Goal: Task Accomplishment & Management: Use online tool/utility

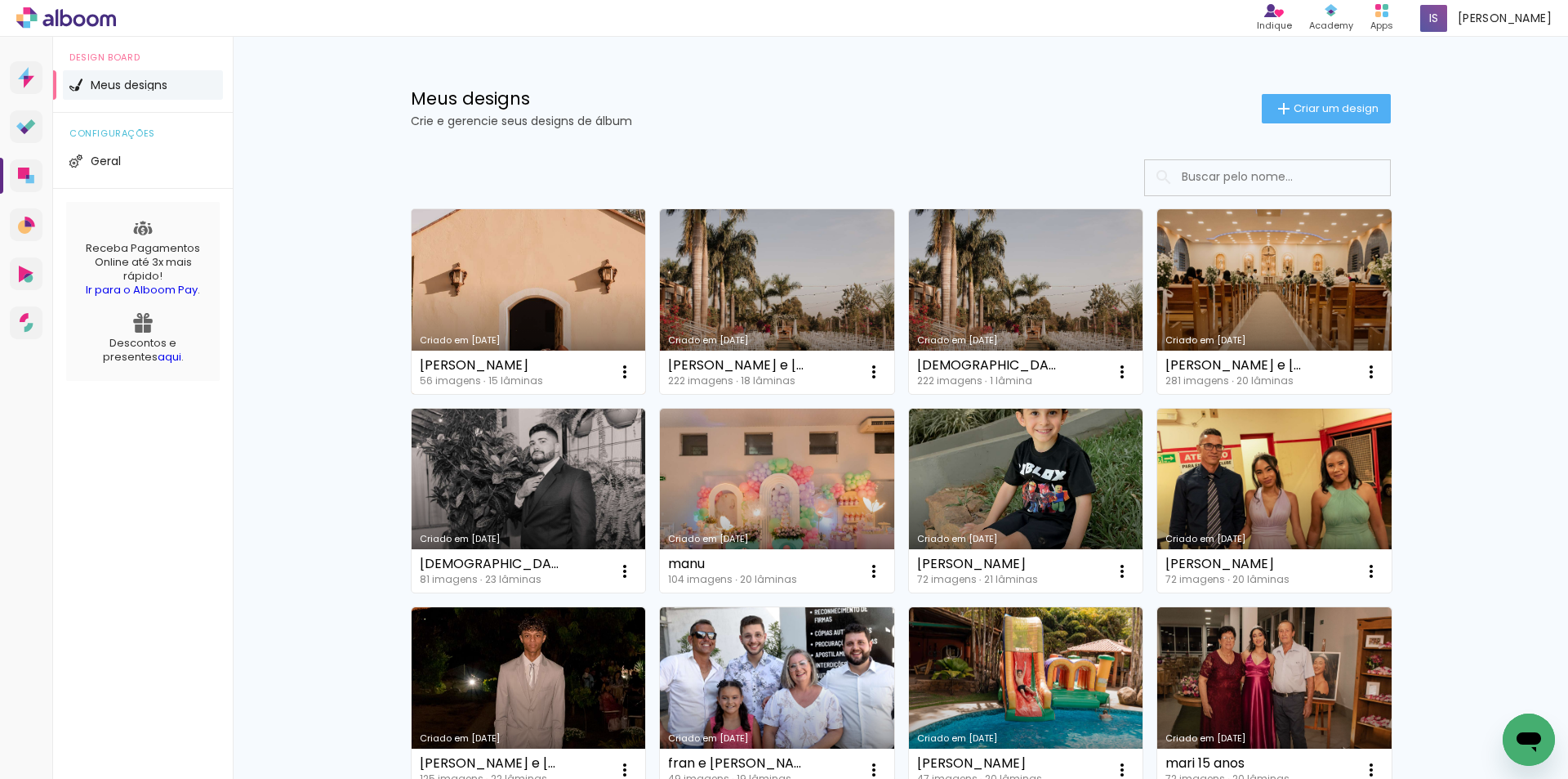
click at [411, 295] on link "Criado em [DATE]" at bounding box center [528, 301] width 234 height 184
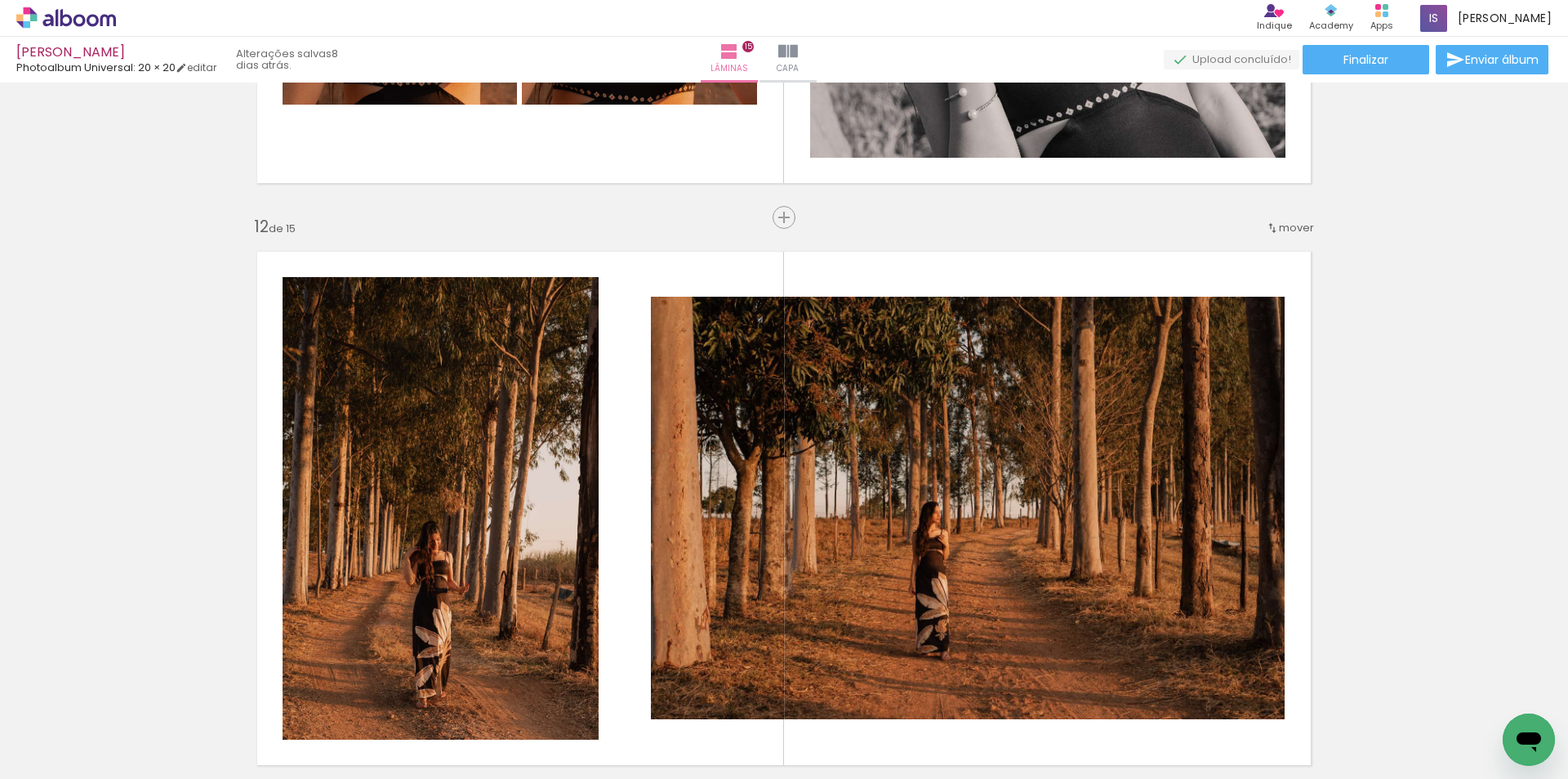
scroll to position [7027, 0]
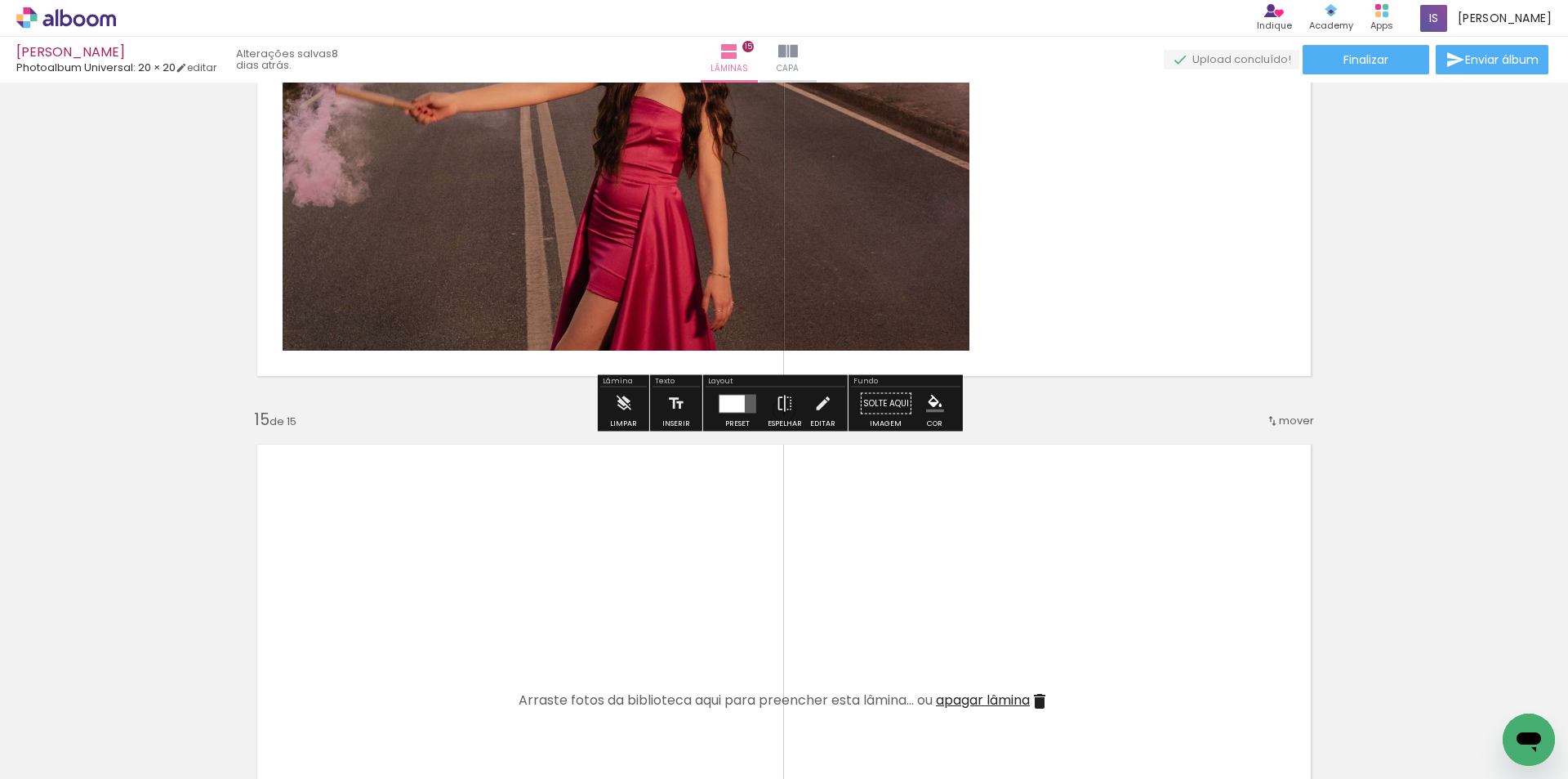
scroll to position [7926, 0]
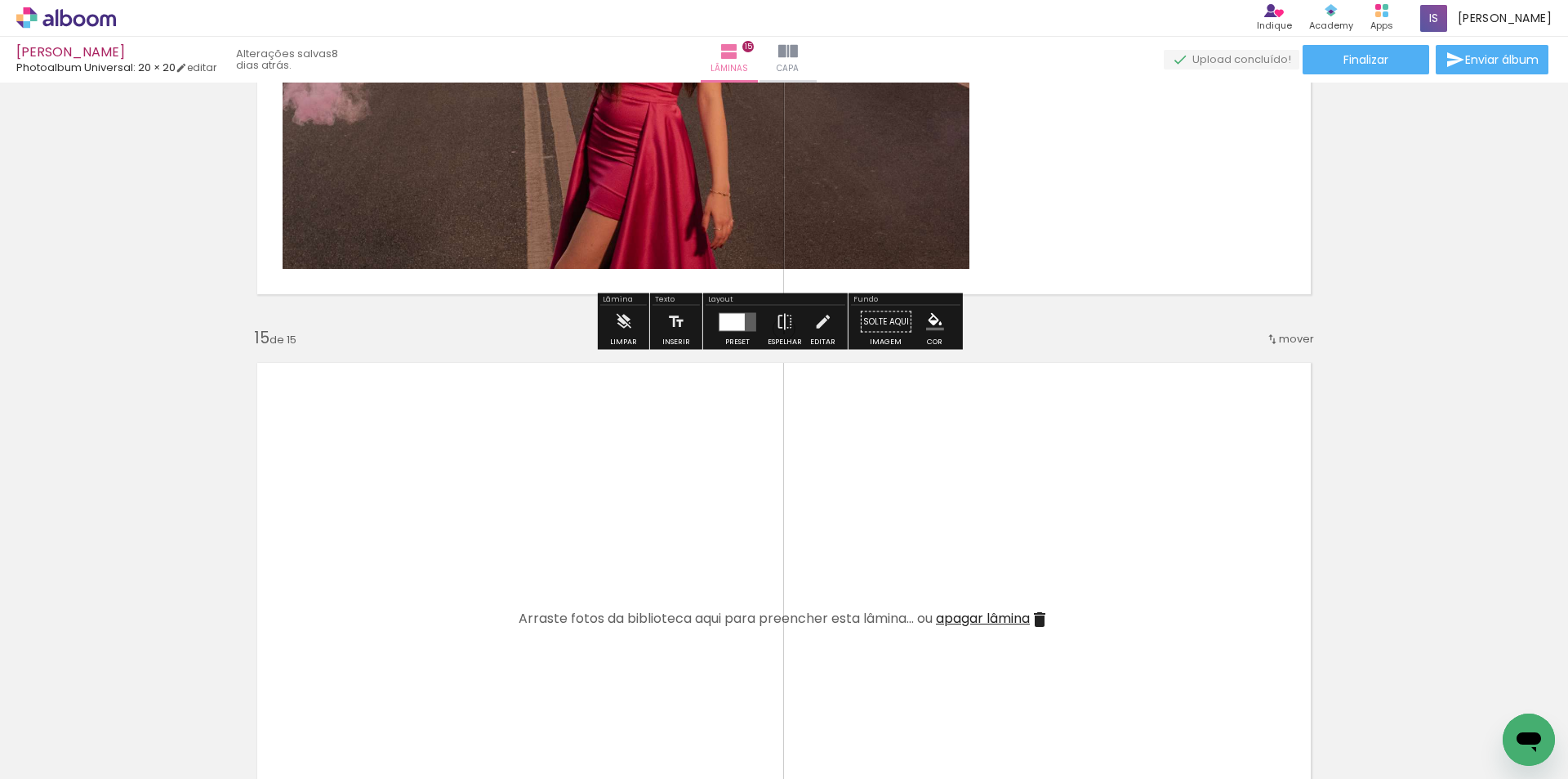
click at [36, 753] on span "Adicionar Fotos" at bounding box center [58, 757] width 49 height 18
click at [0, 0] on input "file" at bounding box center [0, 0] width 0 height 0
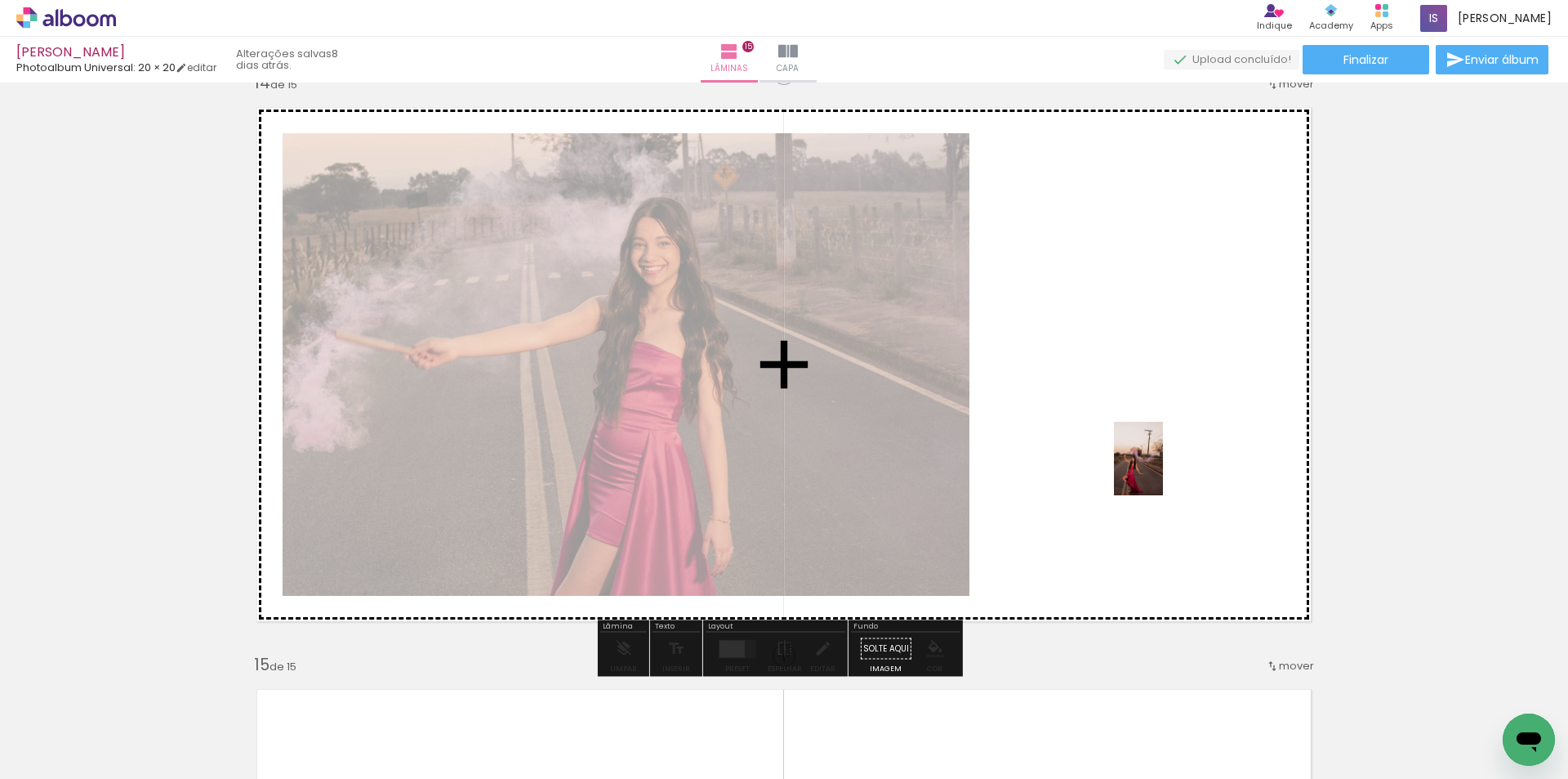
drag, startPoint x: 1491, startPoint y: 725, endPoint x: 1165, endPoint y: 471, distance: 413.3
click at [1165, 471] on quentale-workspace at bounding box center [784, 390] width 1568 height 779
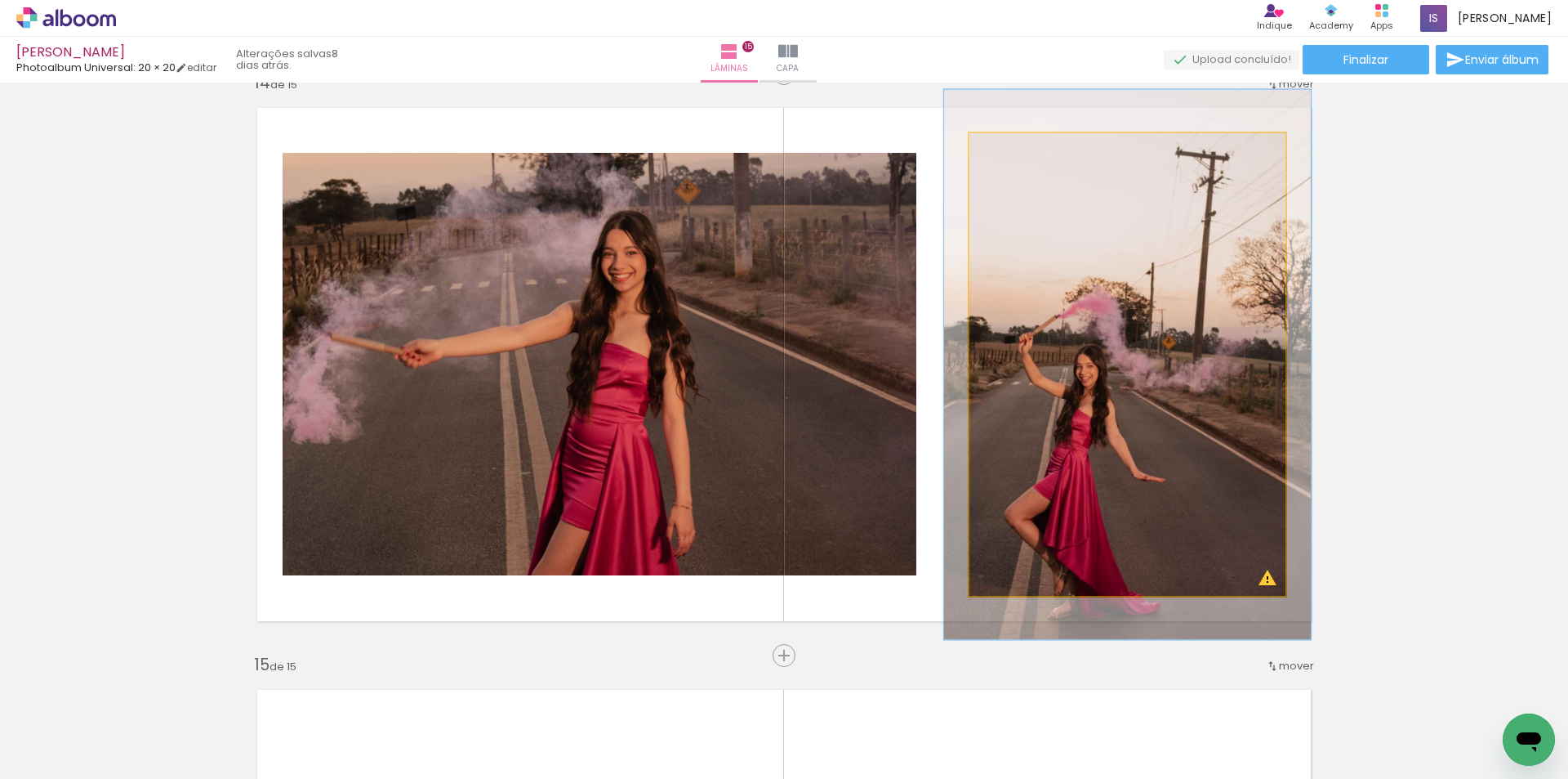
drag, startPoint x: 1006, startPoint y: 154, endPoint x: 1015, endPoint y: 154, distance: 9.0
click at [1015, 154] on div at bounding box center [1016, 150] width 26 height 26
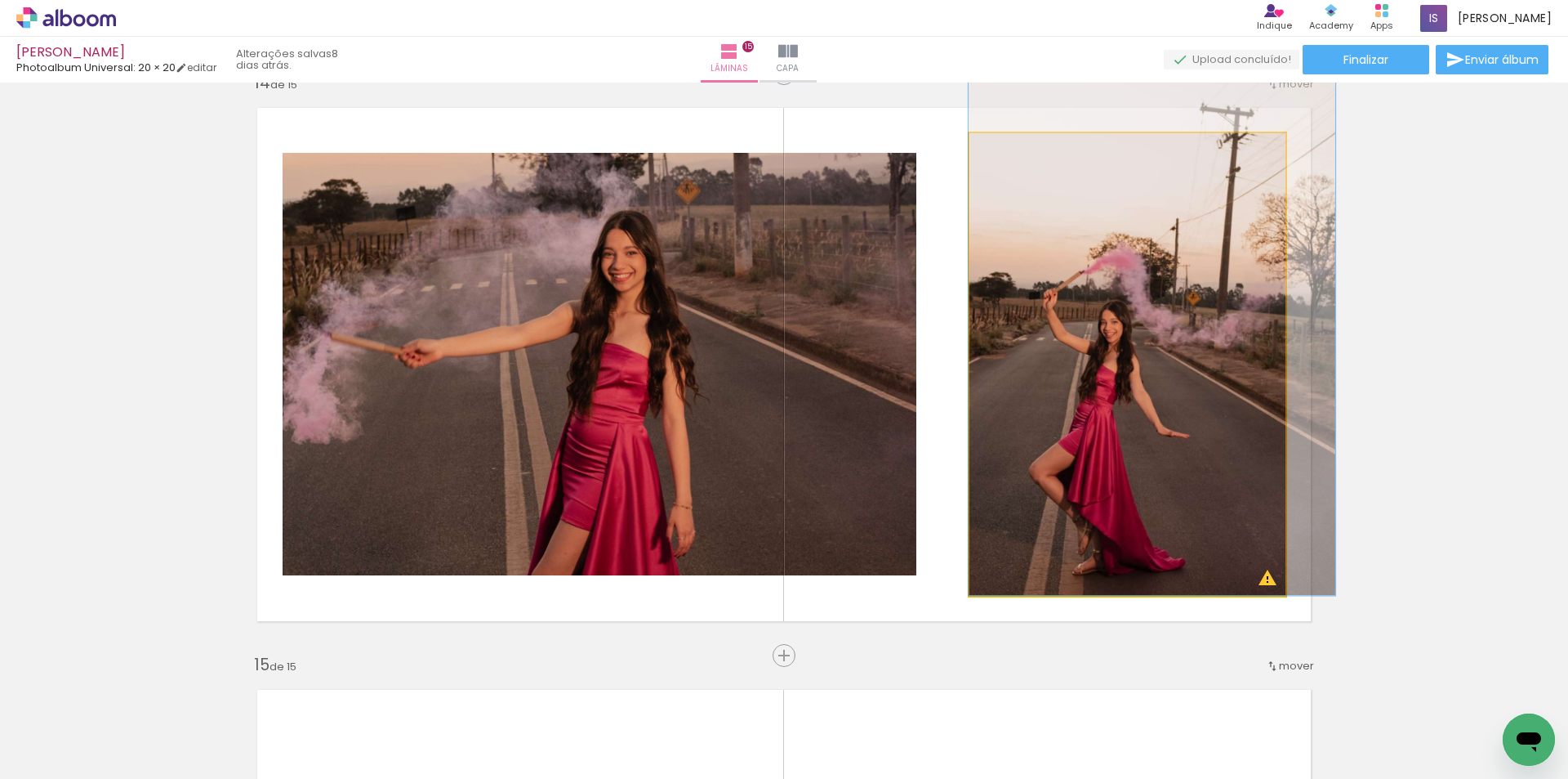
drag, startPoint x: 1117, startPoint y: 481, endPoint x: 1135, endPoint y: 280, distance: 201.8
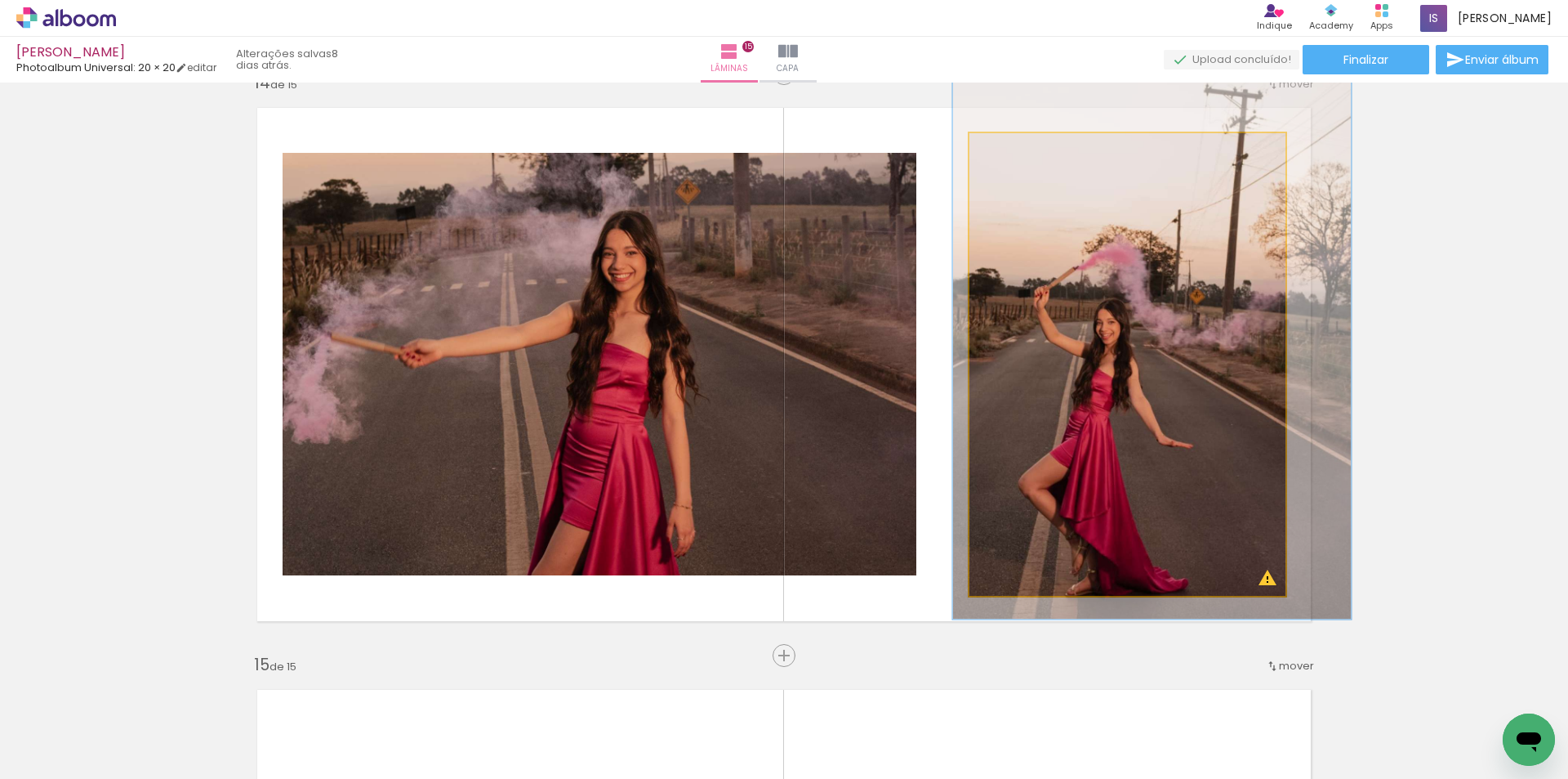
click at [1021, 153] on div at bounding box center [1024, 150] width 26 height 26
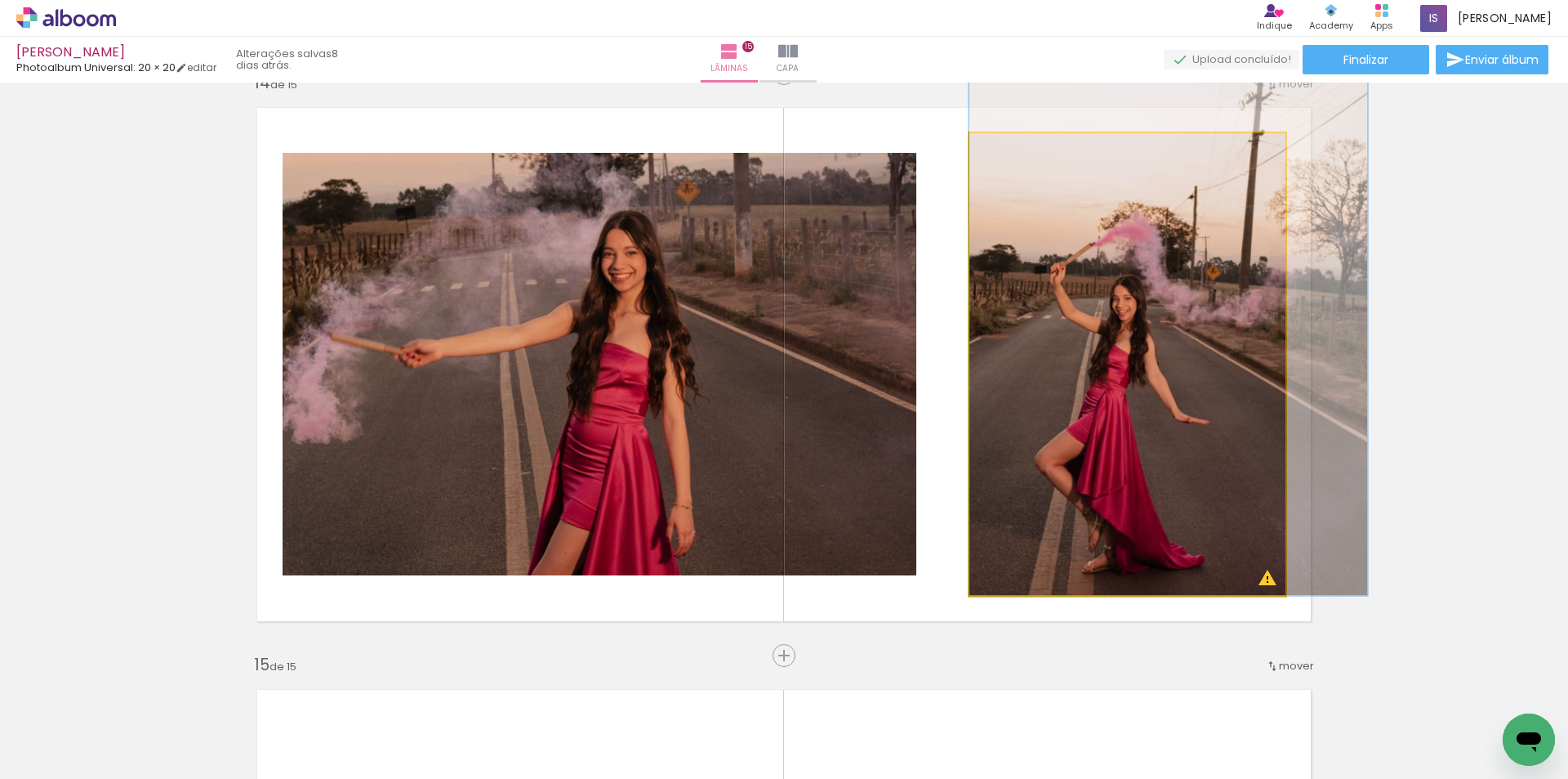
drag, startPoint x: 1077, startPoint y: 362, endPoint x: 1118, endPoint y: 224, distance: 144.0
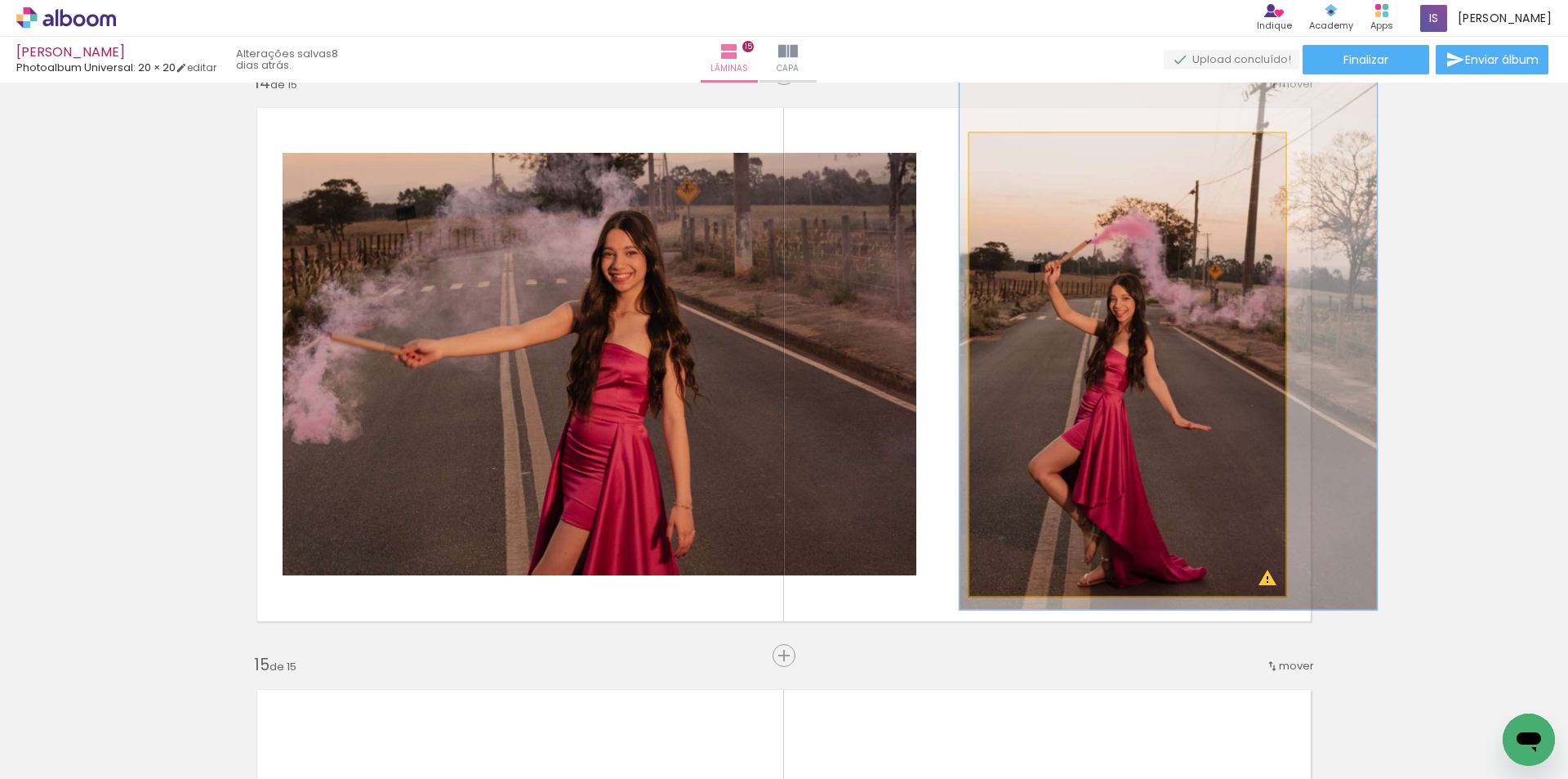
type paper-slider "132"
click at [1021, 149] on div at bounding box center [1028, 151] width 15 height 15
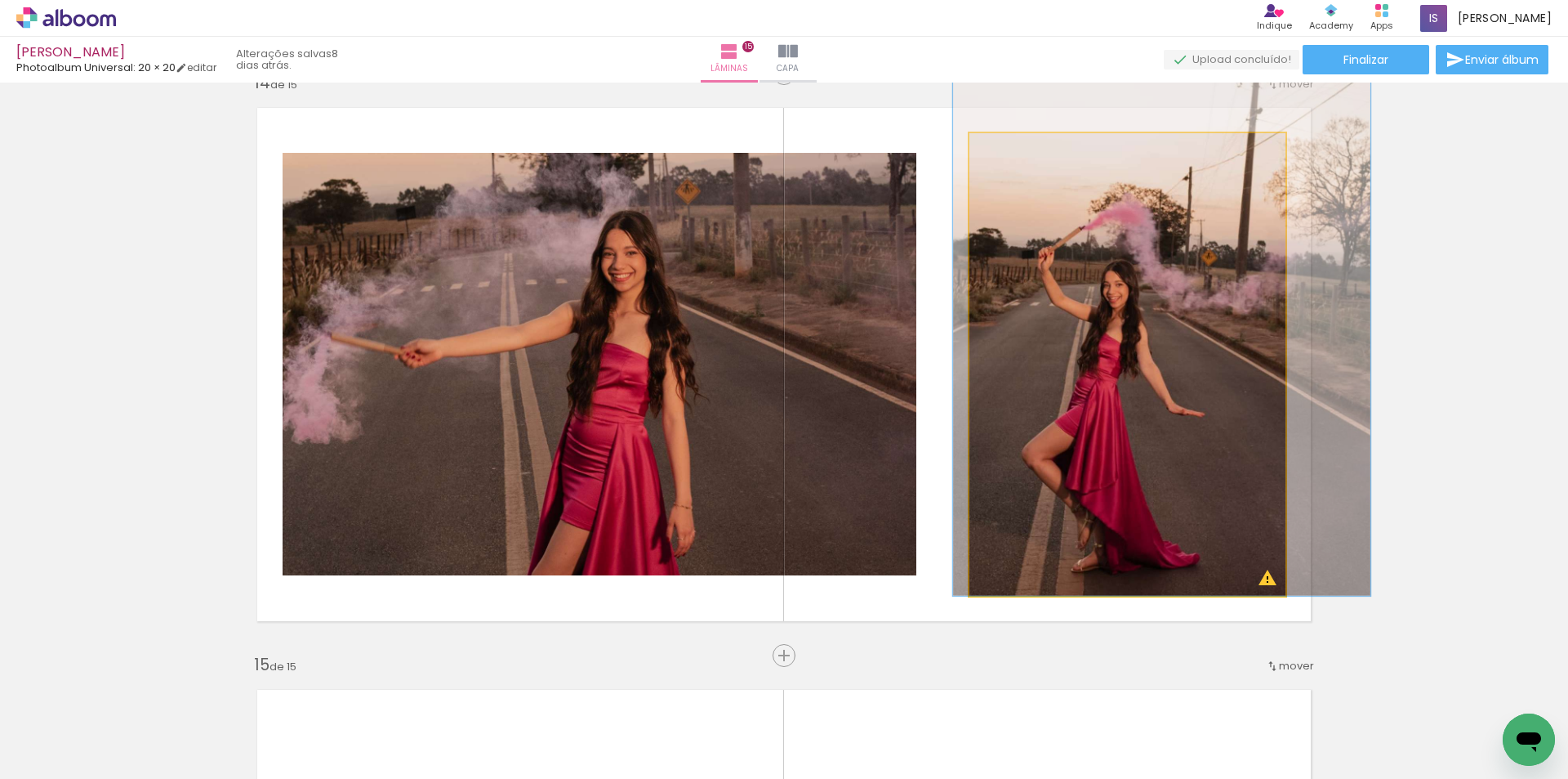
drag, startPoint x: 1079, startPoint y: 358, endPoint x: 1073, endPoint y: 271, distance: 87.2
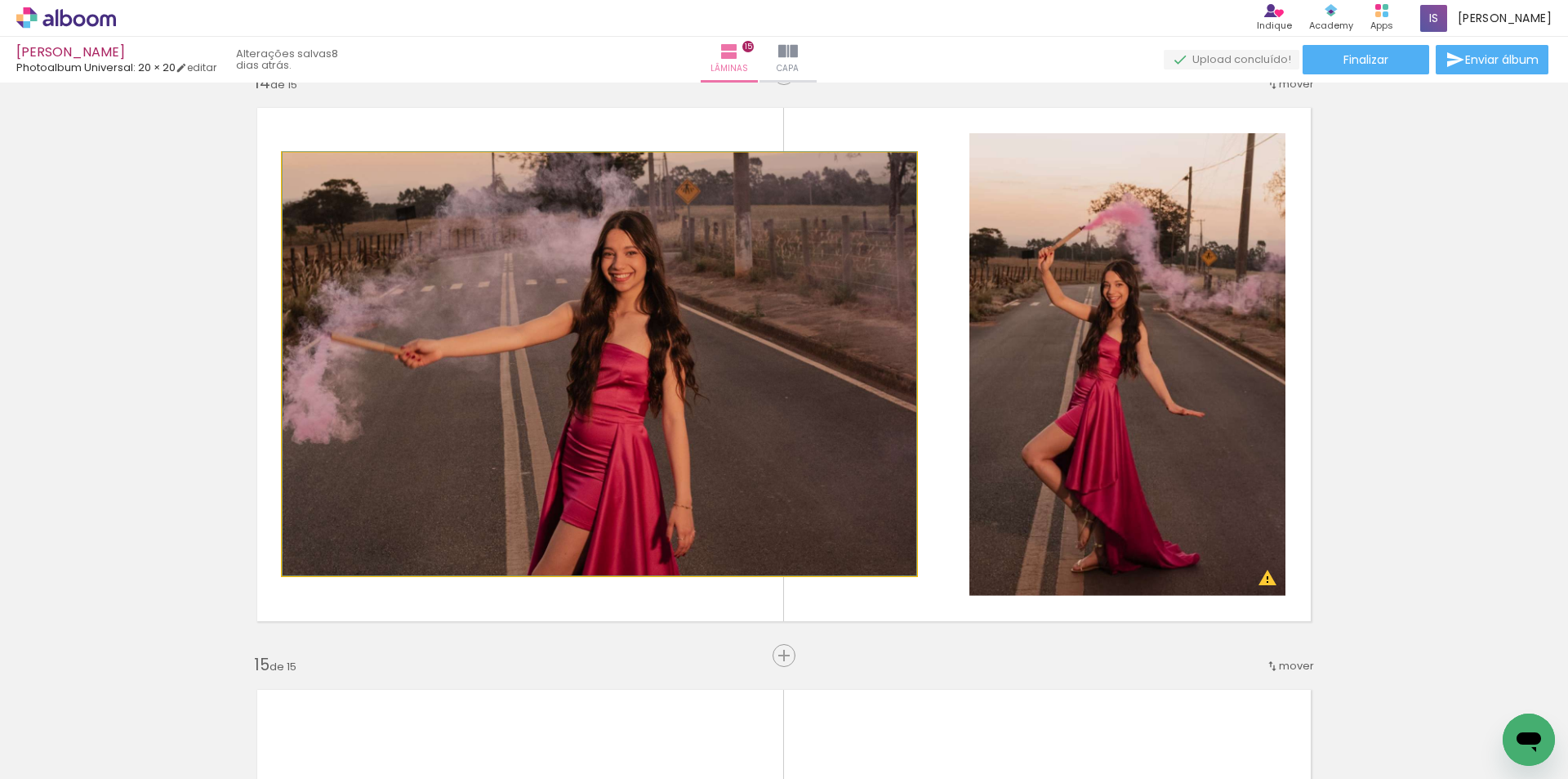
drag, startPoint x: 661, startPoint y: 452, endPoint x: 742, endPoint y: 445, distance: 81.3
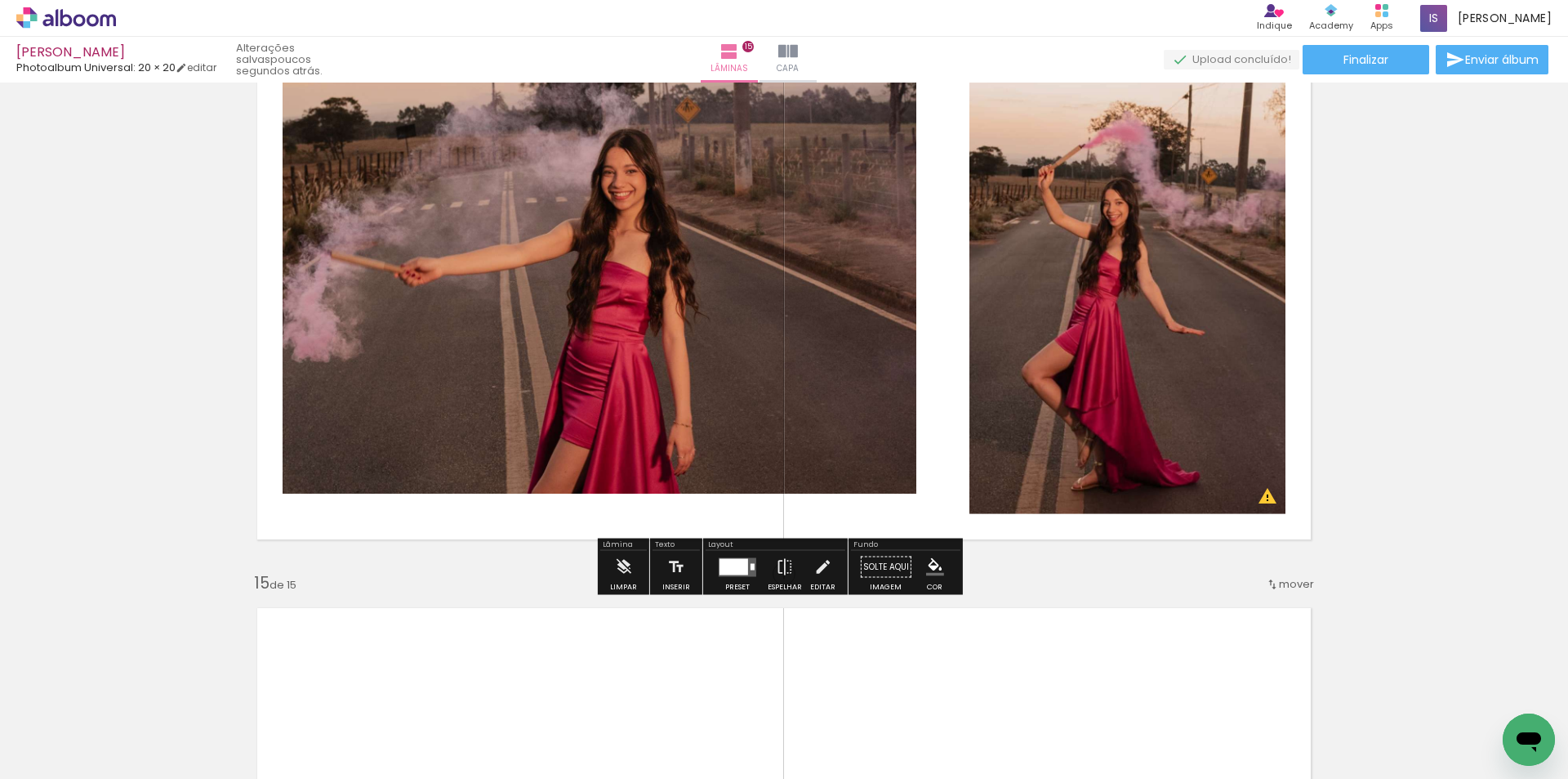
scroll to position [8252, 0]
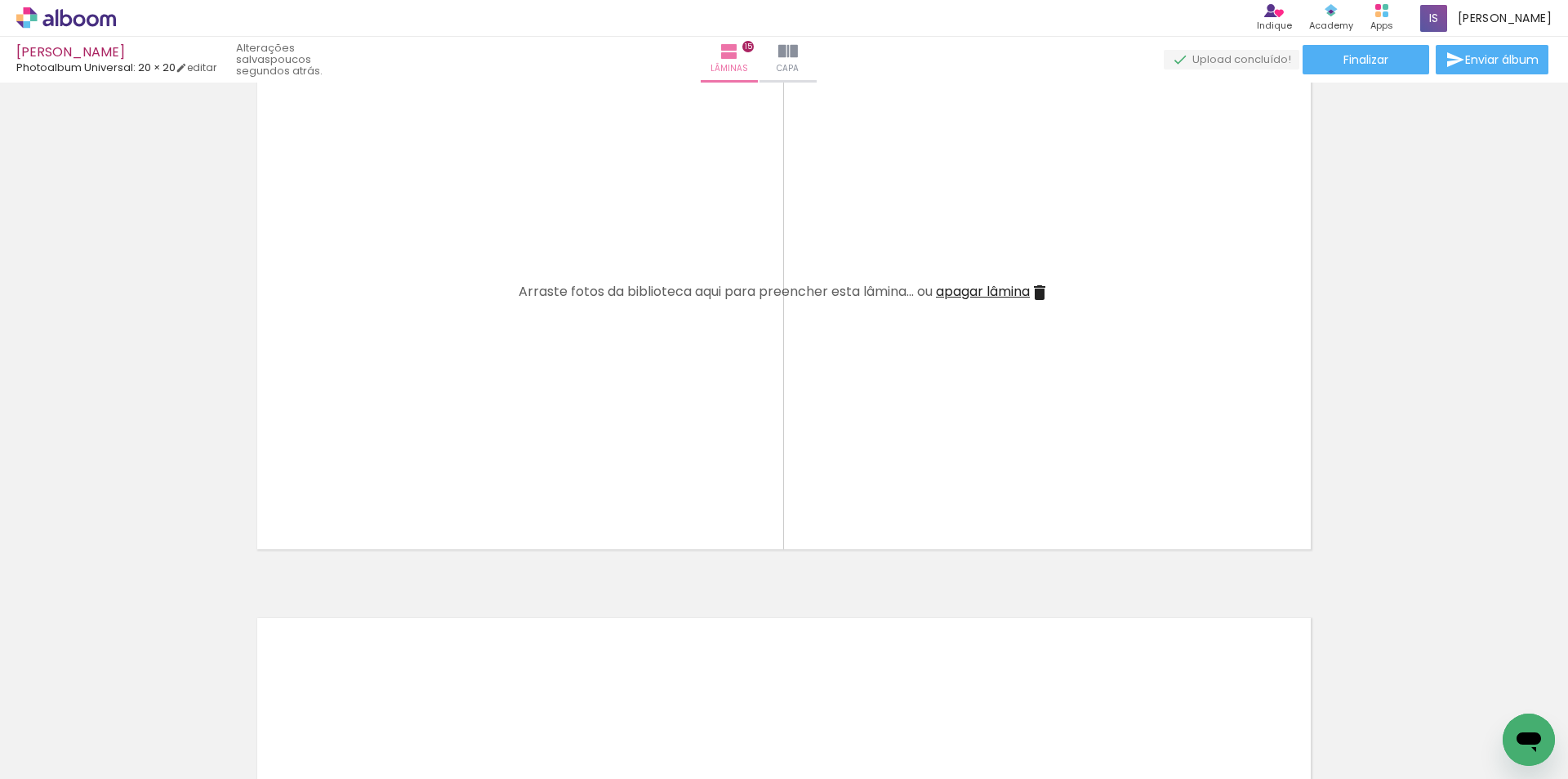
click at [67, 756] on span "Adicionar Fotos" at bounding box center [58, 757] width 49 height 18
click at [0, 0] on input "file" at bounding box center [0, 0] width 0 height 0
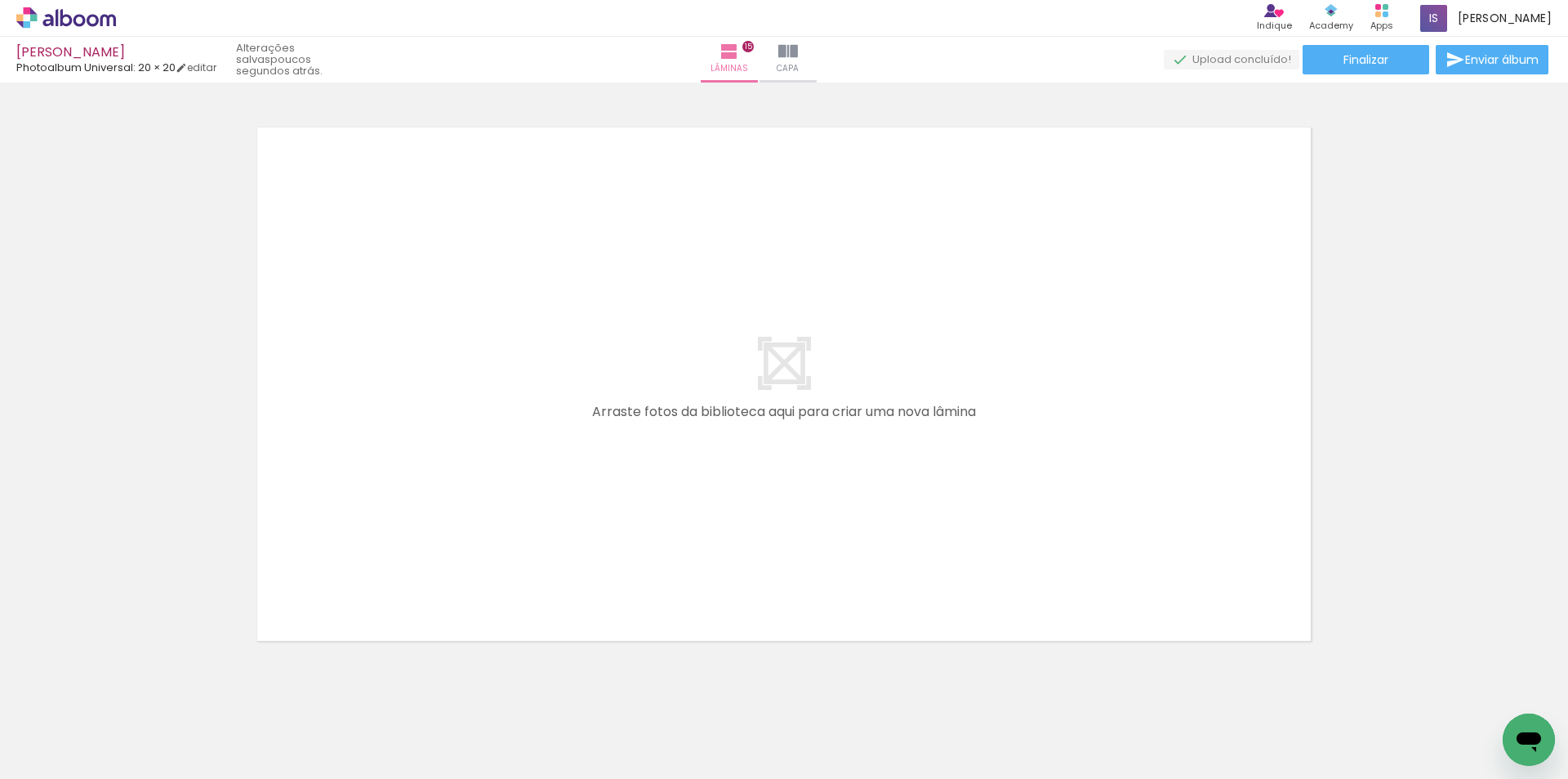
scroll to position [0, 3967]
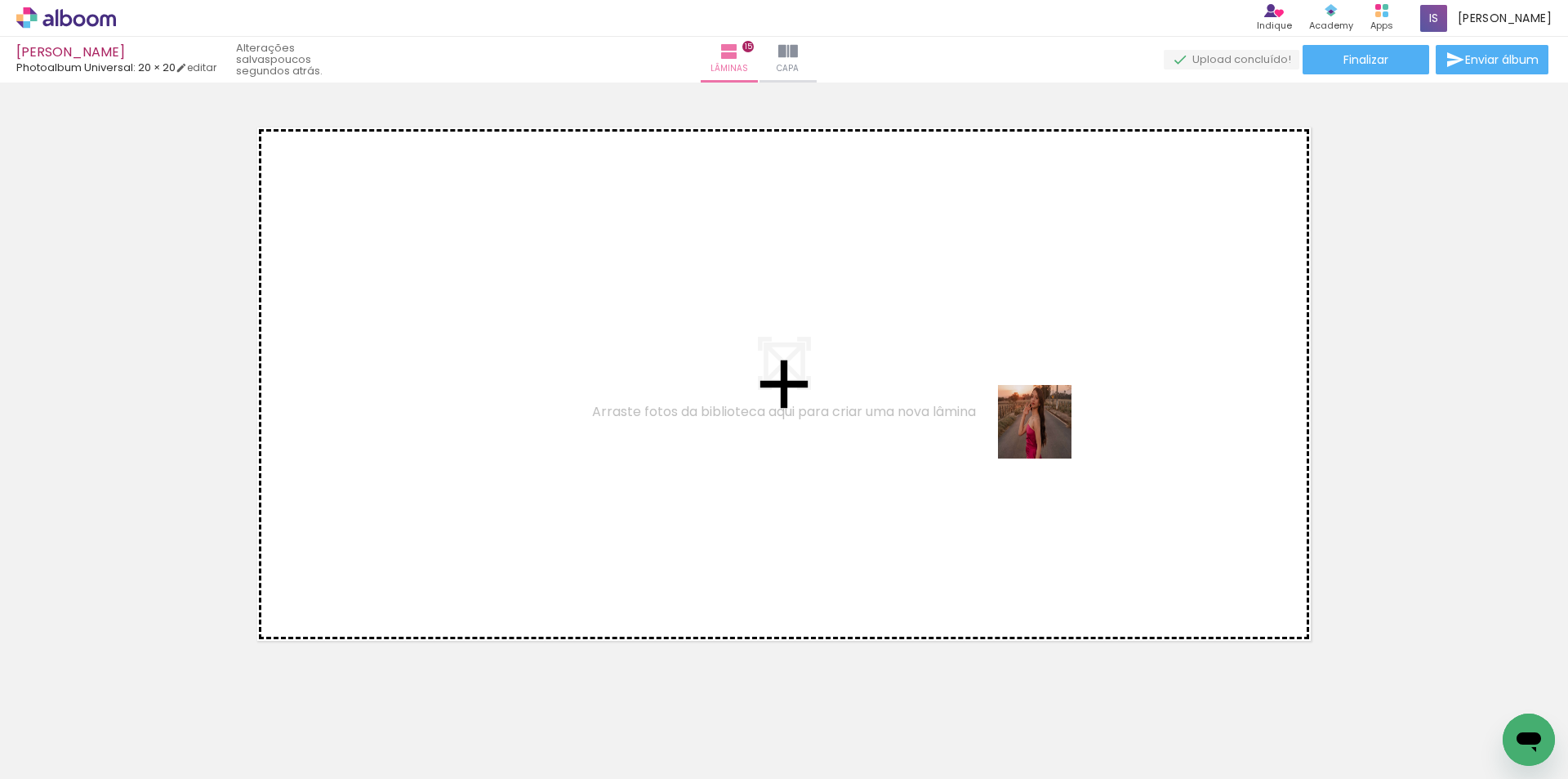
drag, startPoint x: 1423, startPoint y: 722, endPoint x: 1038, endPoint y: 409, distance: 496.2
click at [1038, 409] on quentale-workspace at bounding box center [784, 390] width 1568 height 779
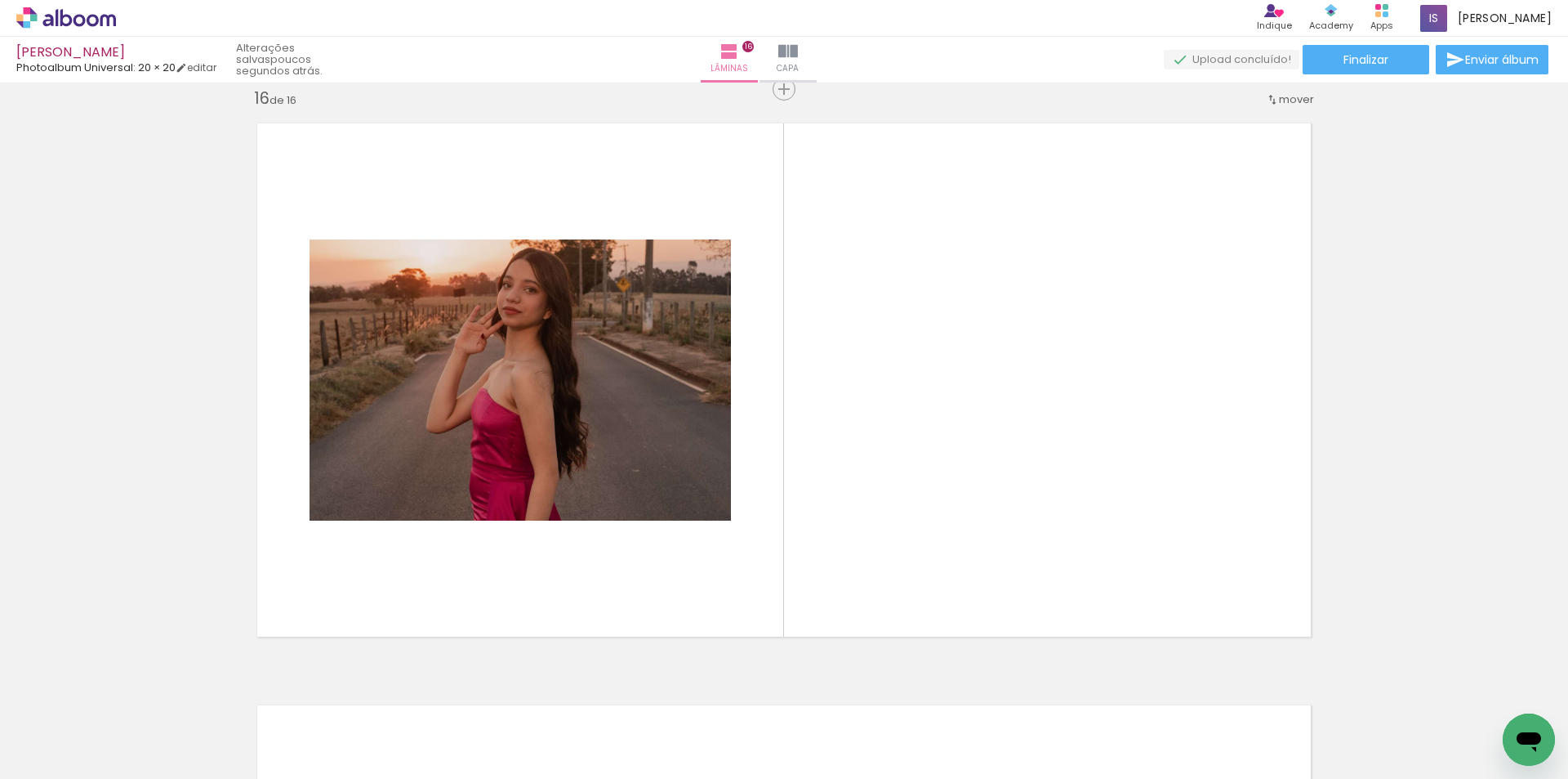
scroll to position [8748, 0]
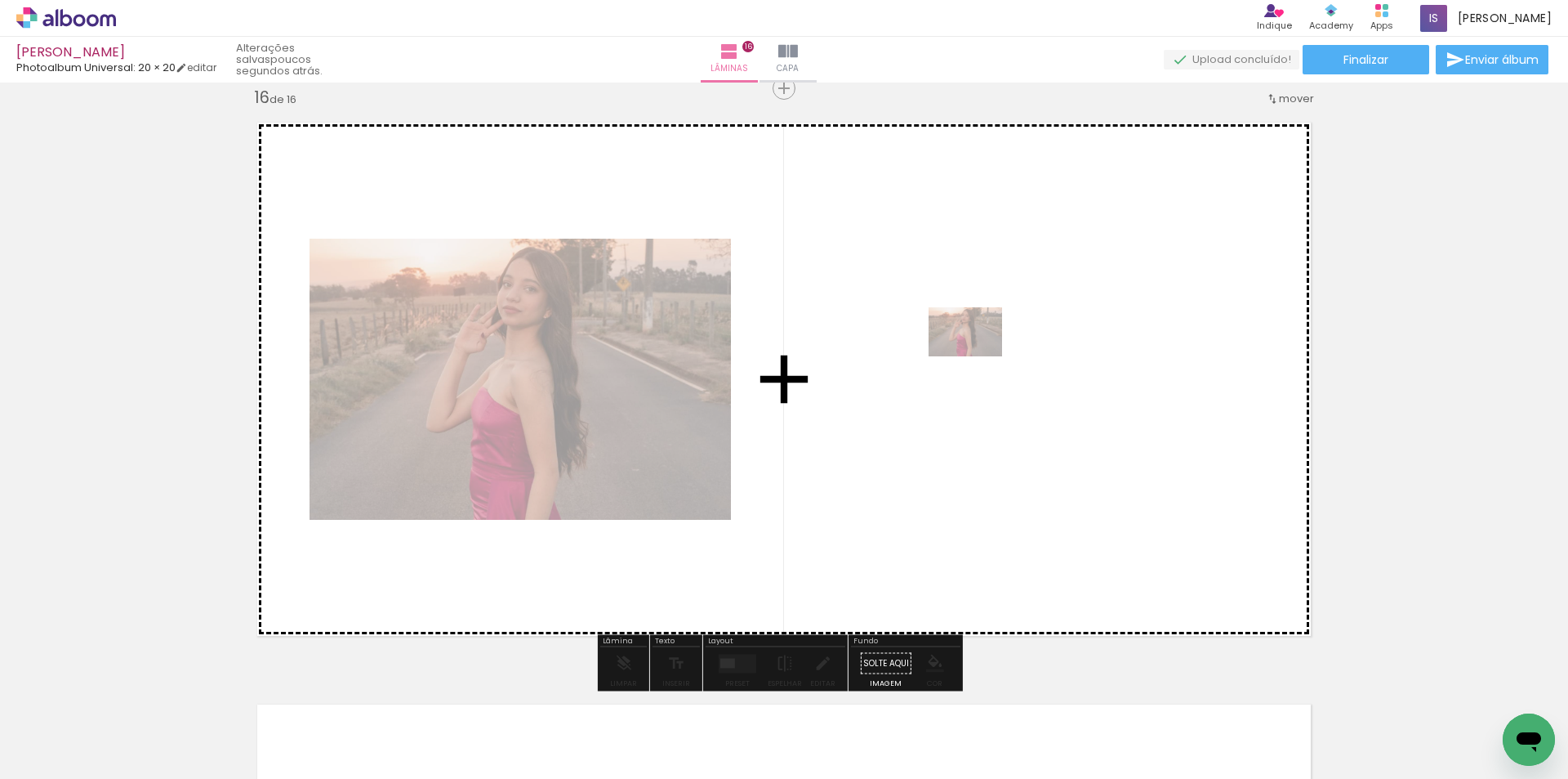
drag, startPoint x: 1458, startPoint y: 724, endPoint x: 977, endPoint y: 357, distance: 605.0
click at [977, 357] on quentale-workspace at bounding box center [784, 390] width 1568 height 779
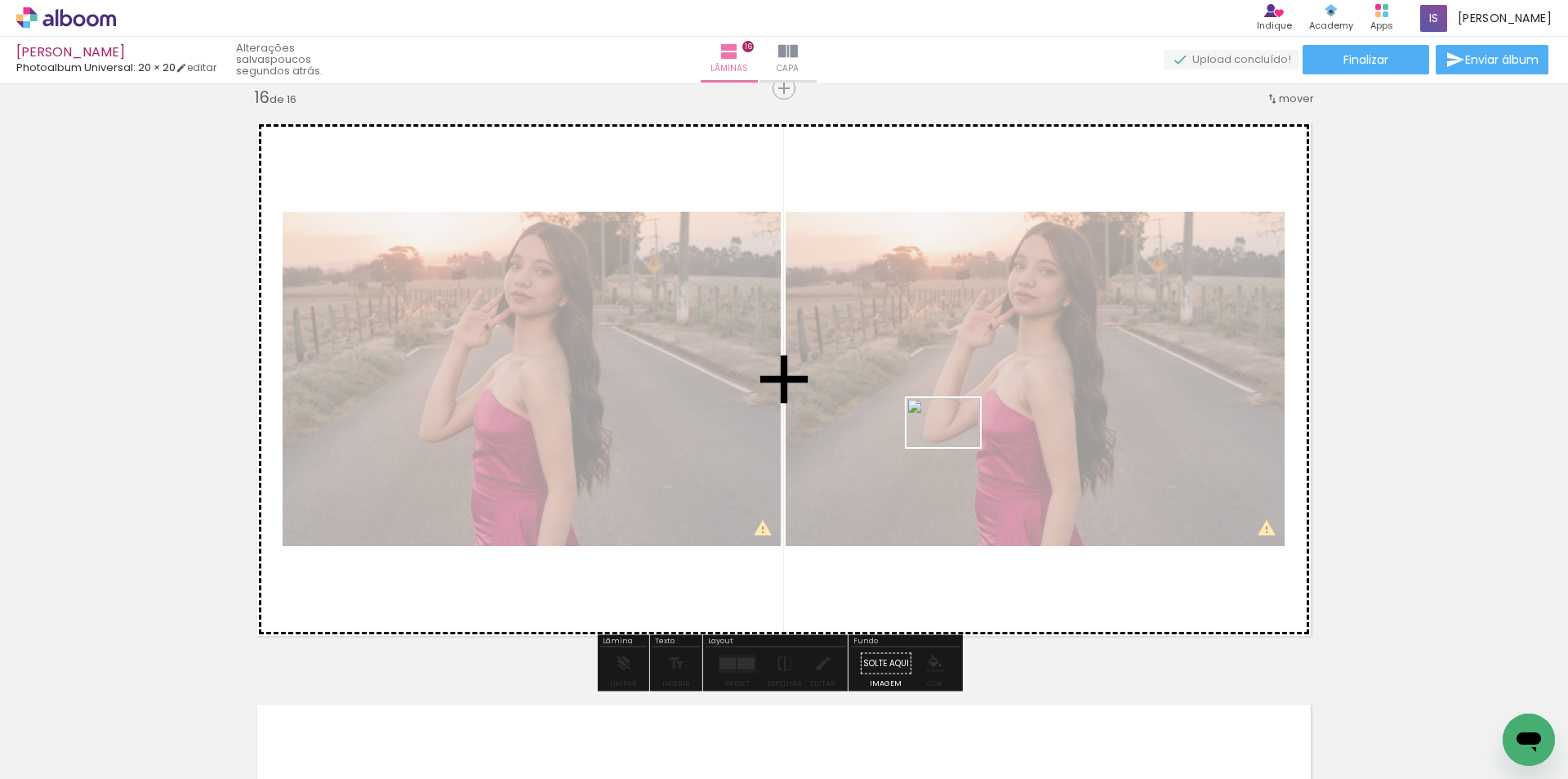
drag, startPoint x: 1487, startPoint y: 733, endPoint x: 955, endPoint y: 447, distance: 604.0
click at [955, 447] on quentale-workspace at bounding box center [784, 390] width 1568 height 779
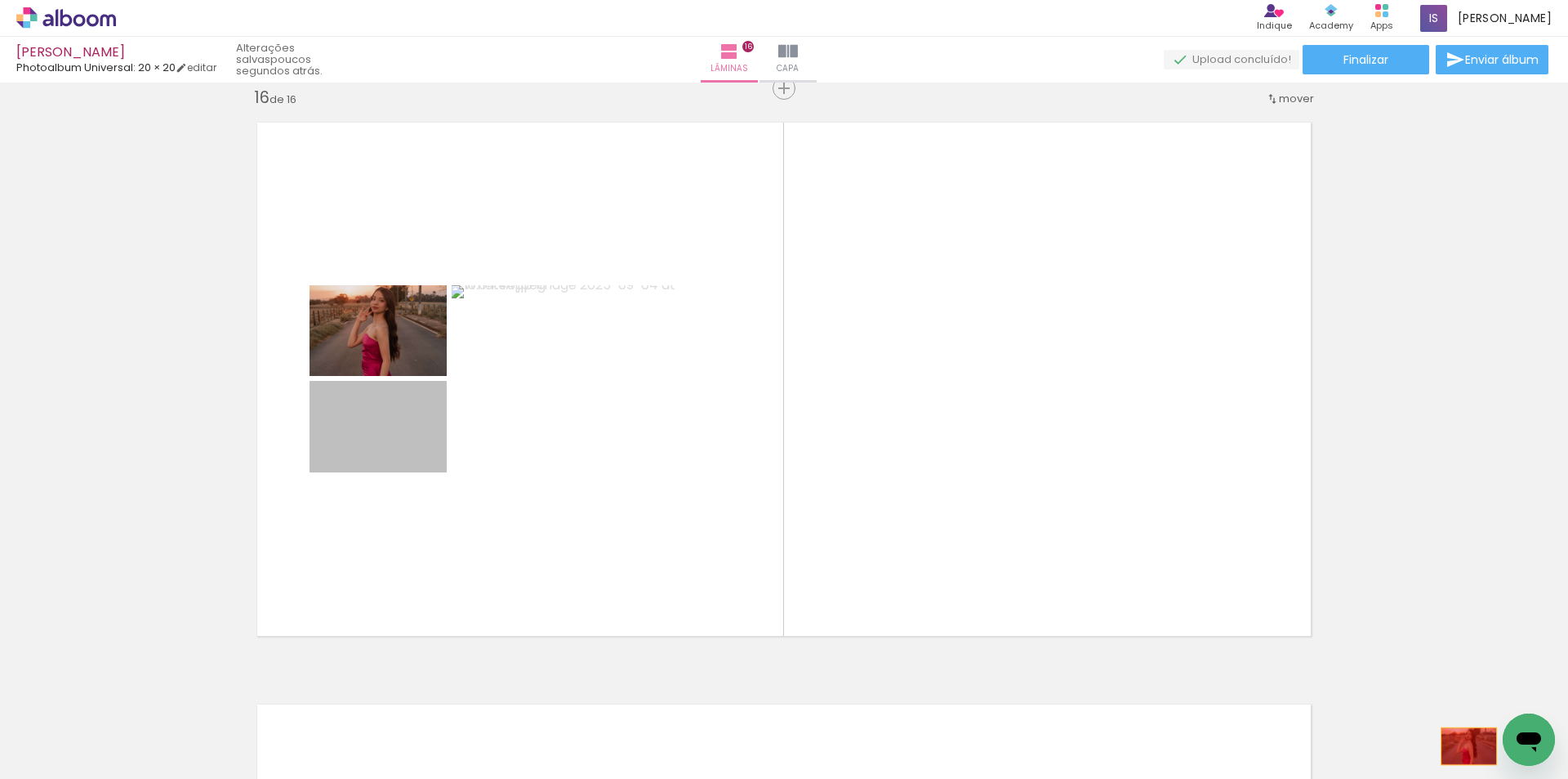
drag, startPoint x: 334, startPoint y: 449, endPoint x: 1462, endPoint y: 746, distance: 1166.4
click at [1462, 746] on quentale-workspace at bounding box center [784, 390] width 1568 height 779
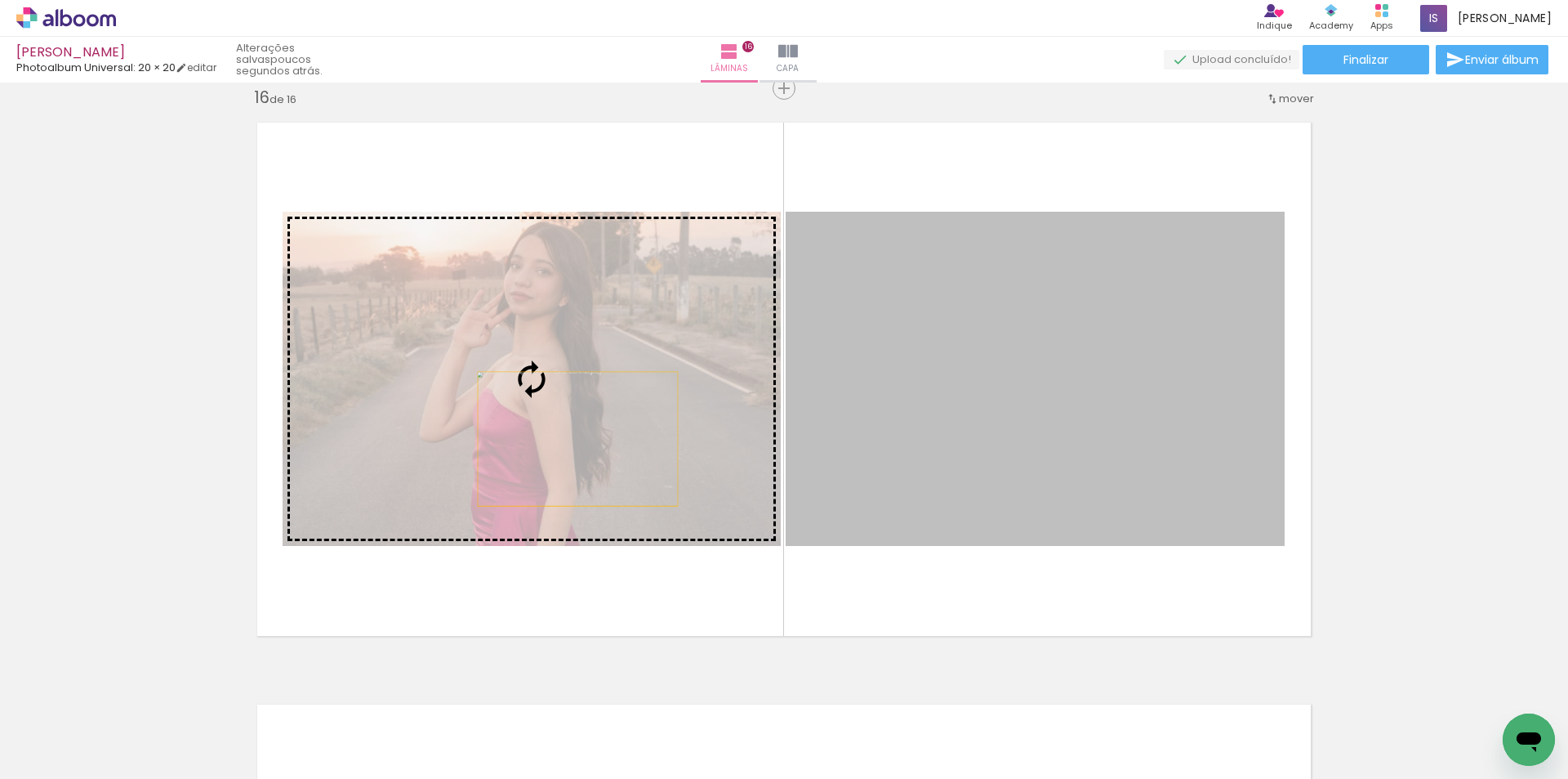
drag, startPoint x: 959, startPoint y: 444, endPoint x: 567, endPoint y: 439, distance: 392.0
click at [0, 0] on slot at bounding box center [0, 0] width 0 height 0
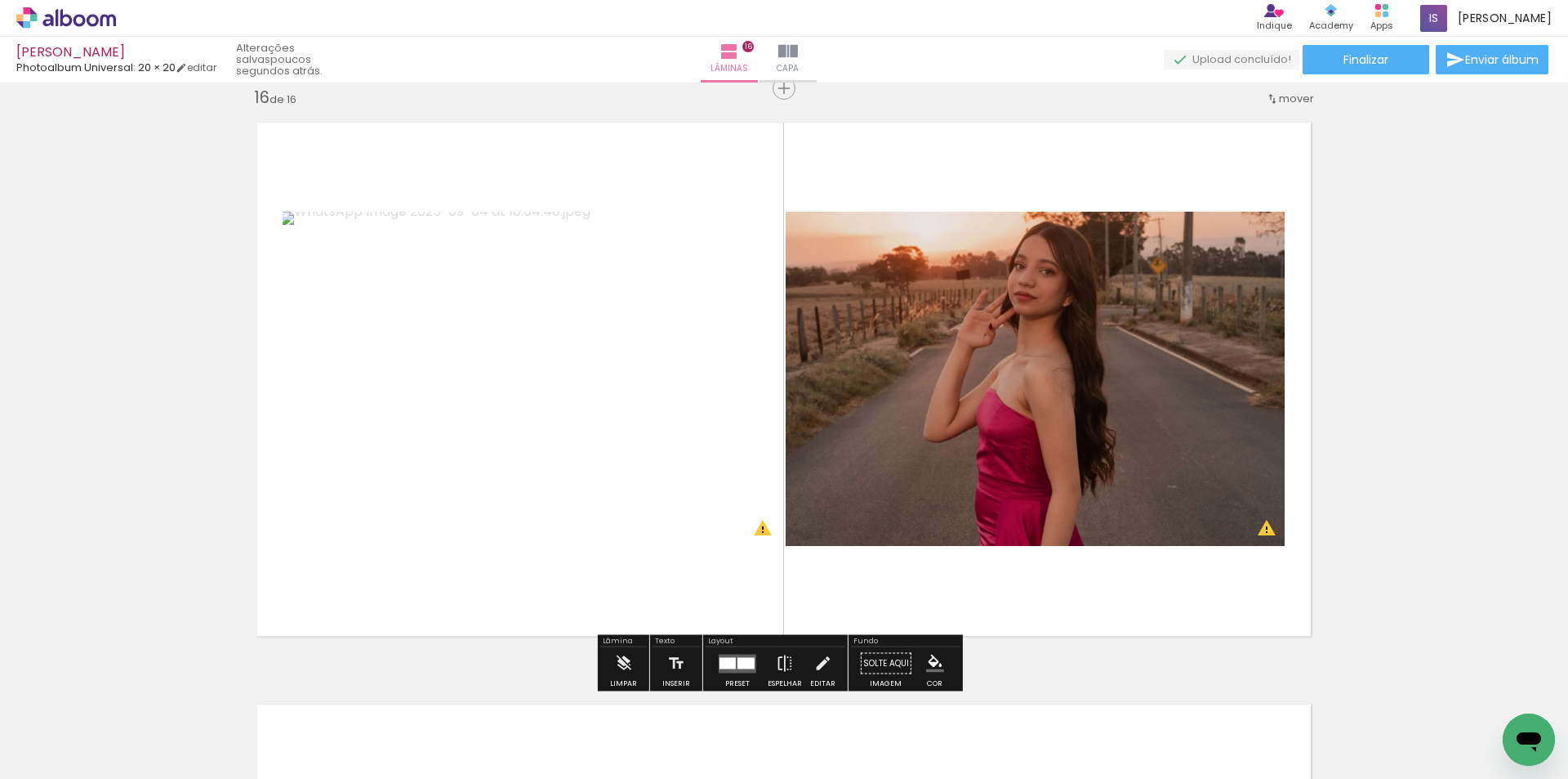
click at [727, 659] on div at bounding box center [727, 662] width 16 height 12
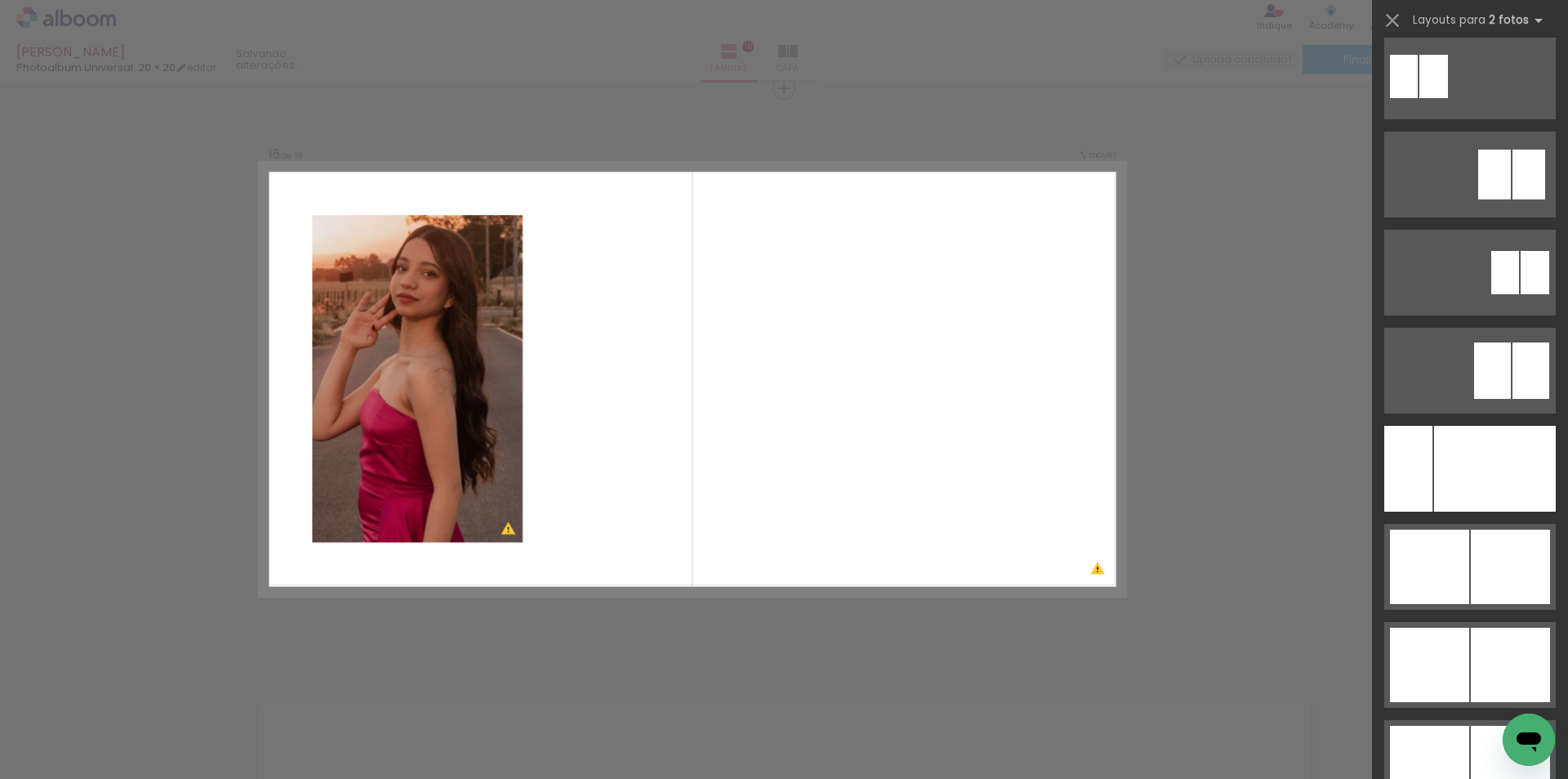
scroll to position [8335, 0]
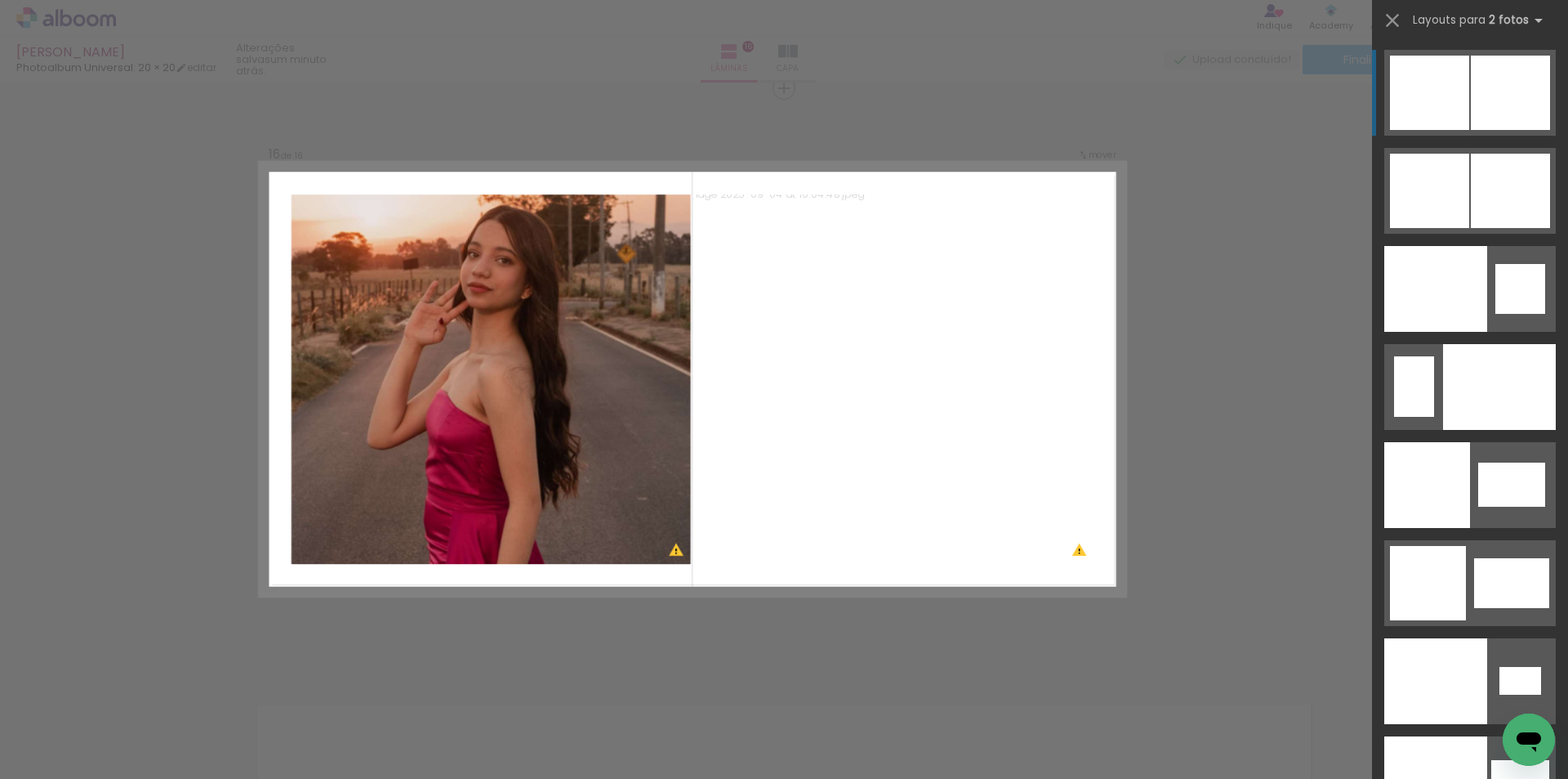
click at [1484, 103] on div at bounding box center [1510, 93] width 79 height 75
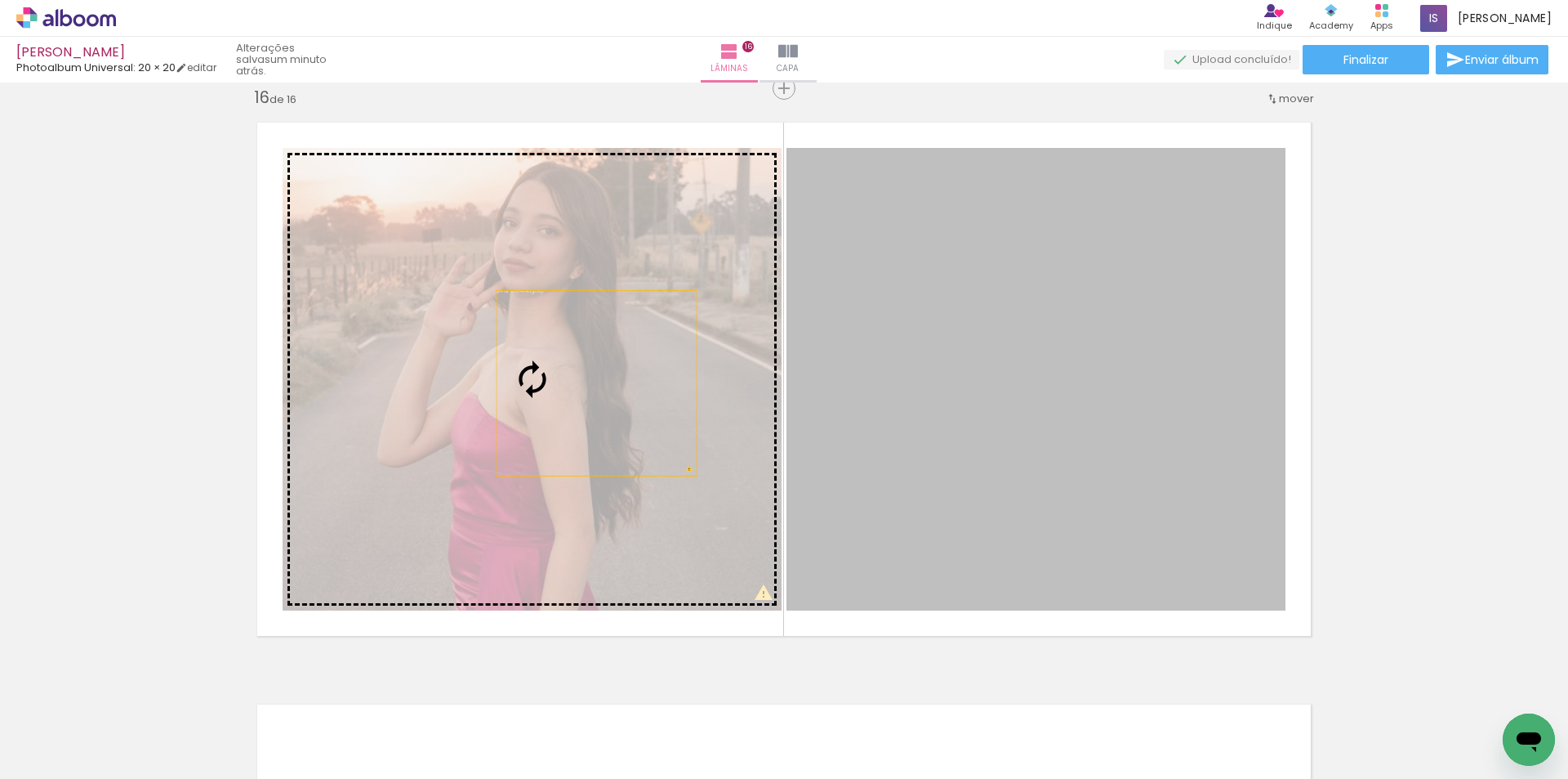
drag, startPoint x: 913, startPoint y: 385, endPoint x: 590, endPoint y: 383, distance: 323.0
click at [0, 0] on slot at bounding box center [0, 0] width 0 height 0
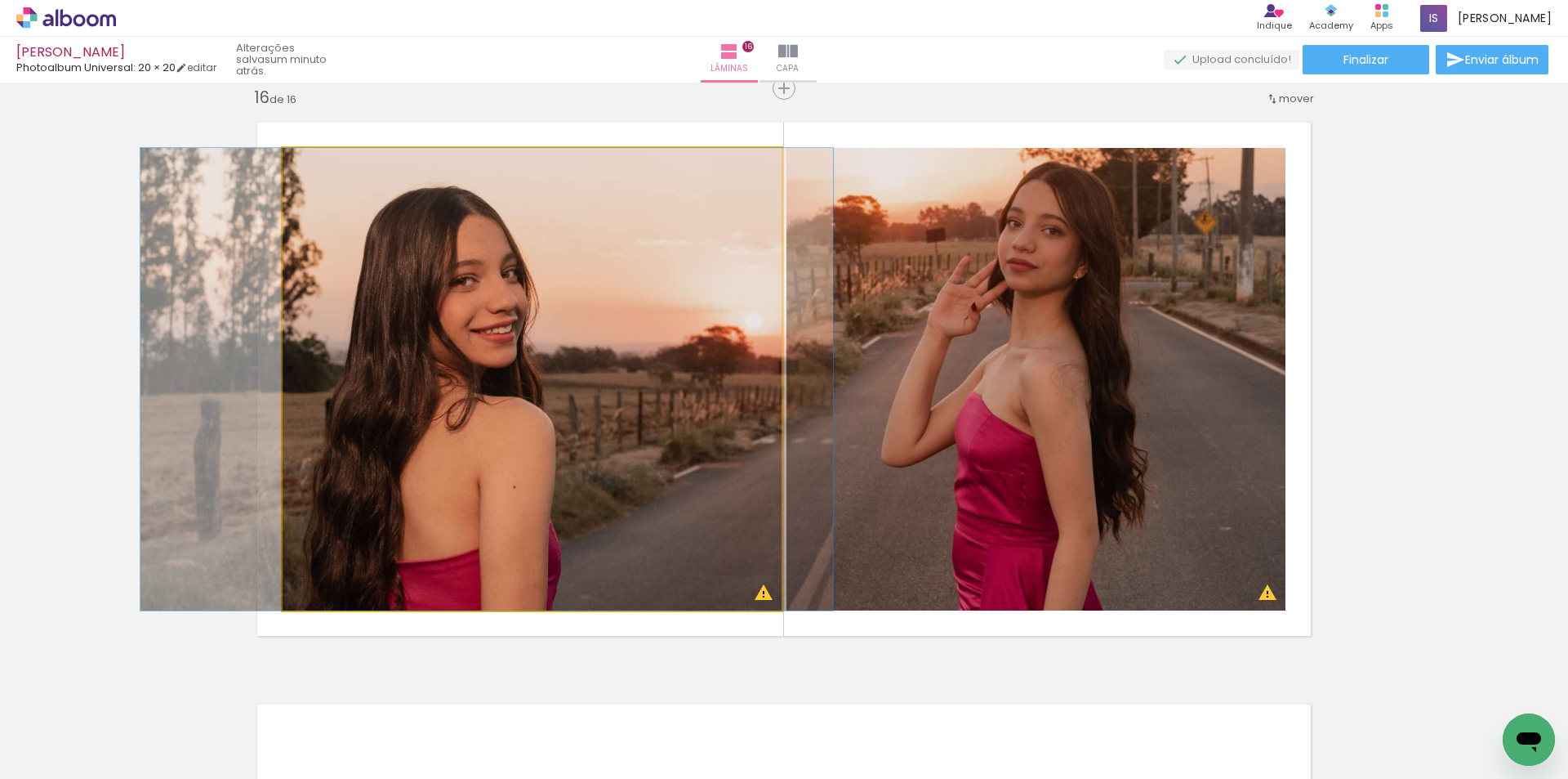
drag, startPoint x: 654, startPoint y: 421, endPoint x: 624, endPoint y: 414, distance: 30.8
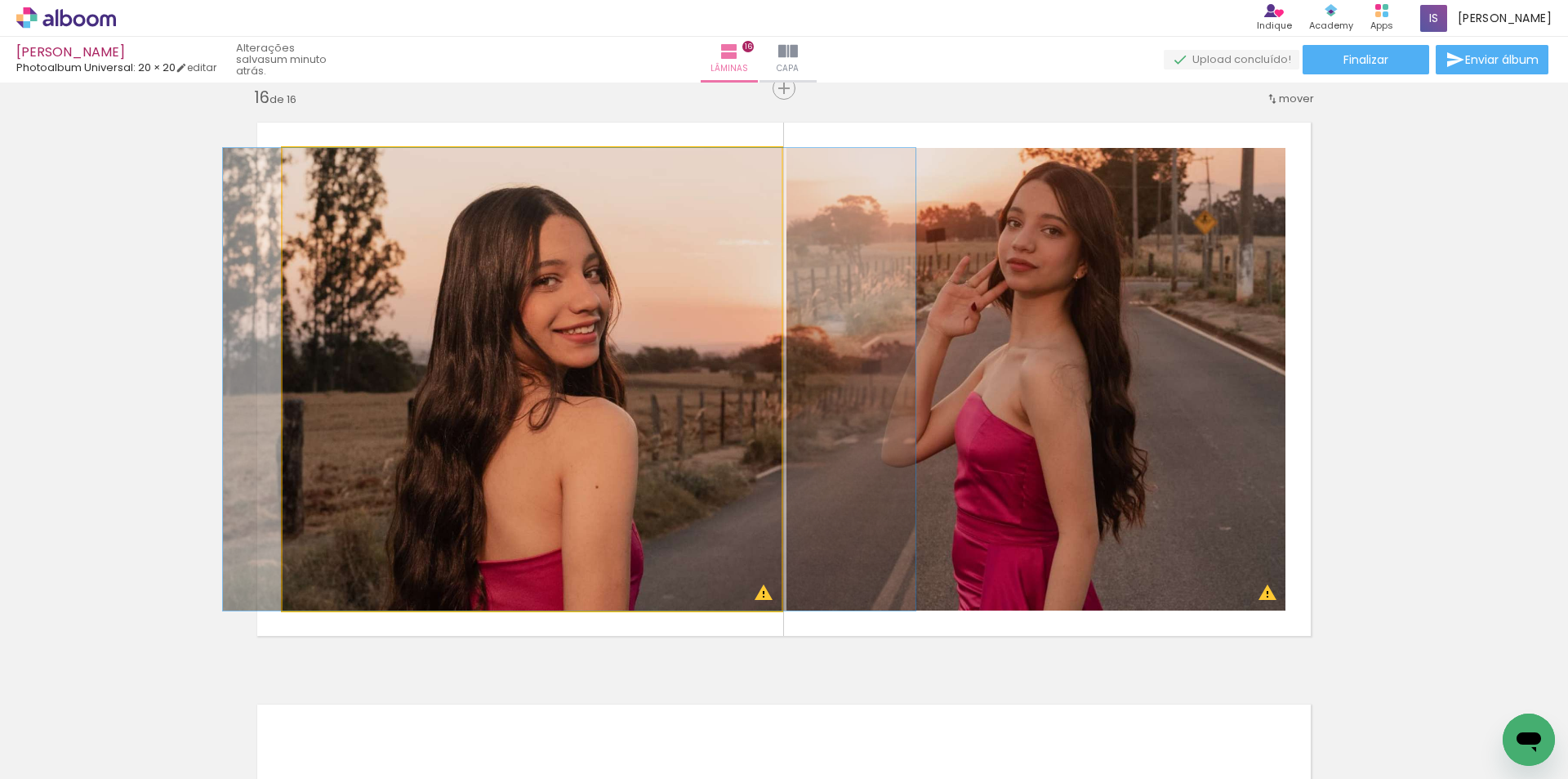
drag, startPoint x: 630, startPoint y: 421, endPoint x: 711, endPoint y: 418, distance: 81.1
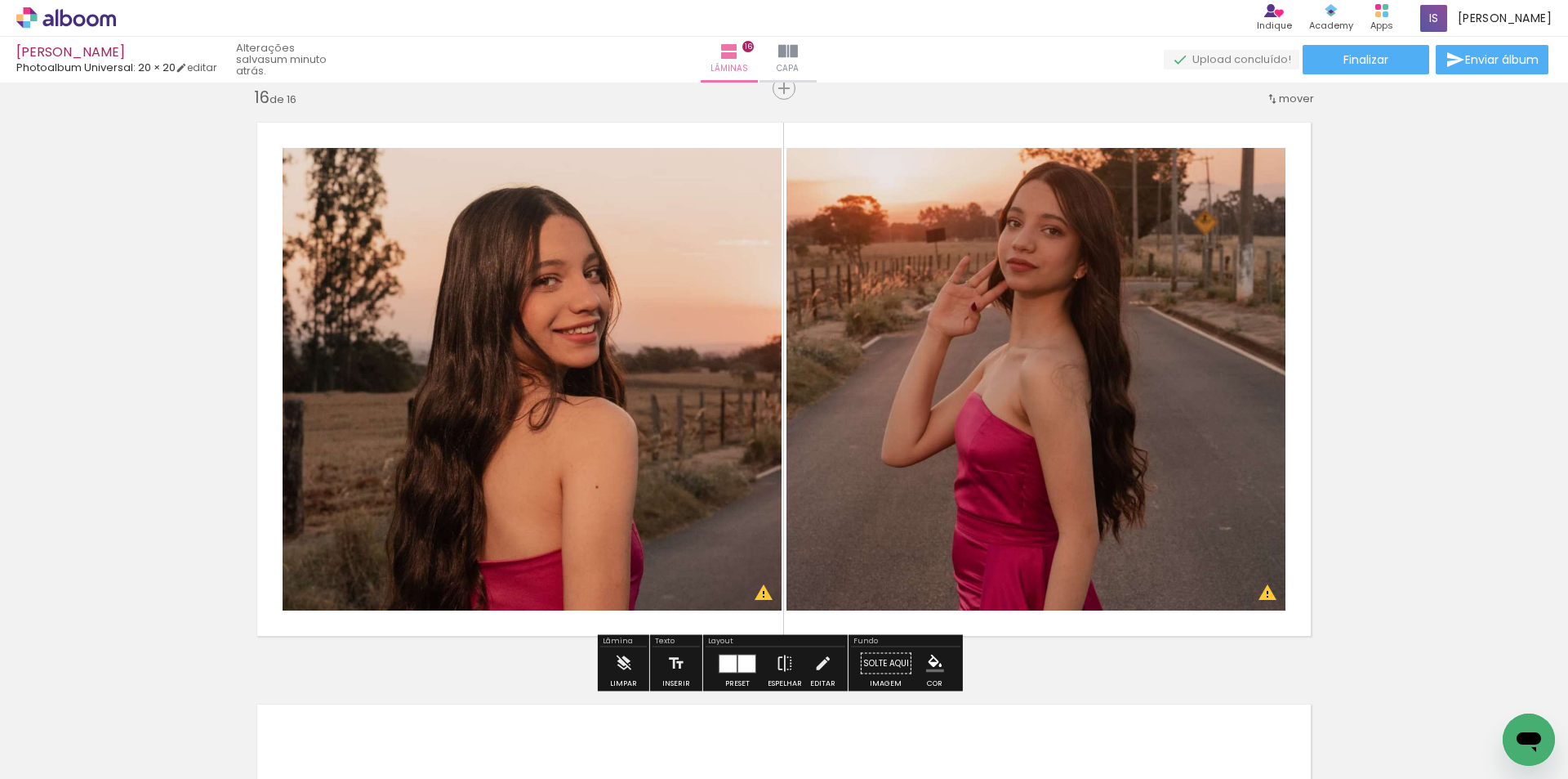
click at [738, 660] on div at bounding box center [747, 663] width 17 height 17
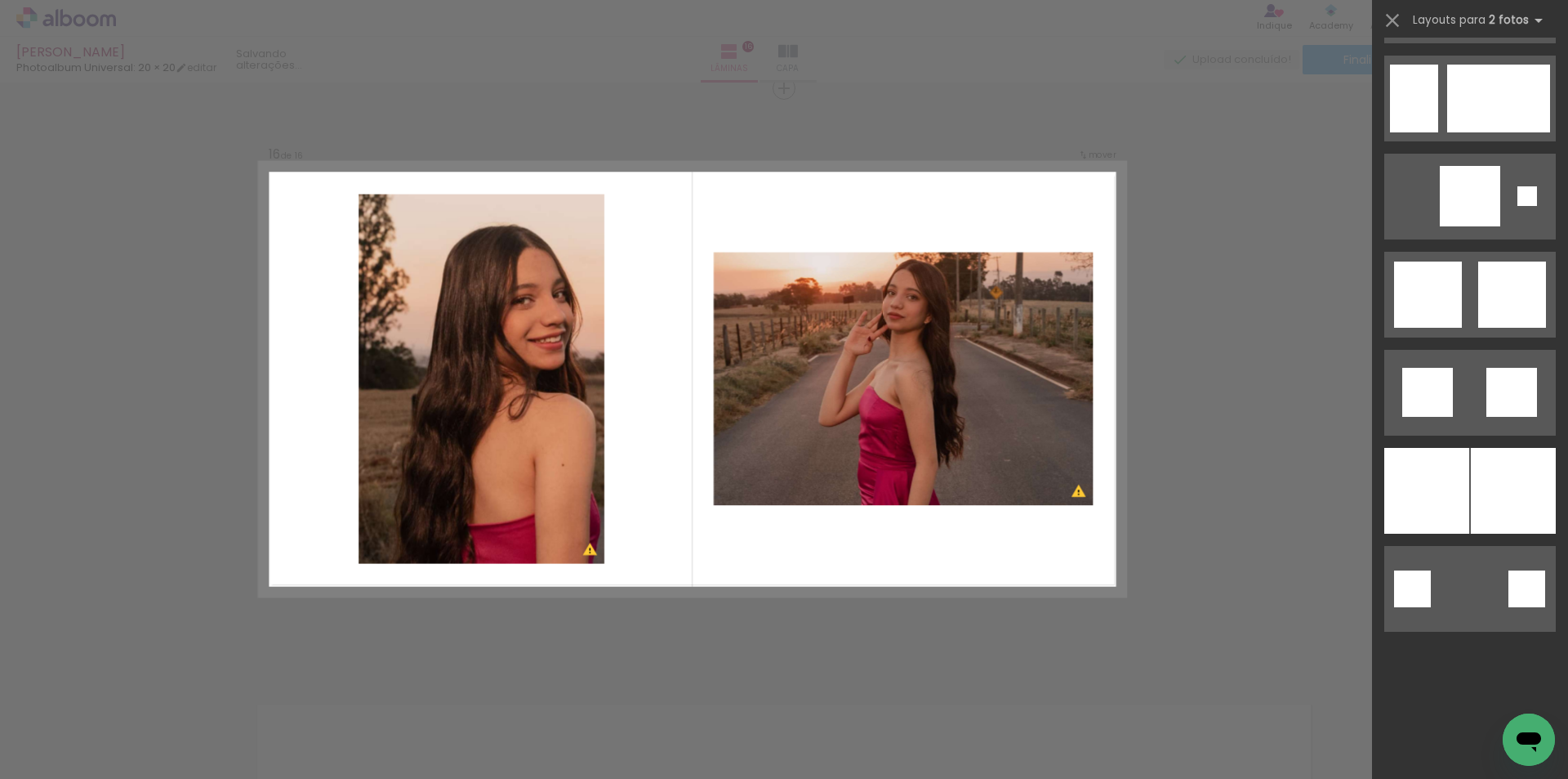
scroll to position [3344, 0]
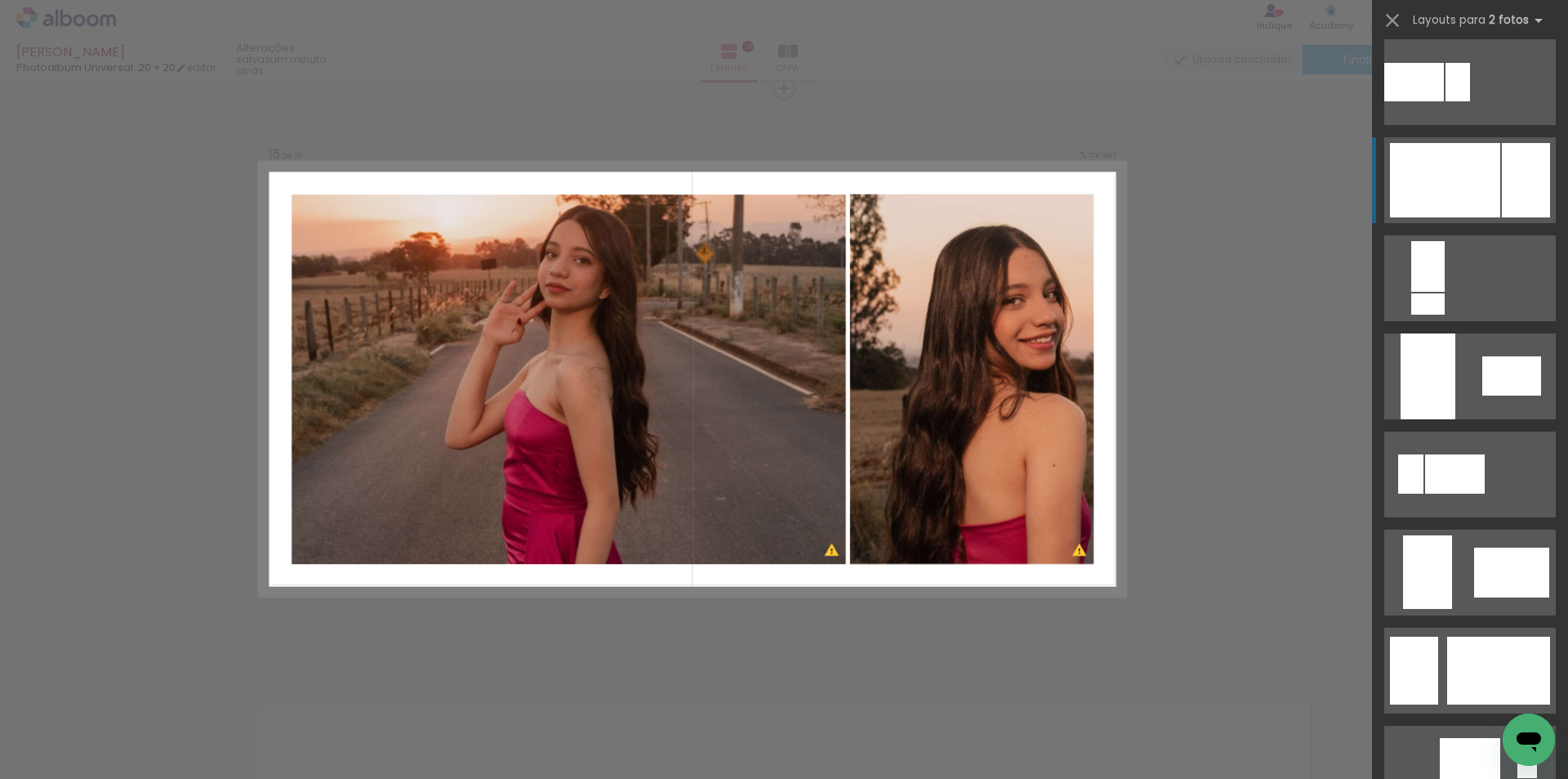
click at [1485, 180] on div at bounding box center [1445, 181] width 110 height 75
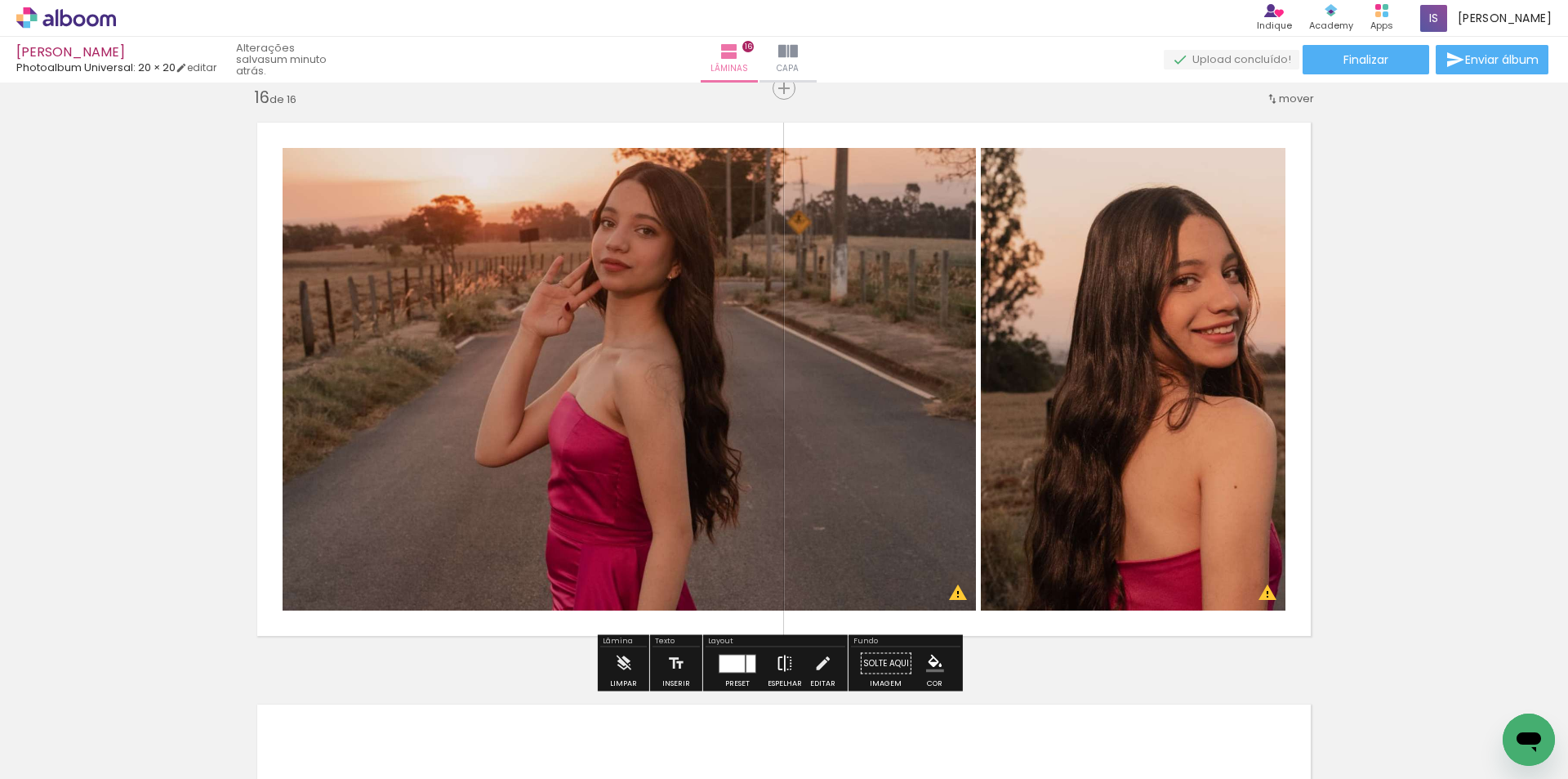
click at [779, 664] on iron-icon at bounding box center [785, 663] width 18 height 33
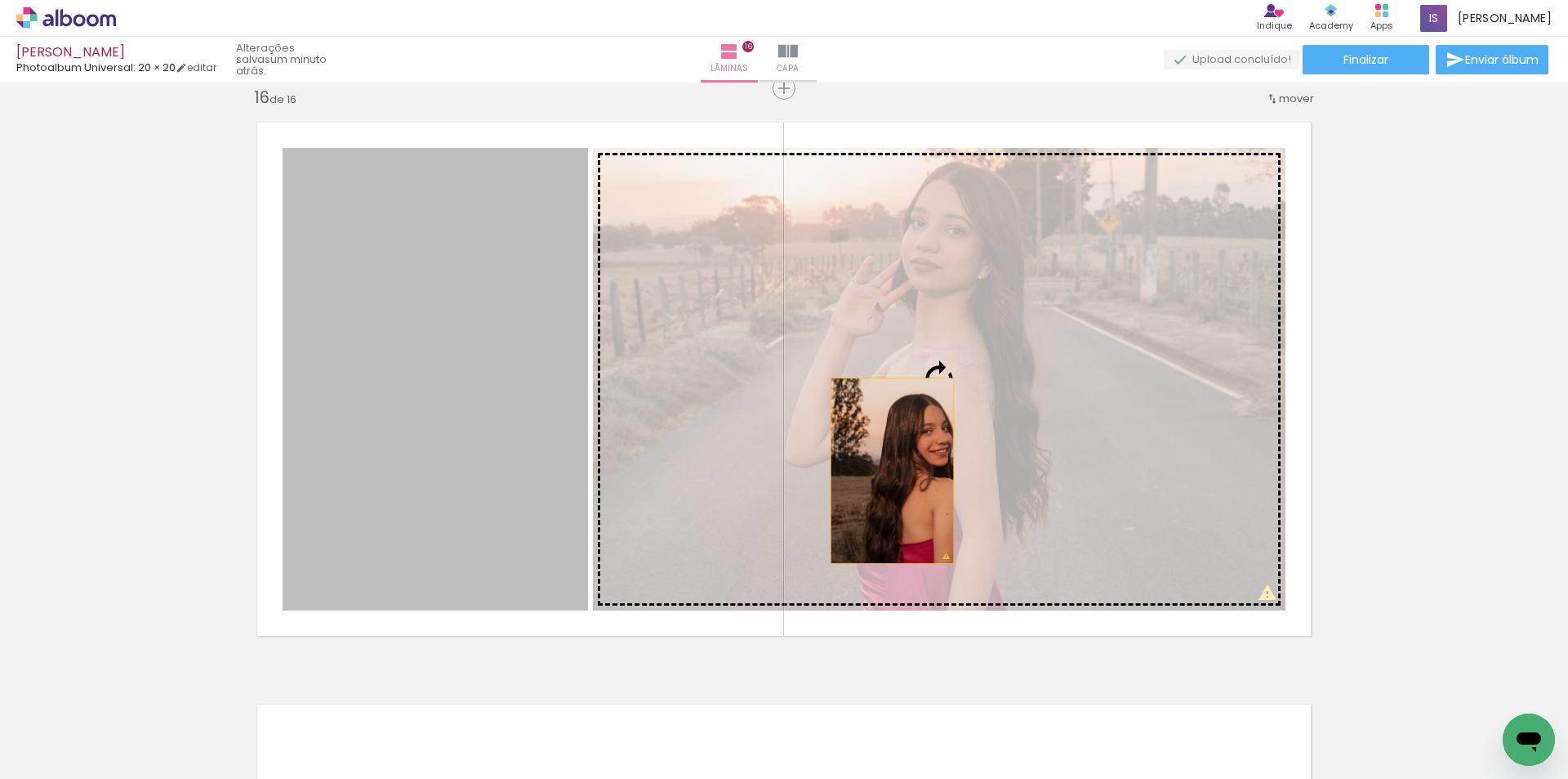
drag, startPoint x: 554, startPoint y: 508, endPoint x: 886, endPoint y: 471, distance: 334.1
click at [0, 0] on slot at bounding box center [0, 0] width 0 height 0
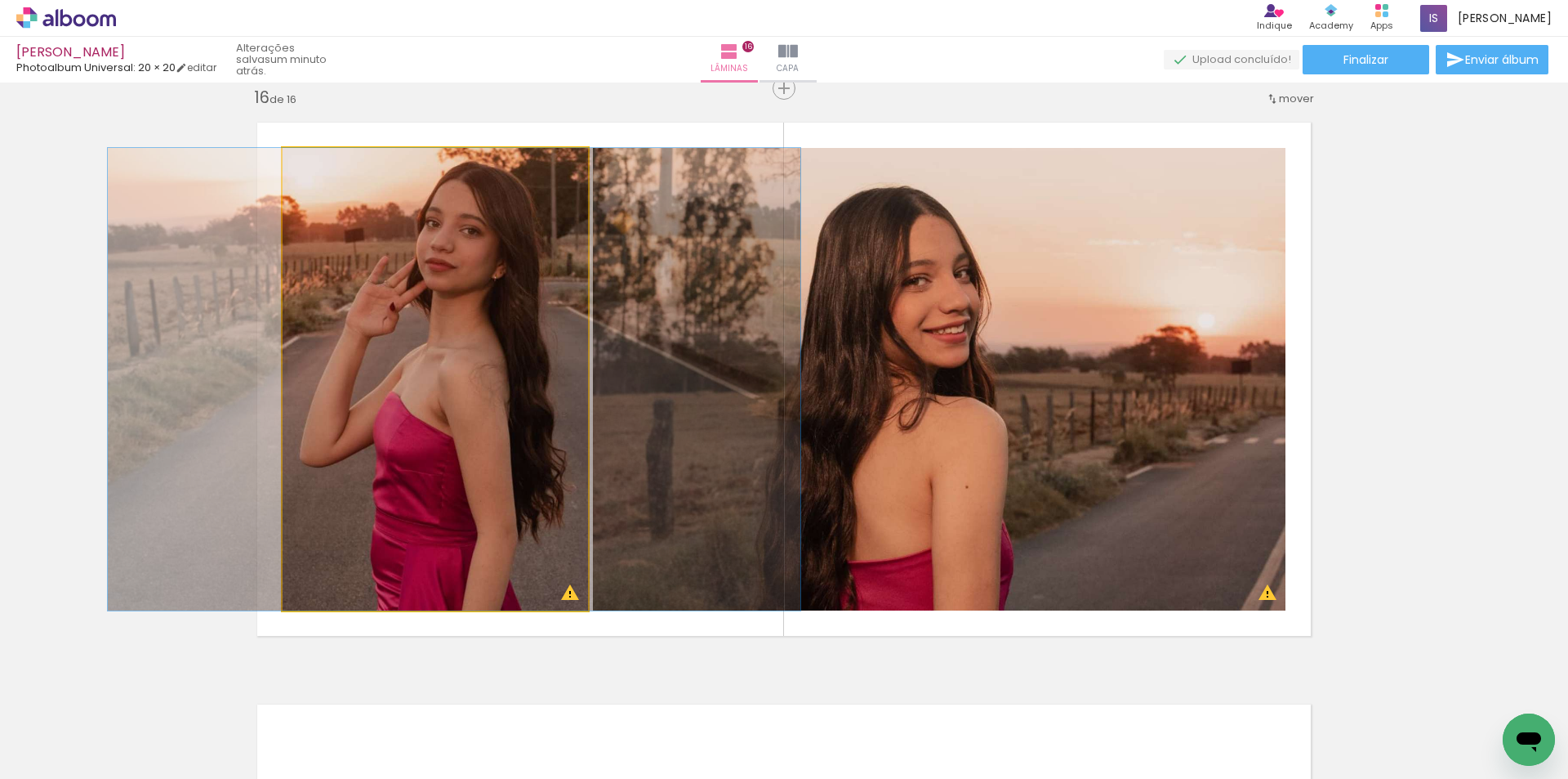
drag, startPoint x: 429, startPoint y: 525, endPoint x: 449, endPoint y: 522, distance: 20.2
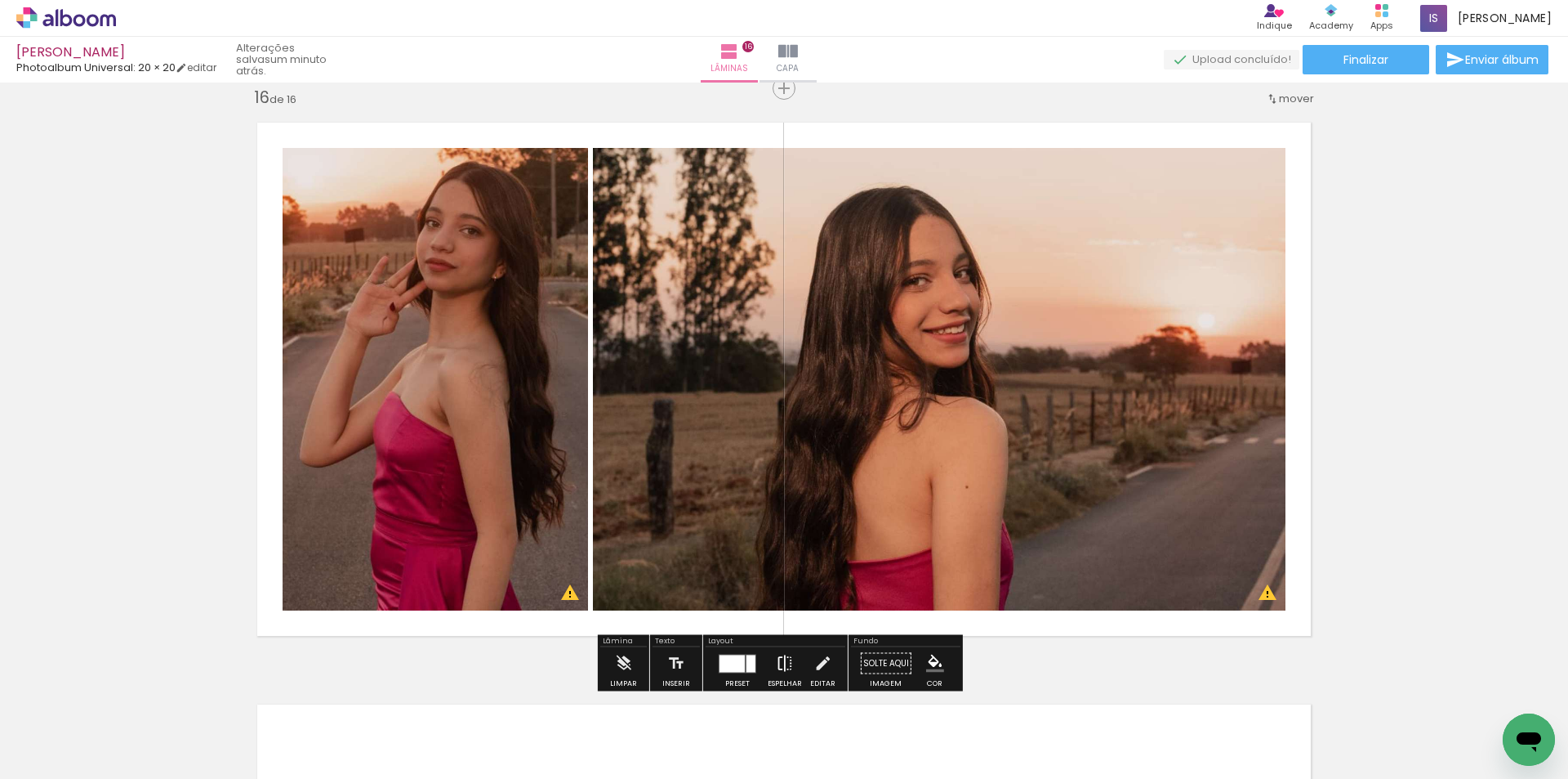
click at [784, 662] on iron-icon at bounding box center [785, 663] width 18 height 33
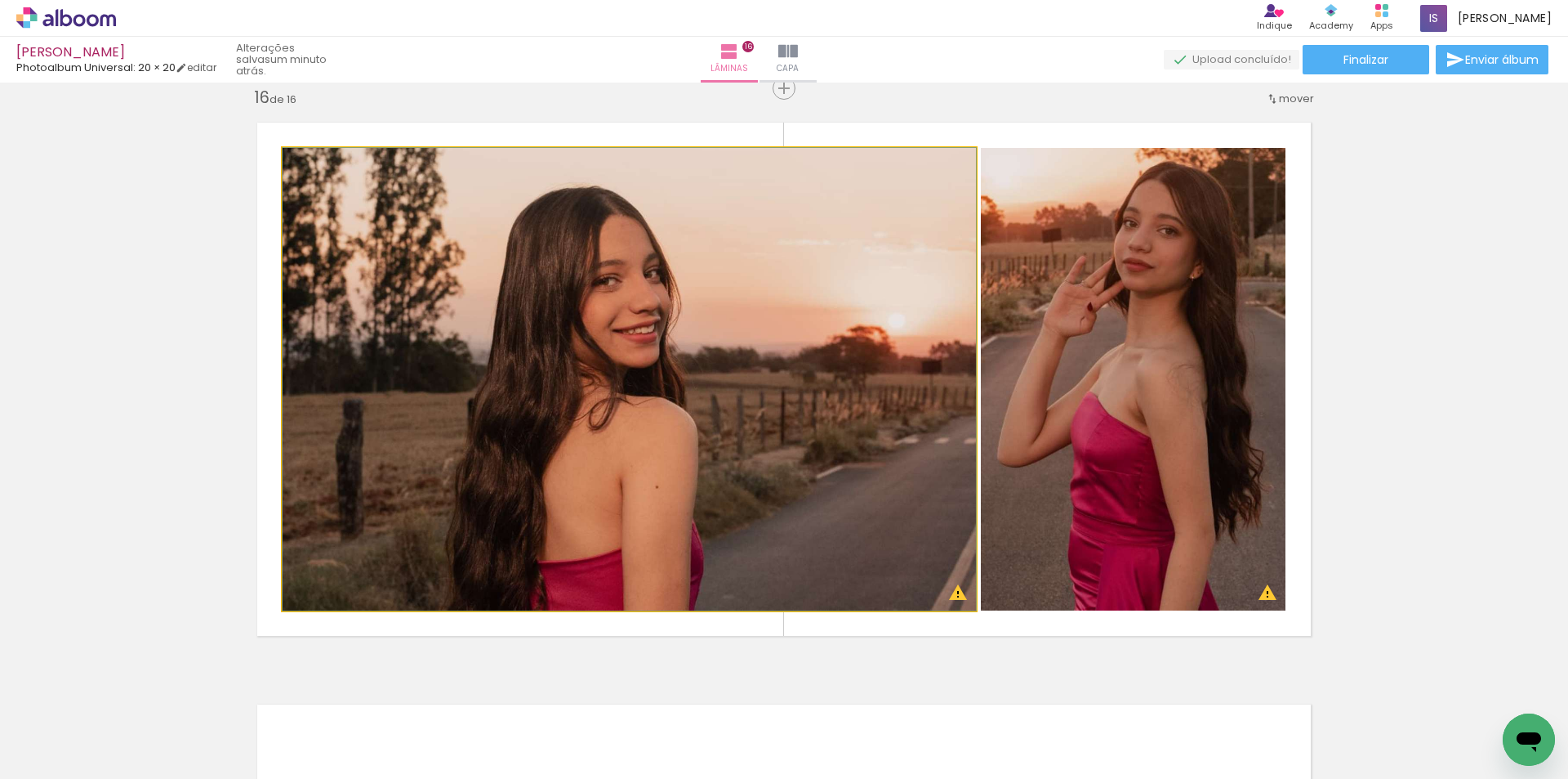
drag, startPoint x: 581, startPoint y: 505, endPoint x: 571, endPoint y: 505, distance: 10.0
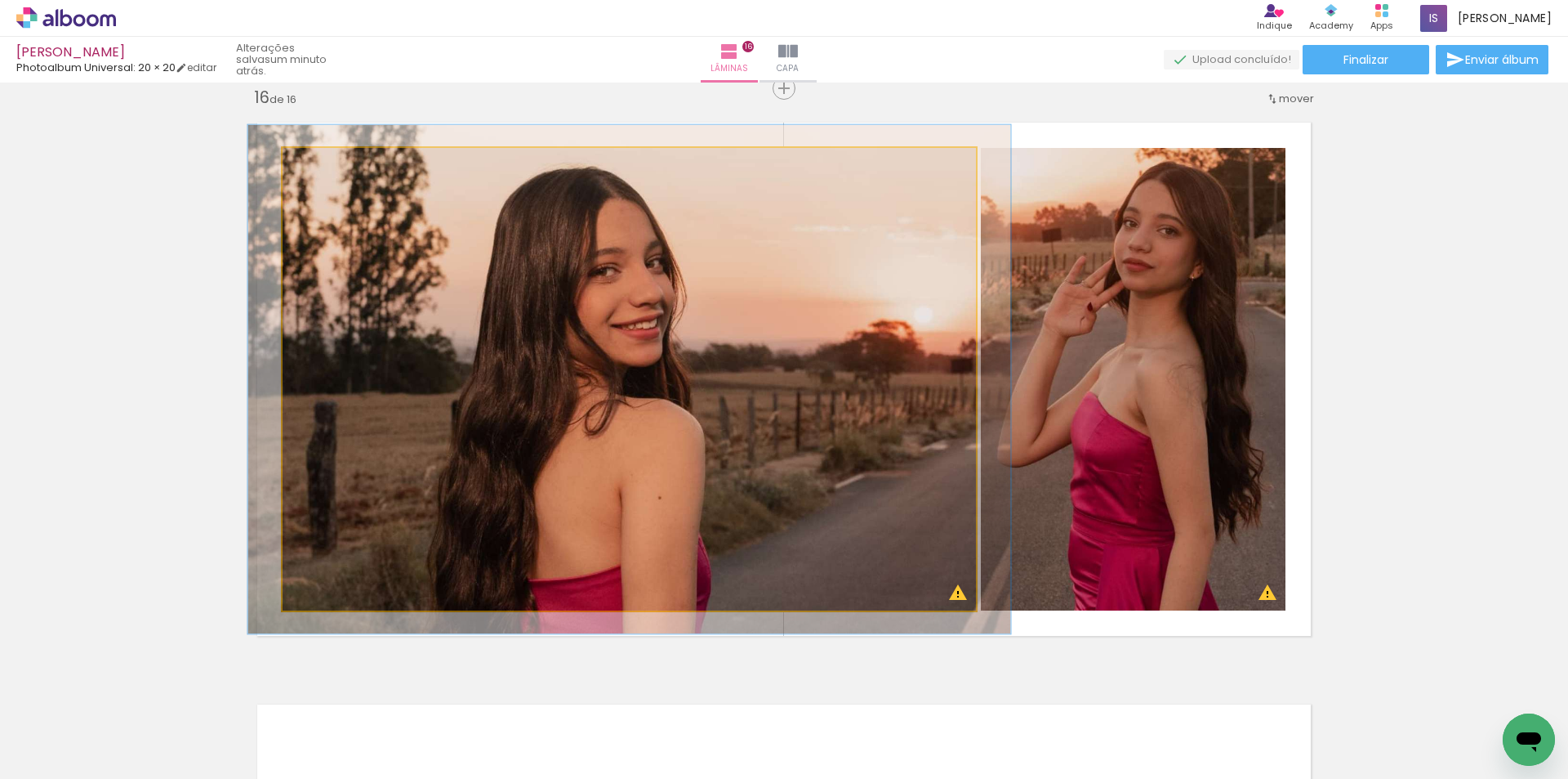
drag, startPoint x: 318, startPoint y: 171, endPoint x: 338, endPoint y: 173, distance: 20.1
click at [325, 169] on div at bounding box center [326, 165] width 26 height 26
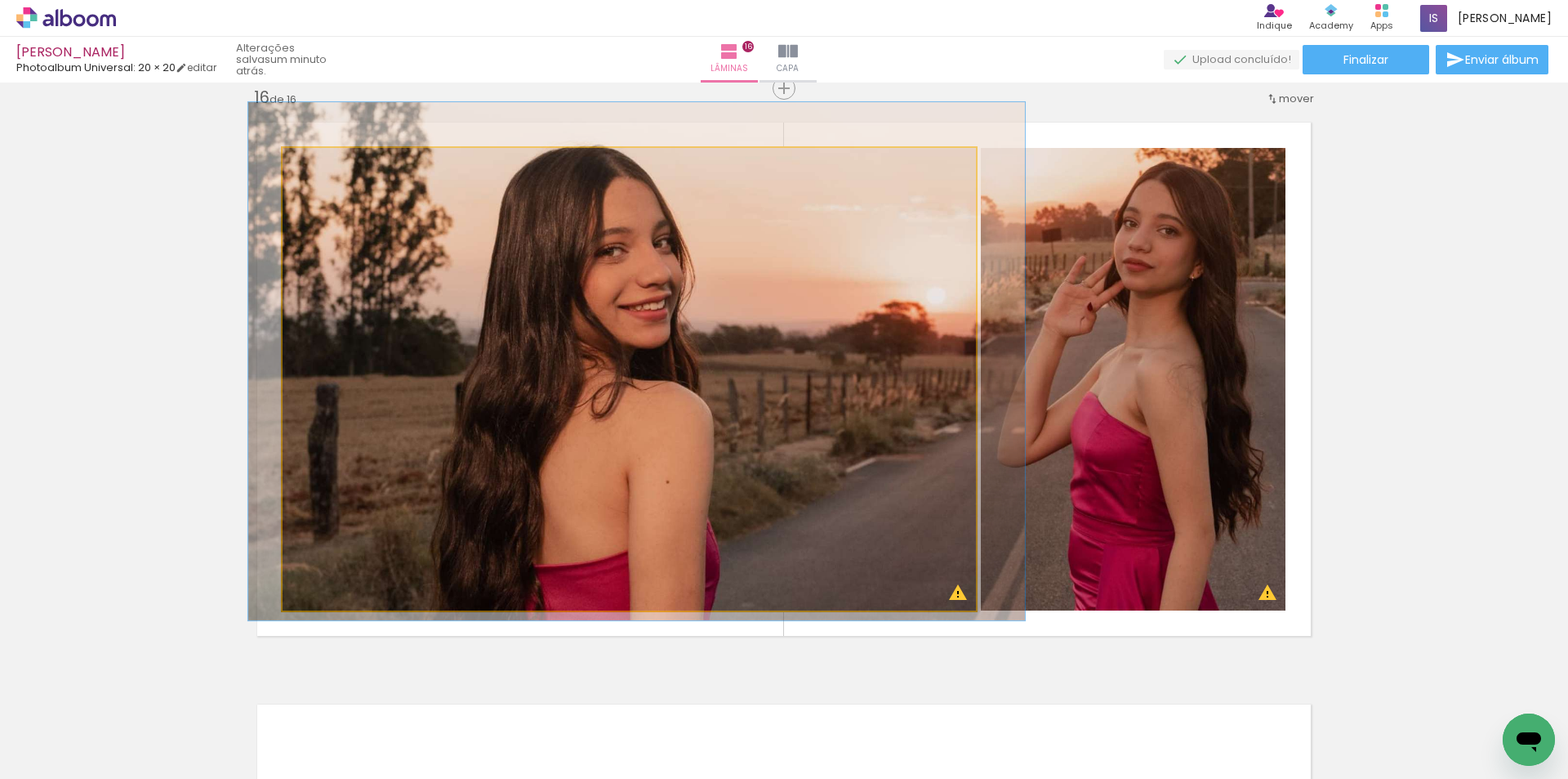
drag, startPoint x: 602, startPoint y: 548, endPoint x: 608, endPoint y: 530, distance: 19.0
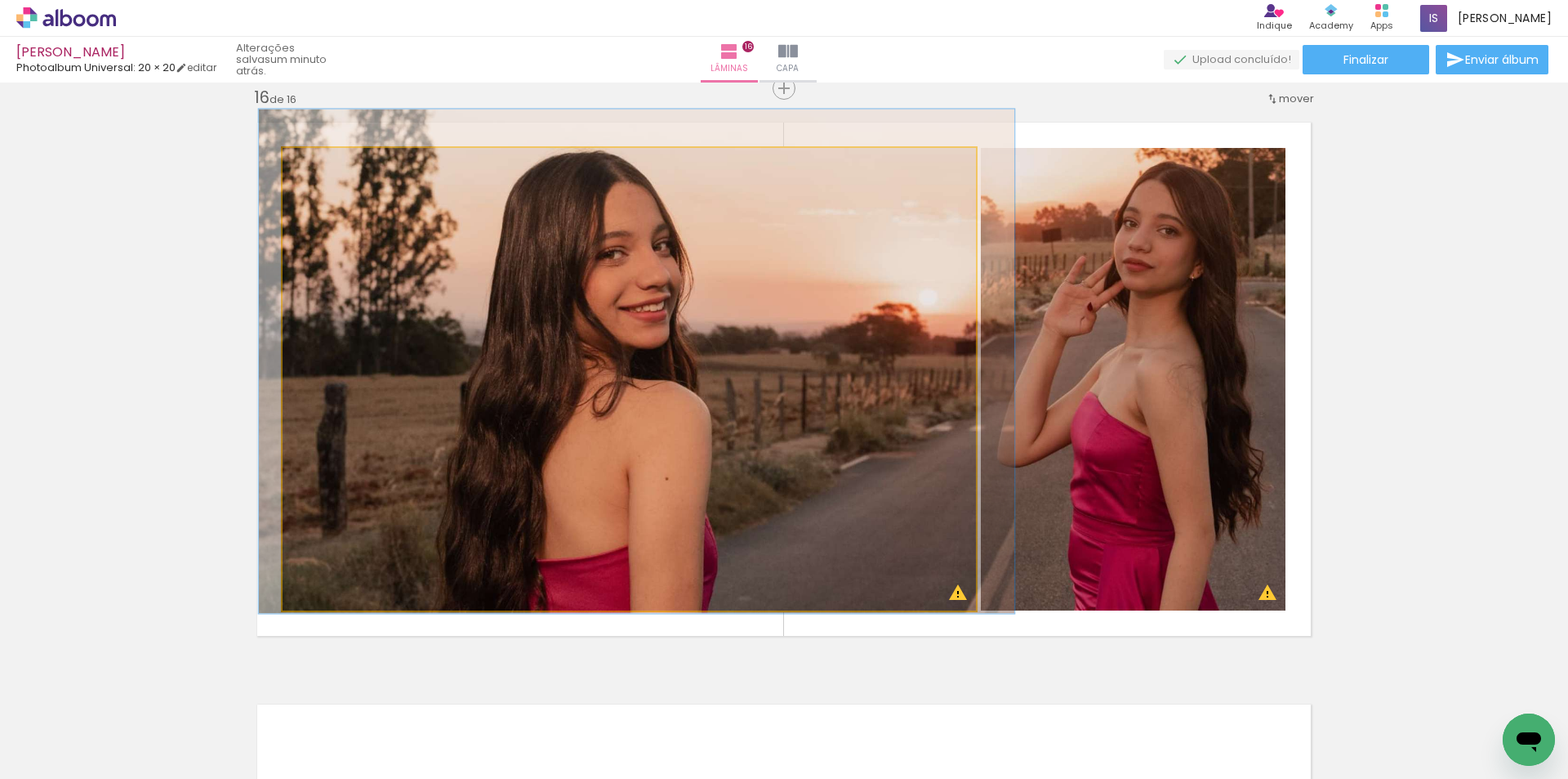
type paper-slider "109"
click at [329, 172] on div at bounding box center [326, 165] width 26 height 26
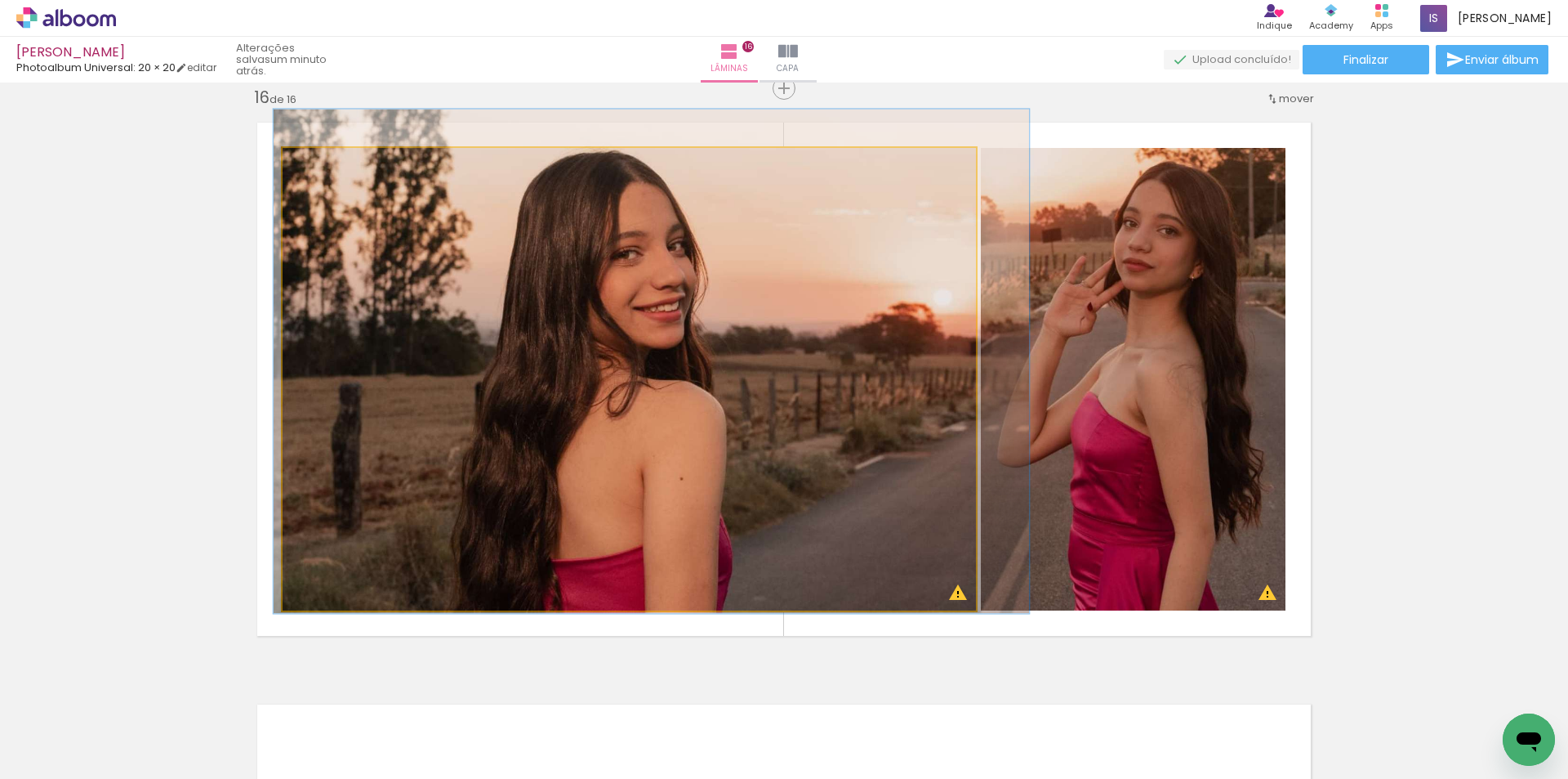
drag, startPoint x: 695, startPoint y: 476, endPoint x: 709, endPoint y: 476, distance: 14.0
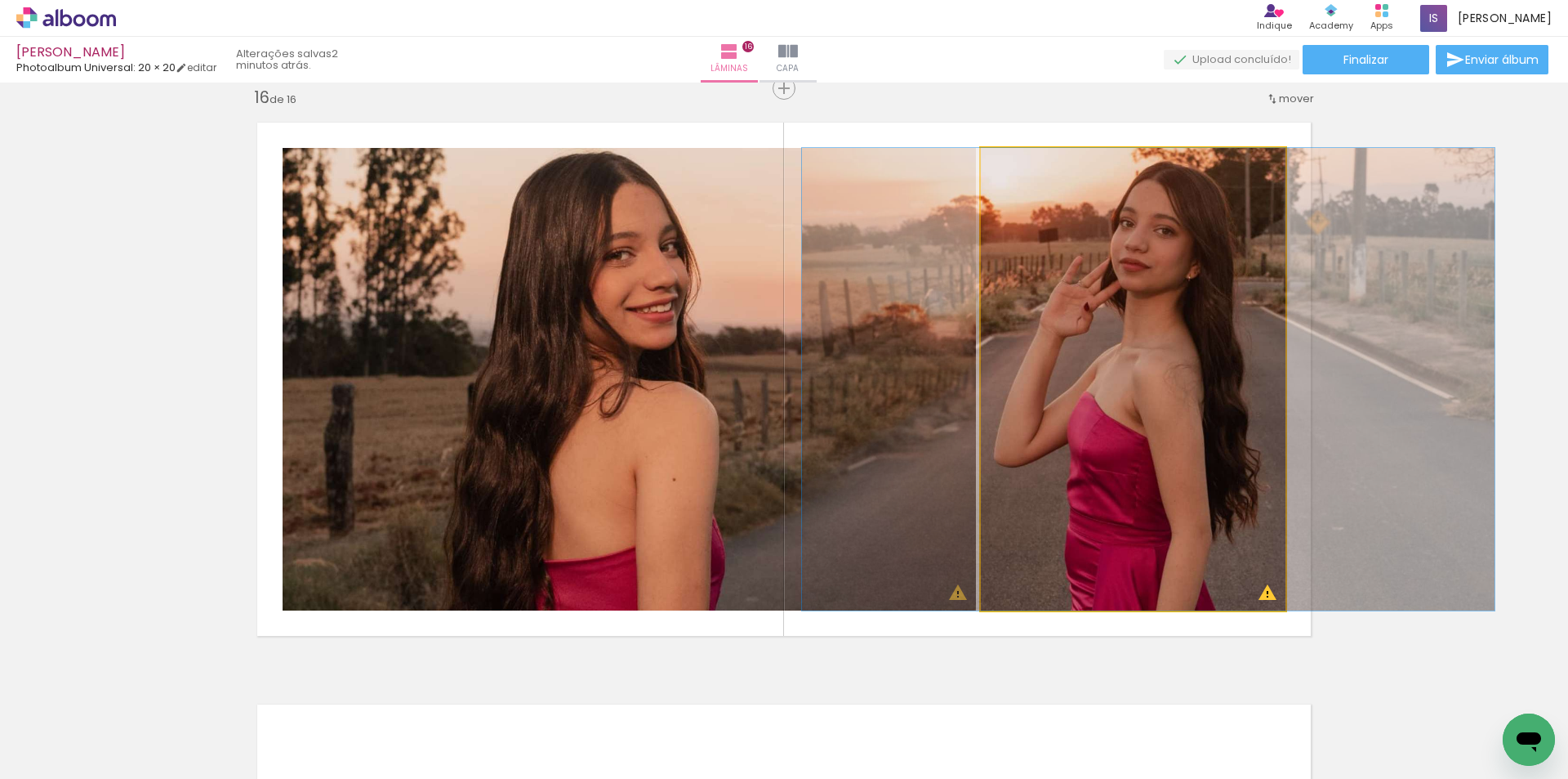
click at [1225, 522] on quentale-photo at bounding box center [1133, 379] width 304 height 462
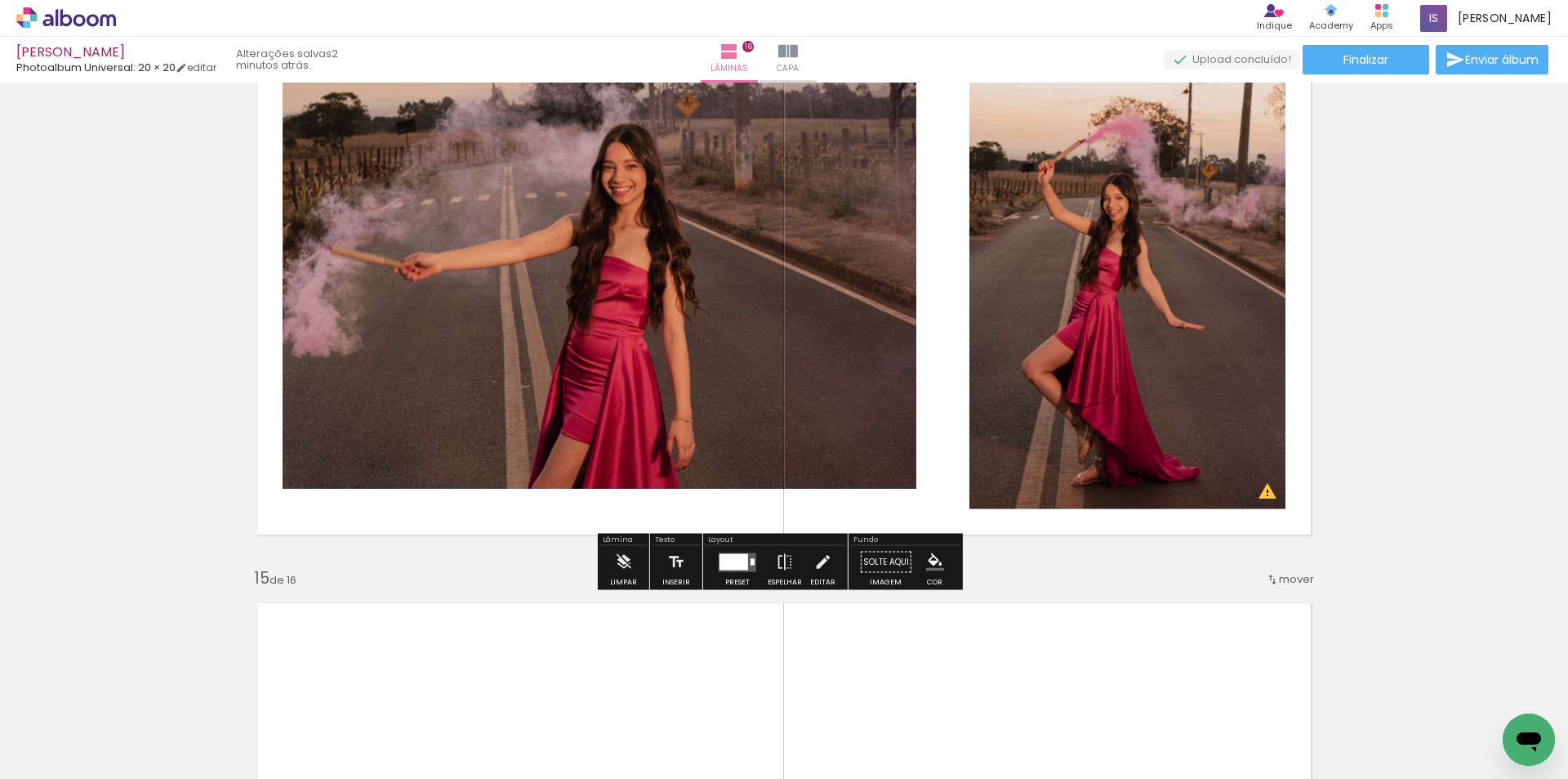
scroll to position [8013, 0]
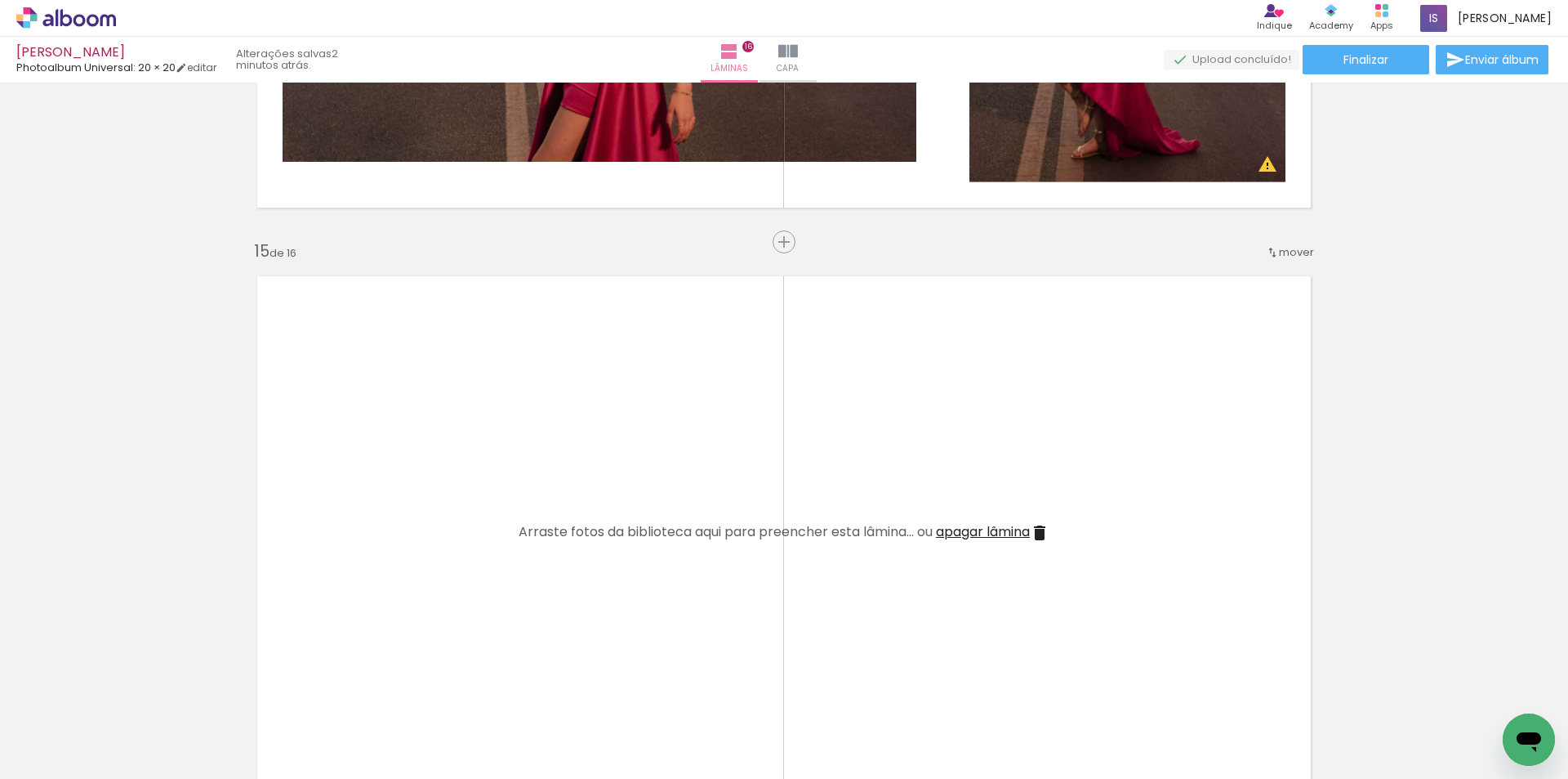
click at [999, 544] on quentale-layouter at bounding box center [784, 533] width 1081 height 541
click at [999, 537] on span "apagar lâmina" at bounding box center [983, 531] width 94 height 19
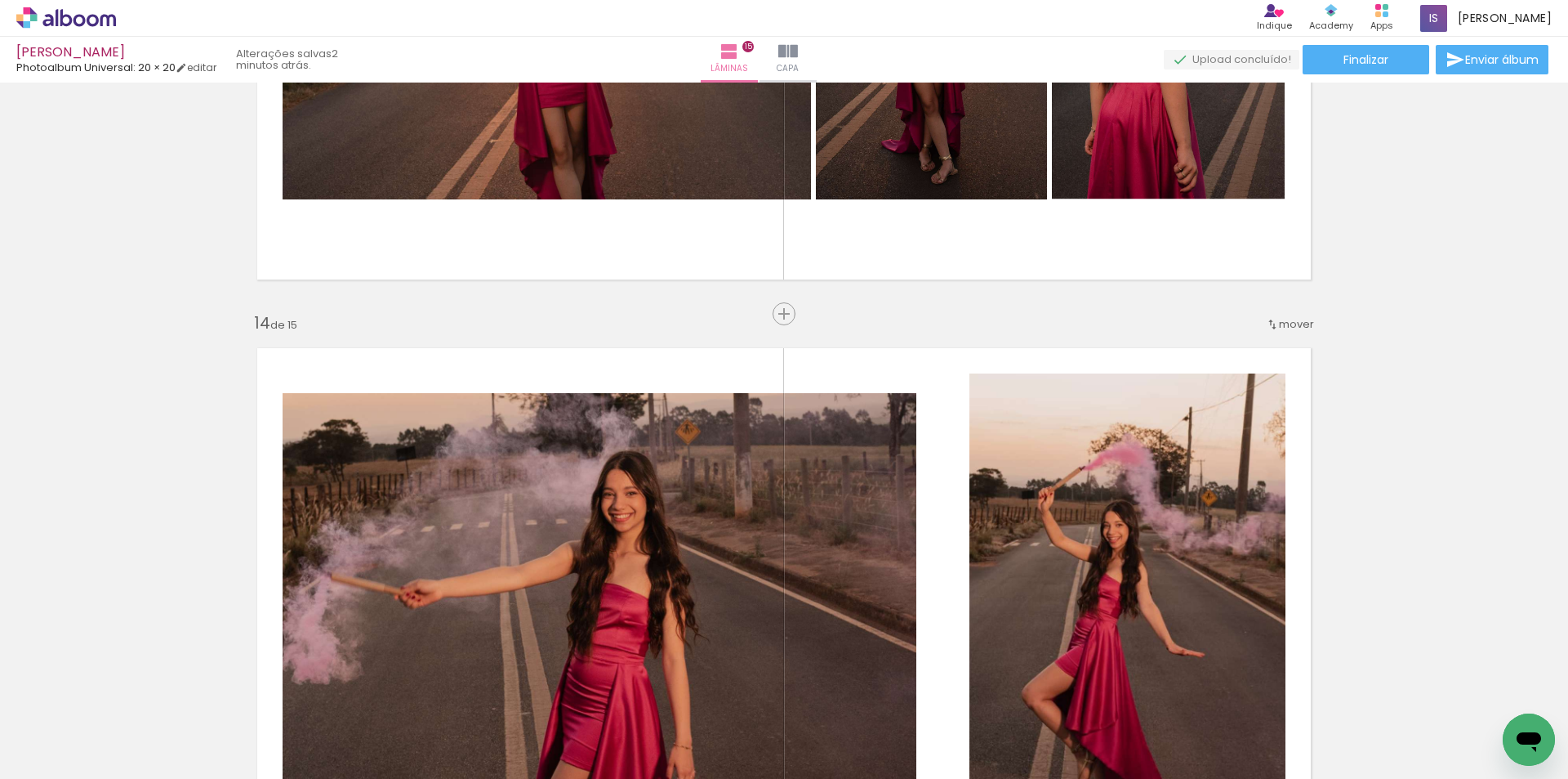
scroll to position [7930, 0]
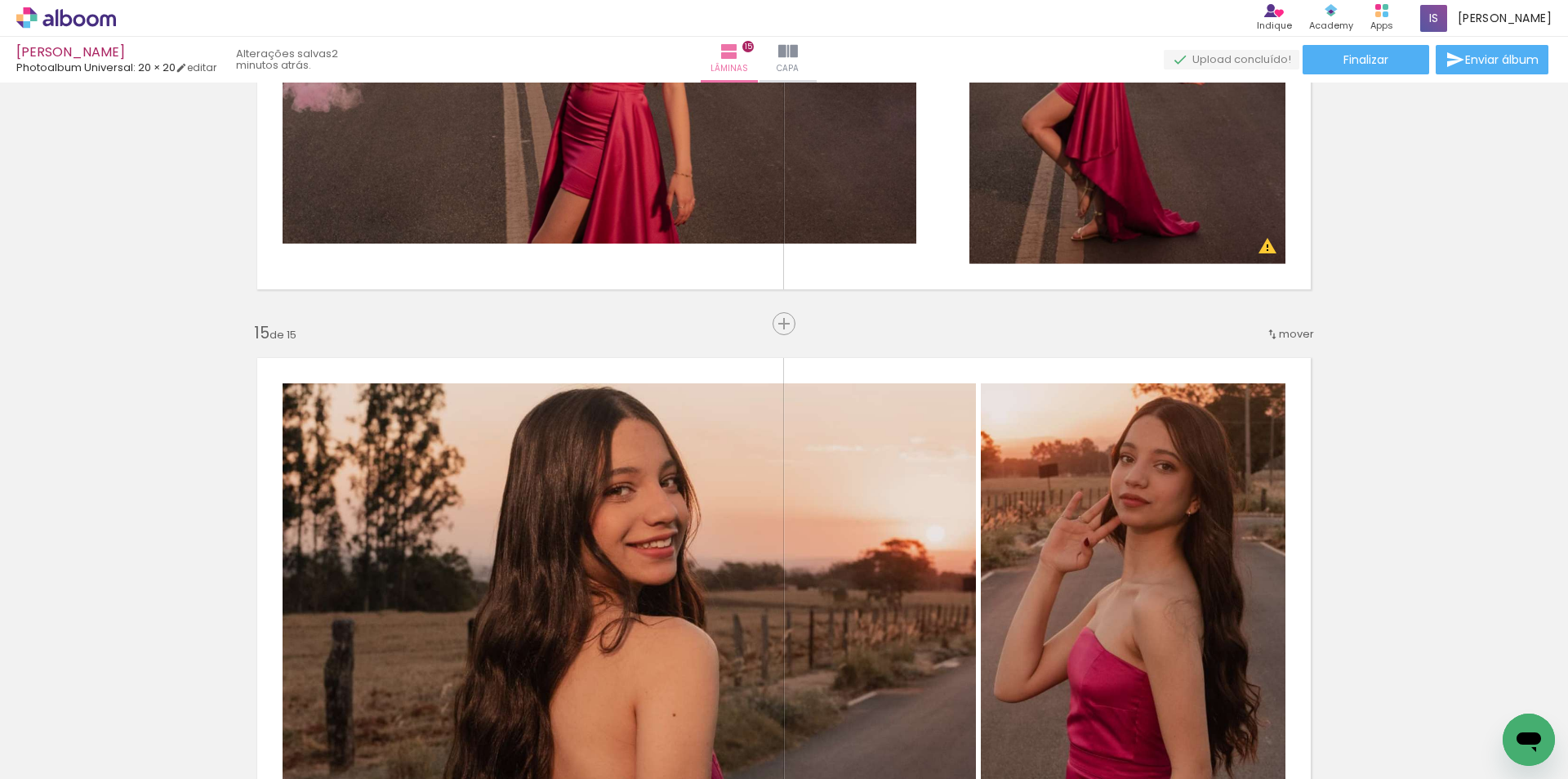
click at [1287, 335] on span "mover" at bounding box center [1296, 333] width 36 height 16
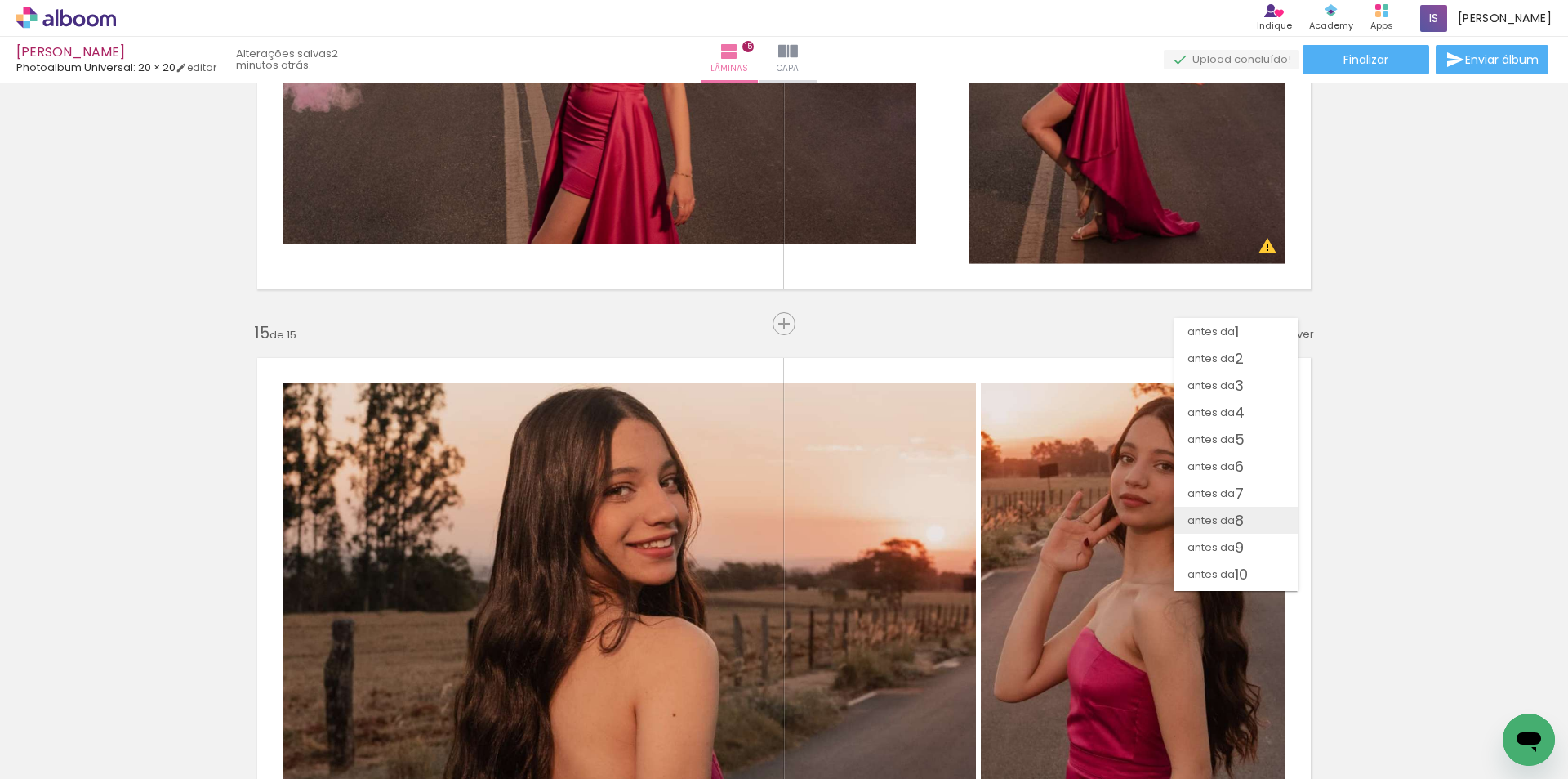
scroll to position [131, 0]
click at [1246, 515] on span "13" at bounding box center [1241, 524] width 13 height 27
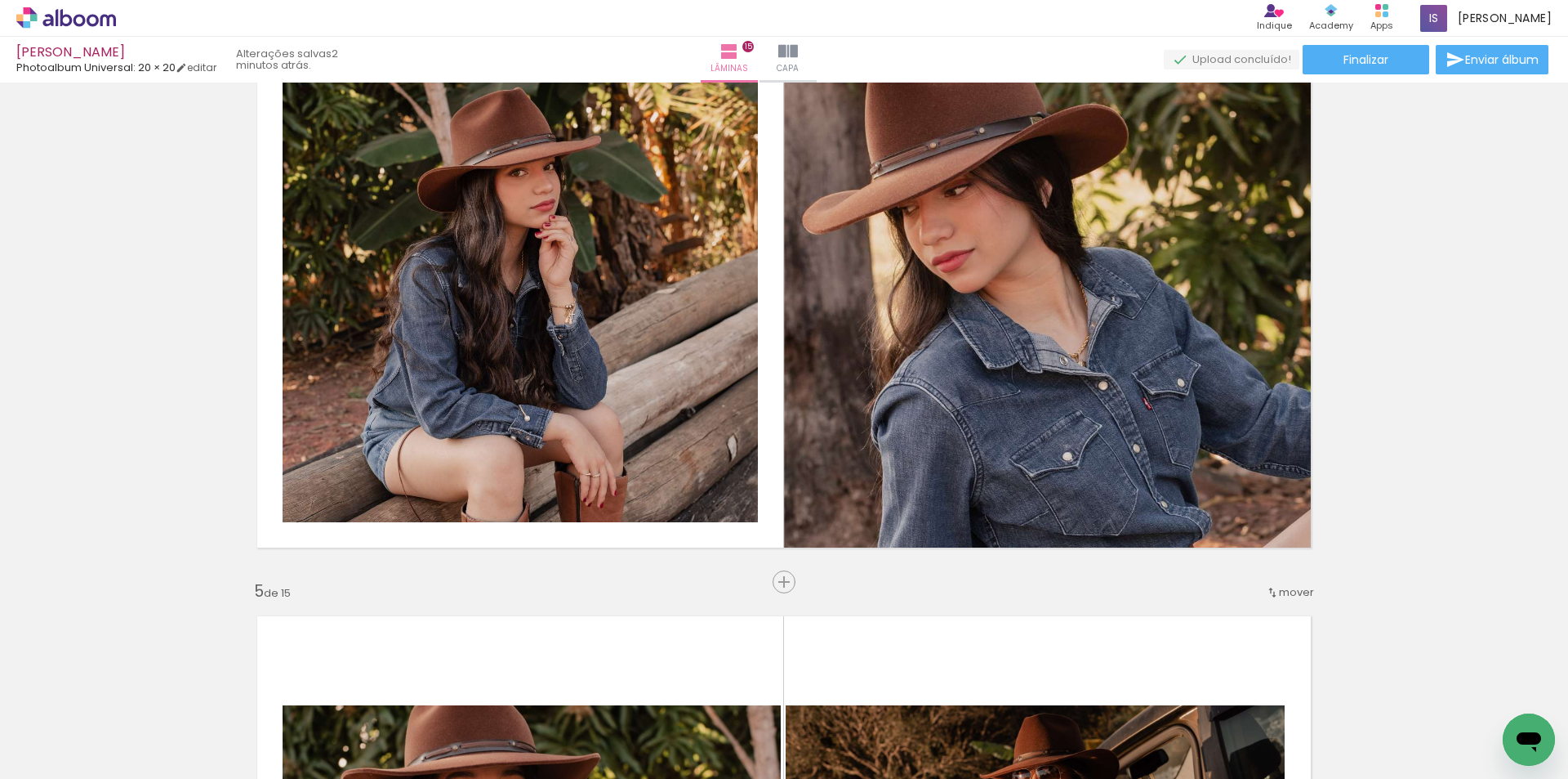
scroll to position [2182, 0]
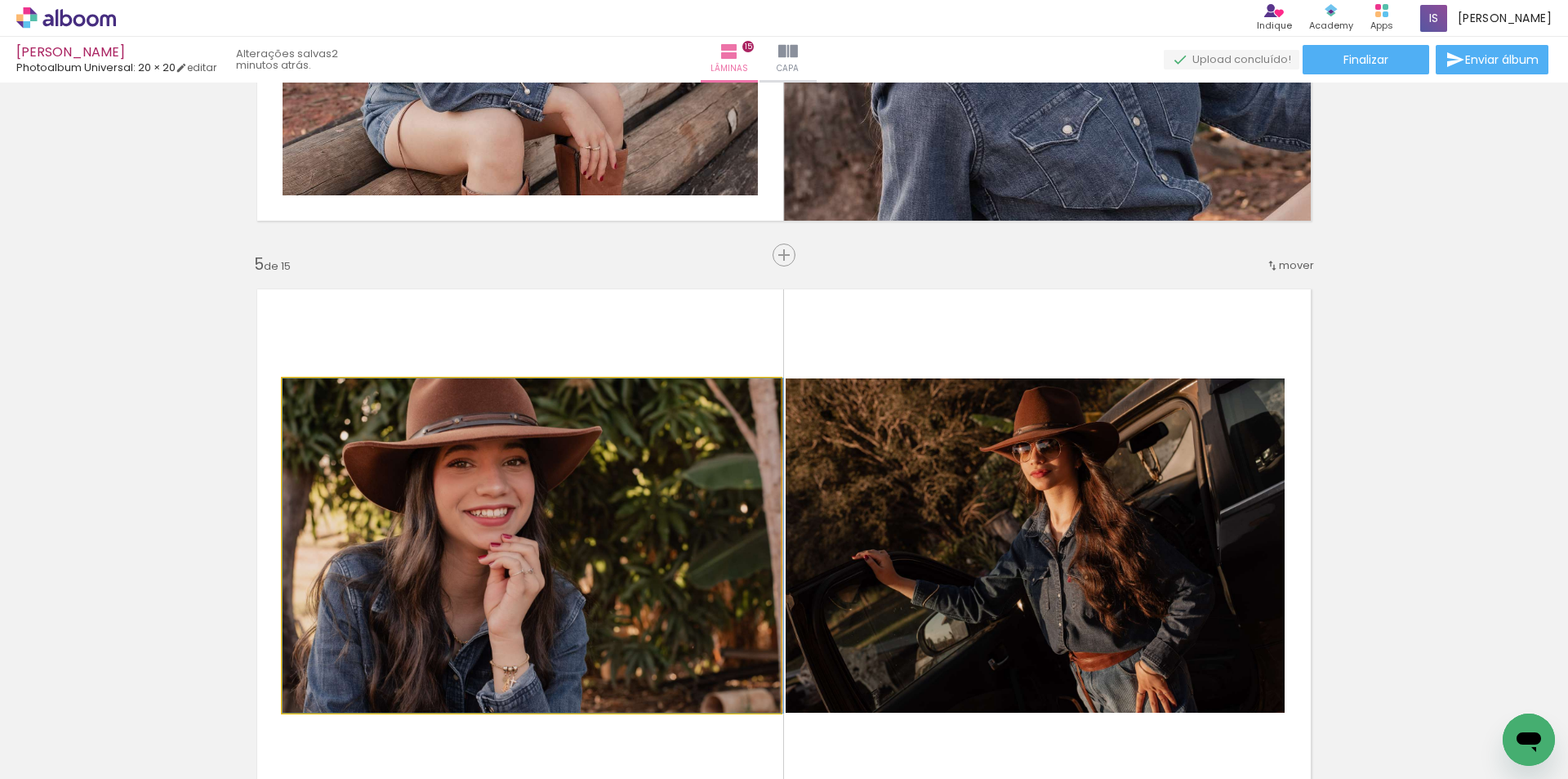
drag, startPoint x: 638, startPoint y: 522, endPoint x: 679, endPoint y: 545, distance: 47.0
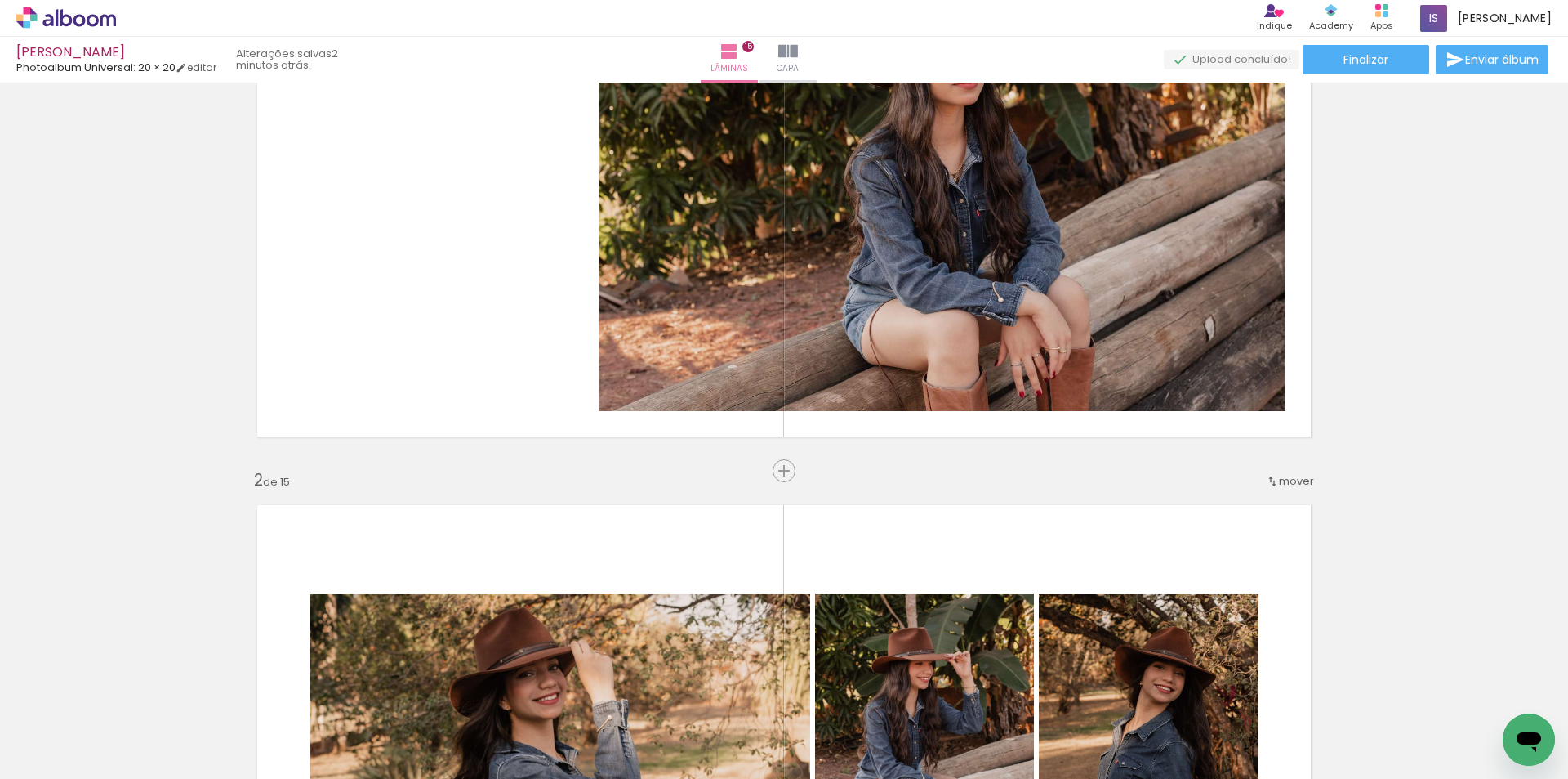
scroll to position [0, 0]
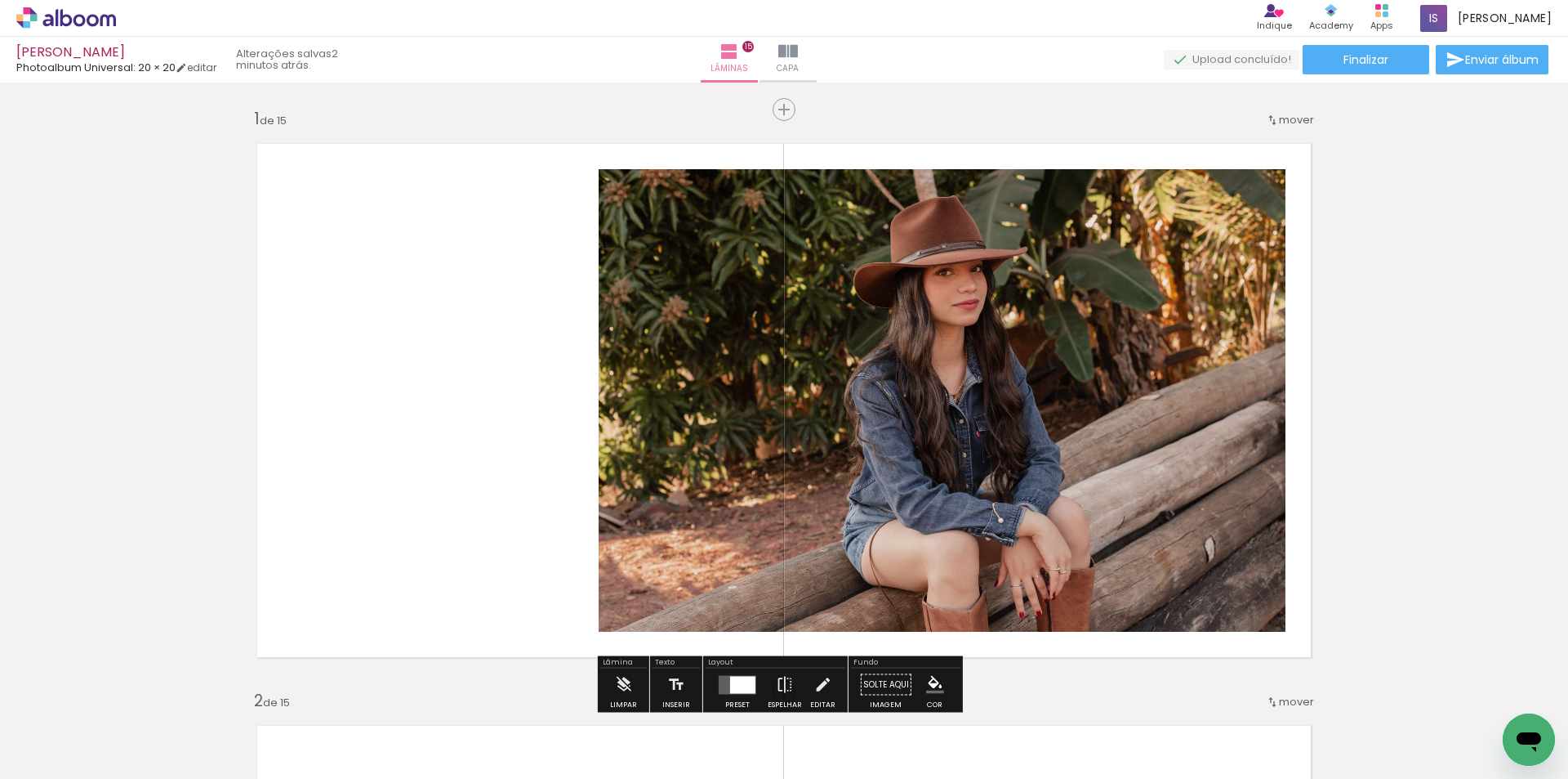
click at [68, 750] on span "Adicionar Fotos" at bounding box center [58, 757] width 49 height 18
click at [0, 0] on input "file" at bounding box center [0, 0] width 0 height 0
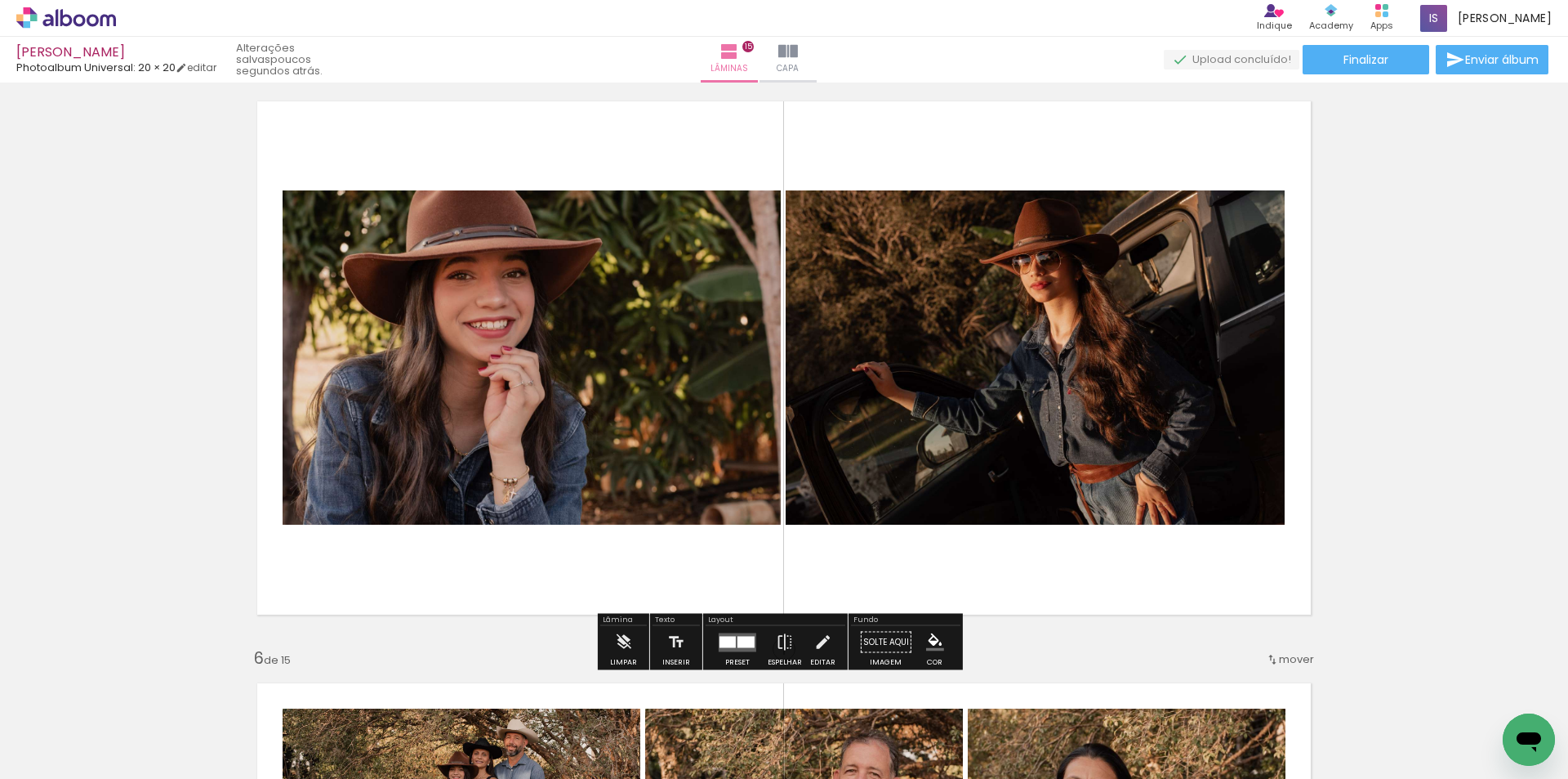
scroll to position [2288, 0]
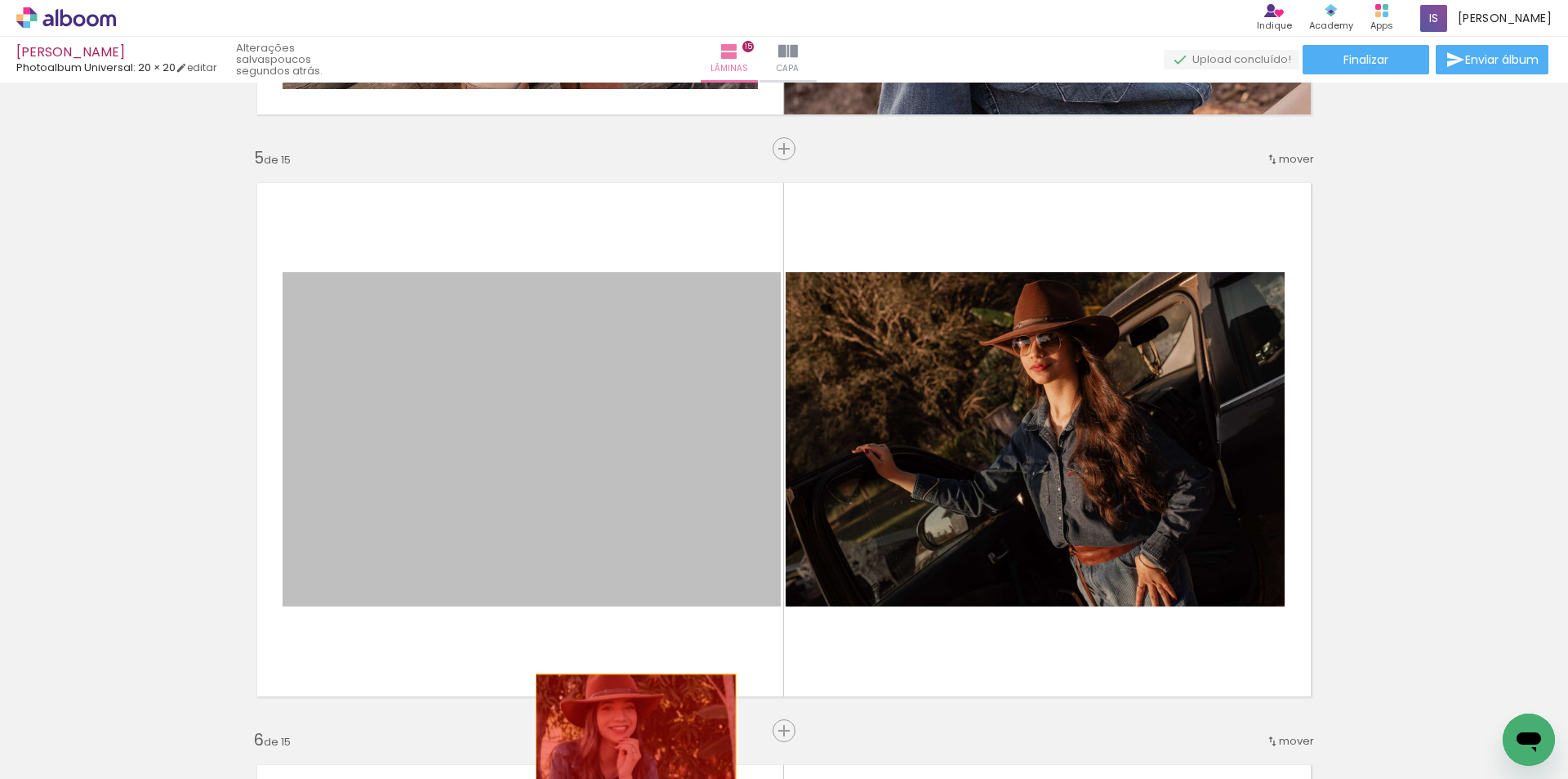
drag, startPoint x: 568, startPoint y: 372, endPoint x: 631, endPoint y: 741, distance: 374.3
click at [631, 741] on quentale-workspace at bounding box center [784, 390] width 1568 height 779
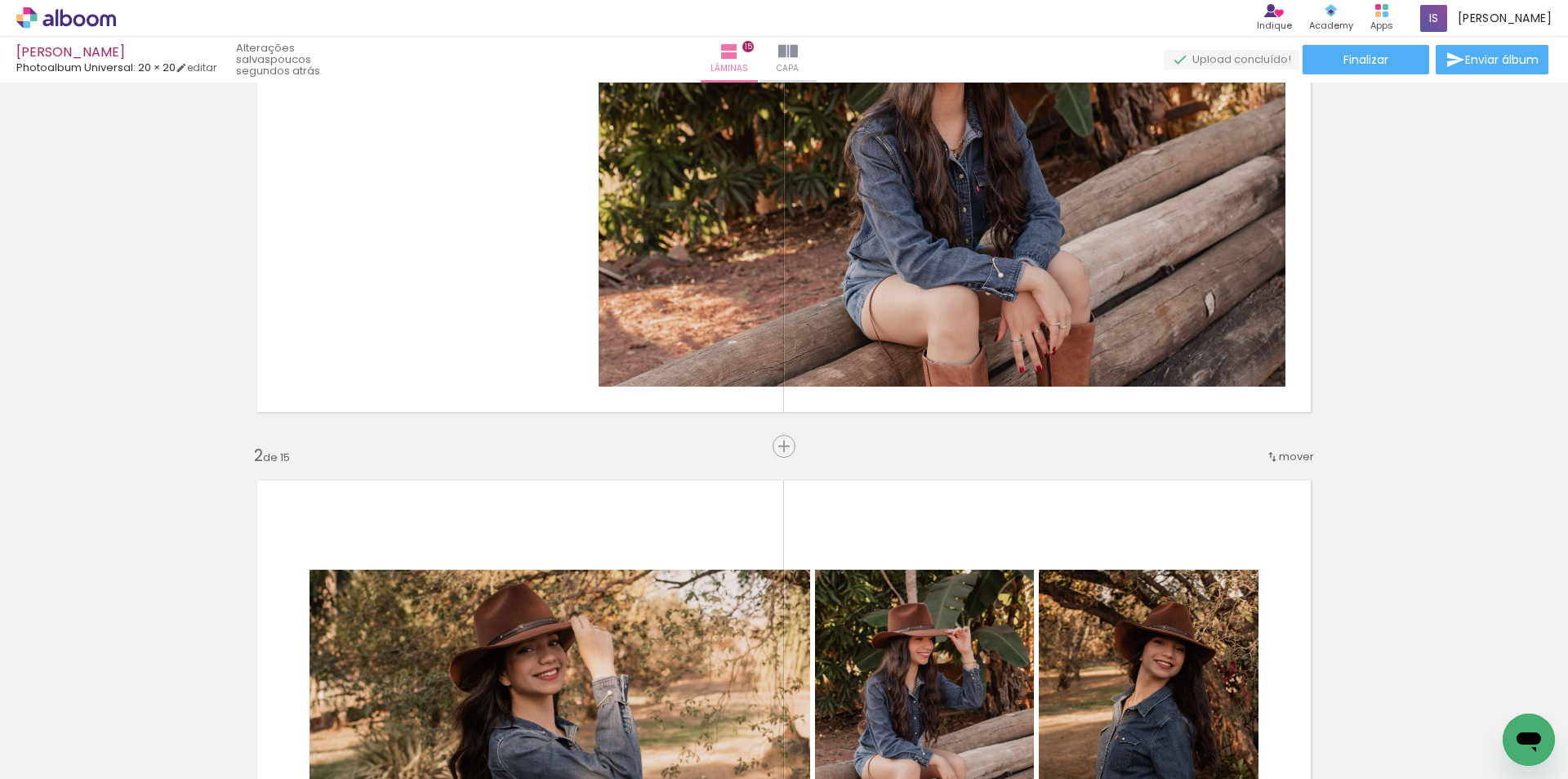
scroll to position [0, 0]
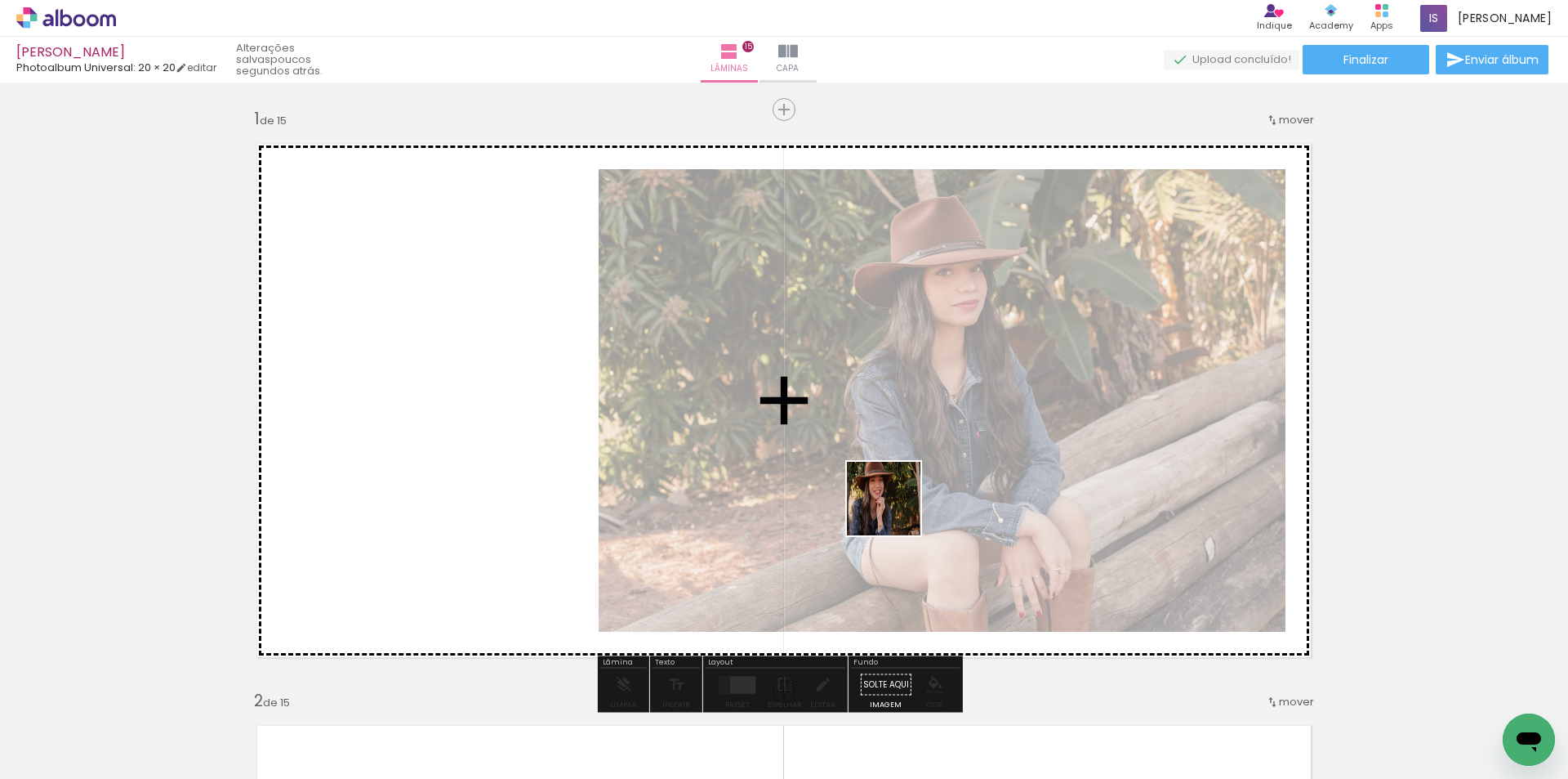
drag, startPoint x: 911, startPoint y: 727, endPoint x: 897, endPoint y: 509, distance: 218.4
click at [897, 509] on quentale-workspace at bounding box center [784, 390] width 1568 height 779
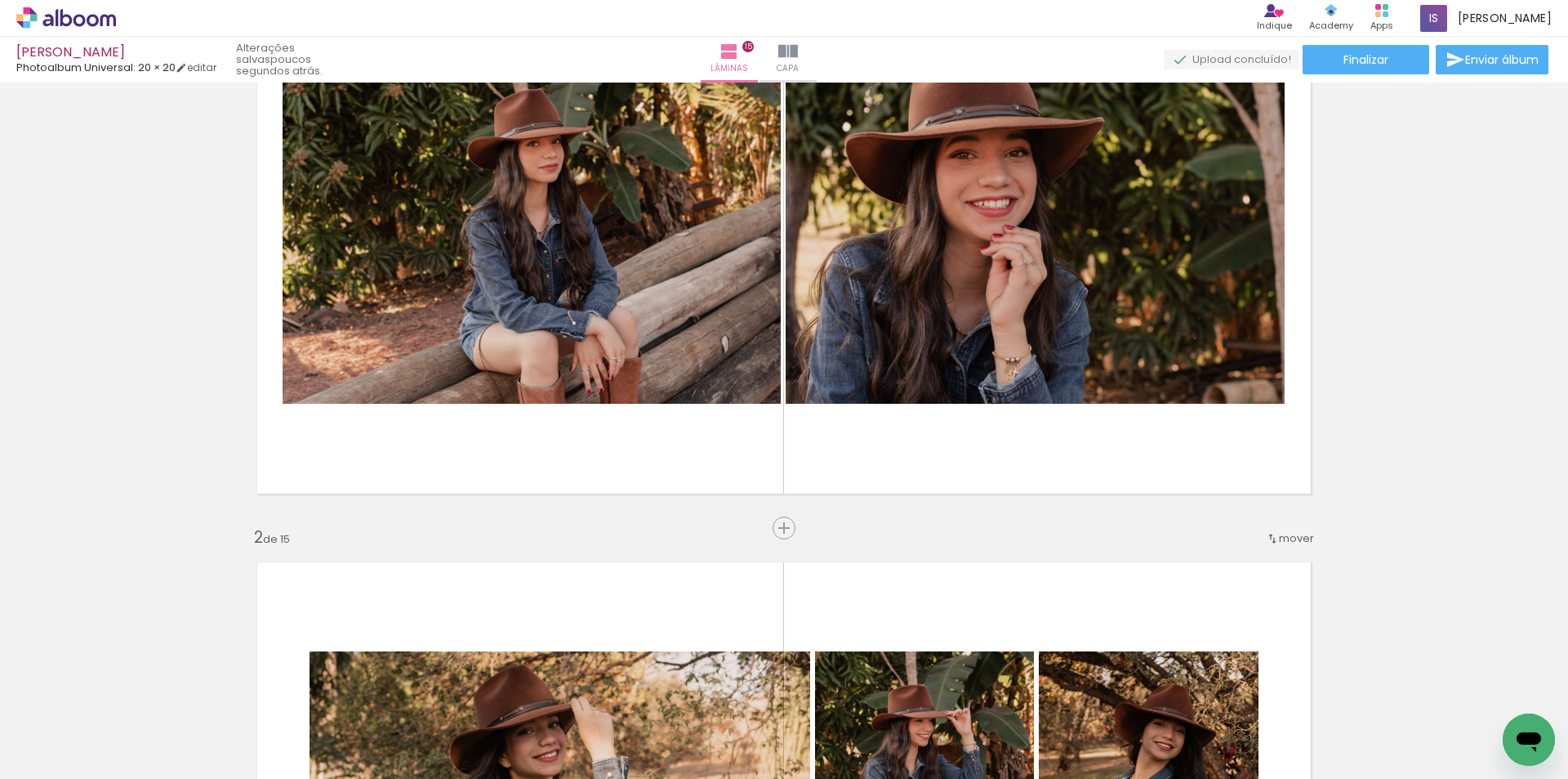
scroll to position [82, 0]
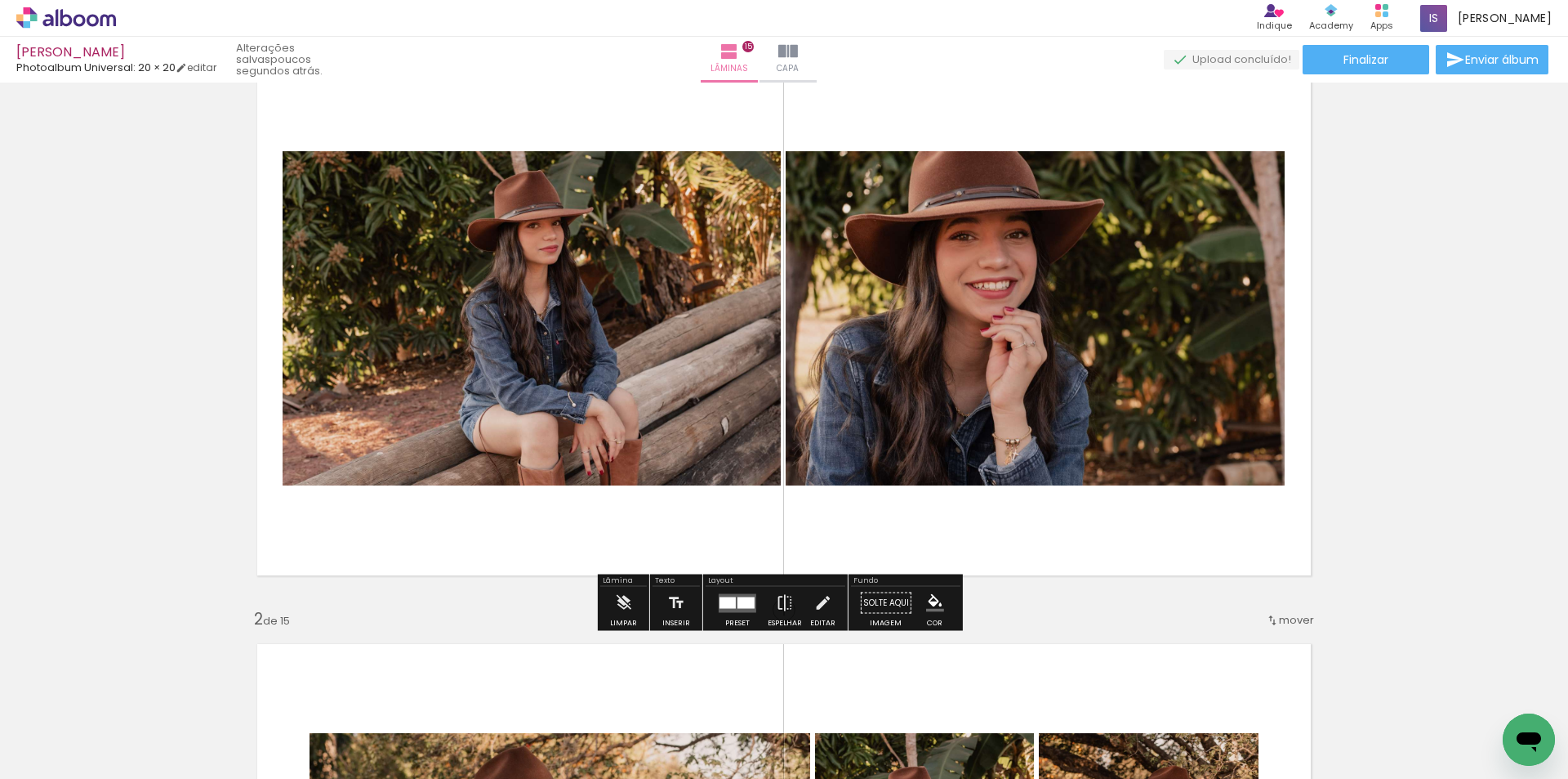
click at [739, 604] on div at bounding box center [746, 602] width 17 height 12
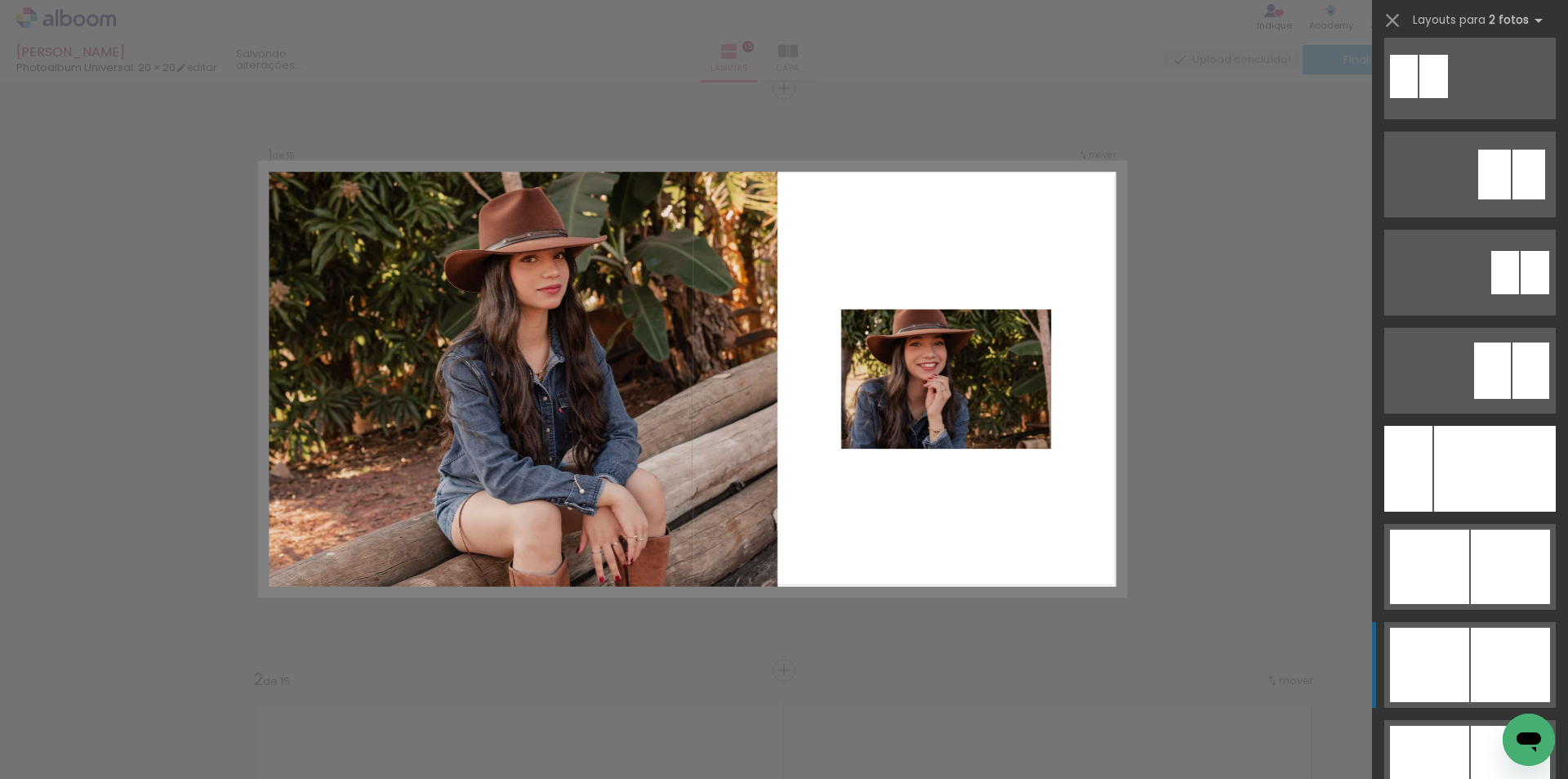
scroll to position [8335, 0]
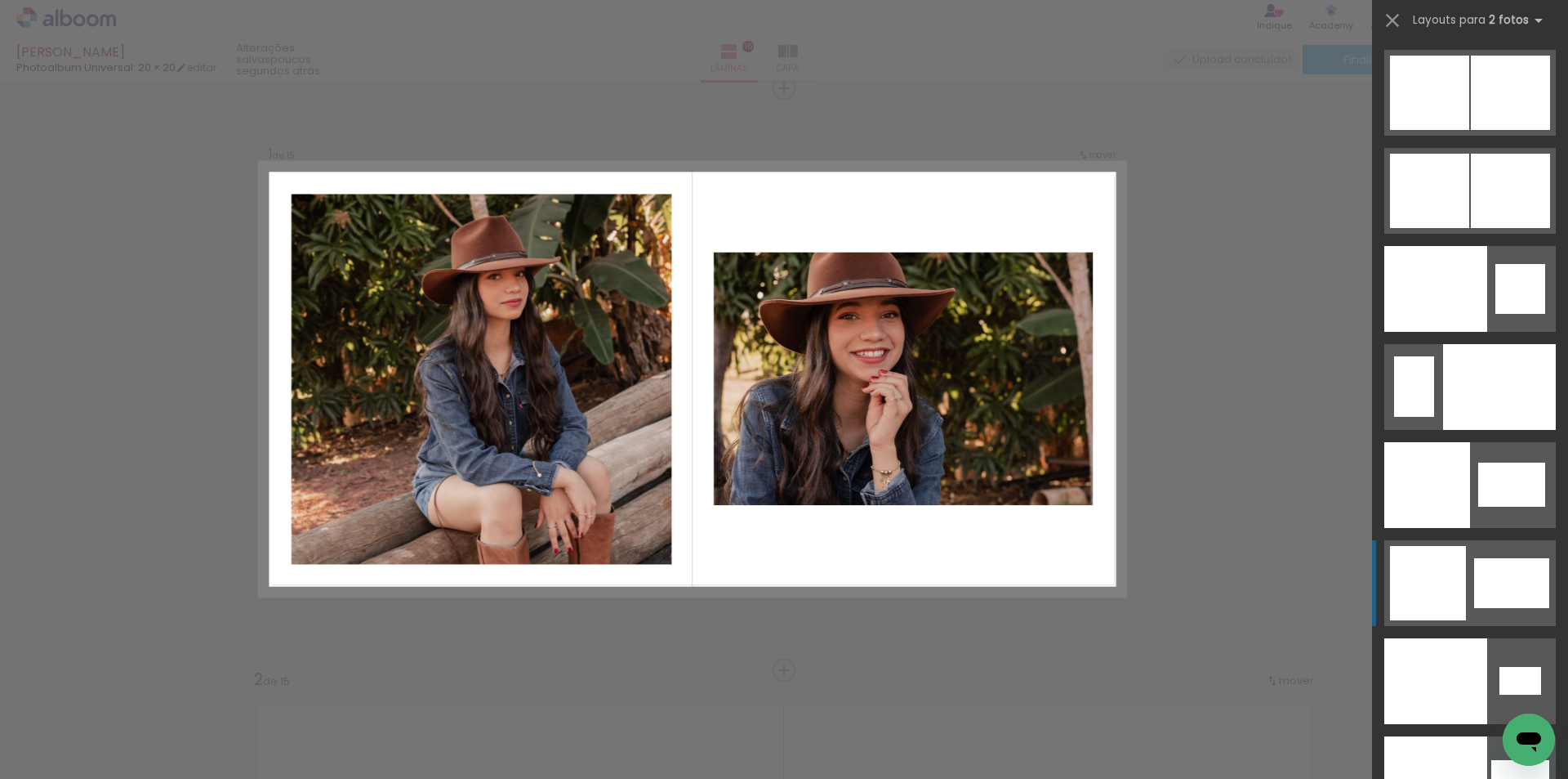
click at [1478, 604] on div at bounding box center [1511, 583] width 75 height 50
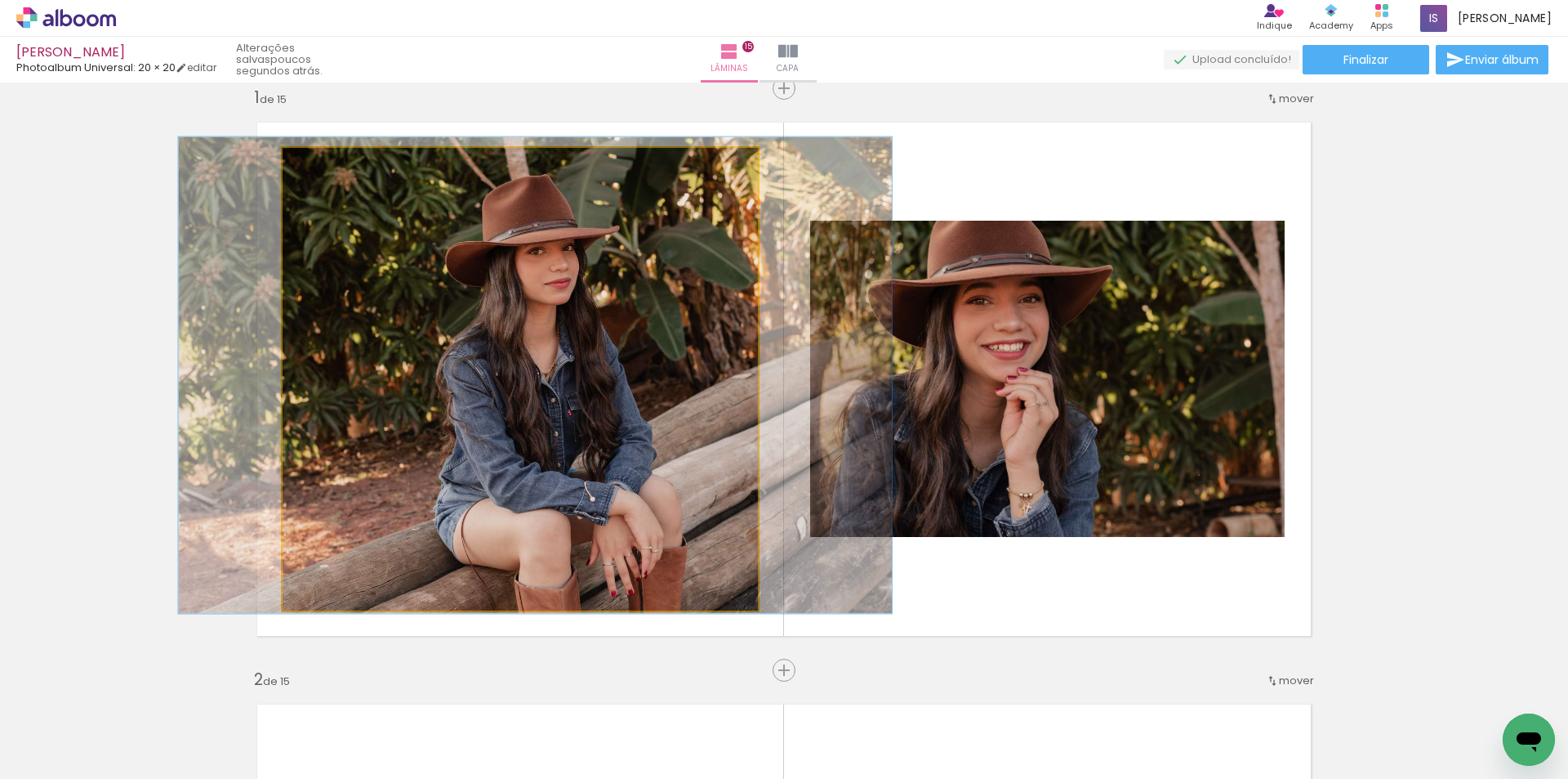
click at [676, 462] on quentale-photo at bounding box center [520, 379] width 475 height 462
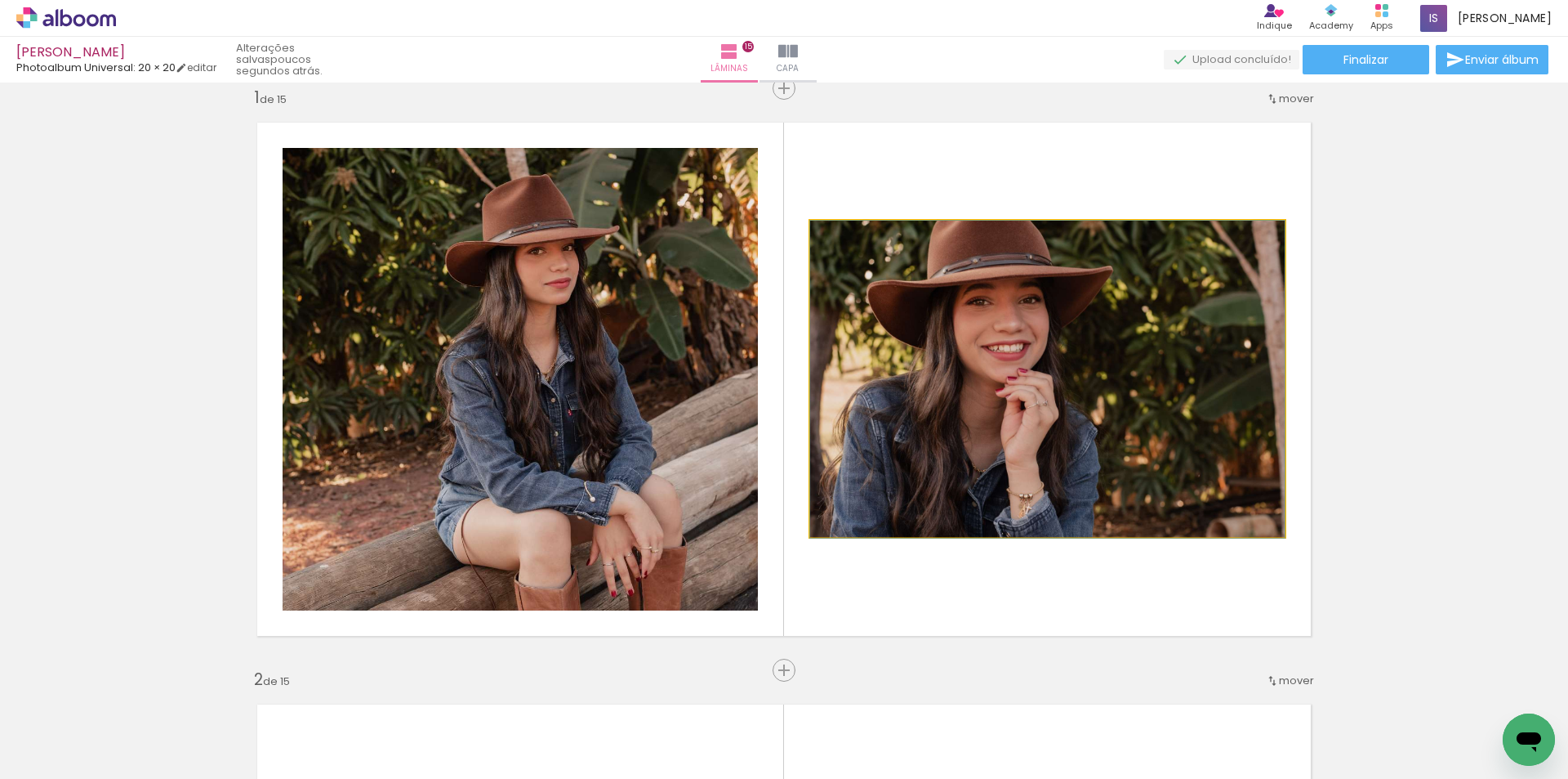
drag, startPoint x: 972, startPoint y: 420, endPoint x: 1085, endPoint y: 443, distance: 115.3
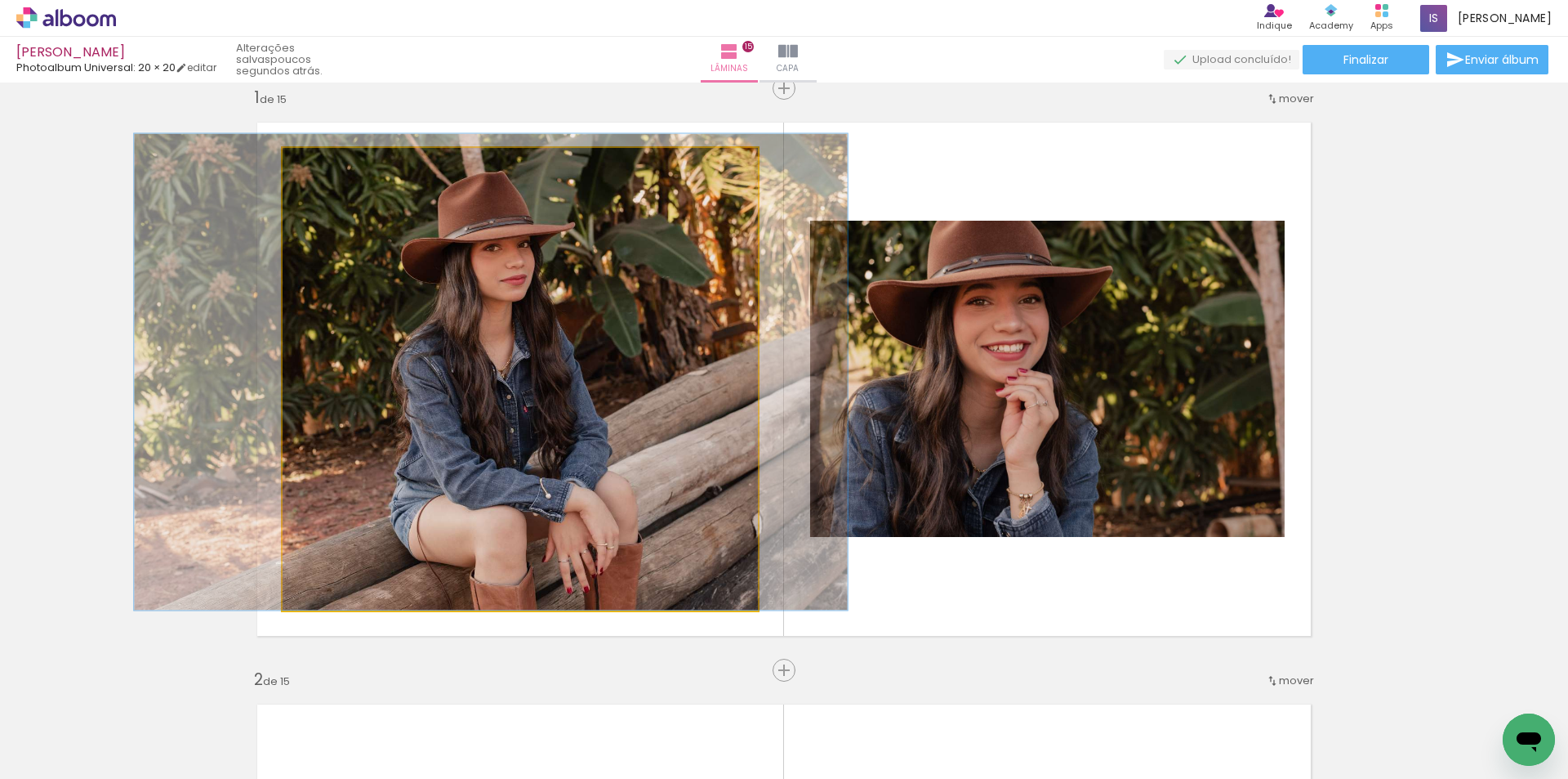
drag, startPoint x: 643, startPoint y: 411, endPoint x: 599, endPoint y: 408, distance: 44.1
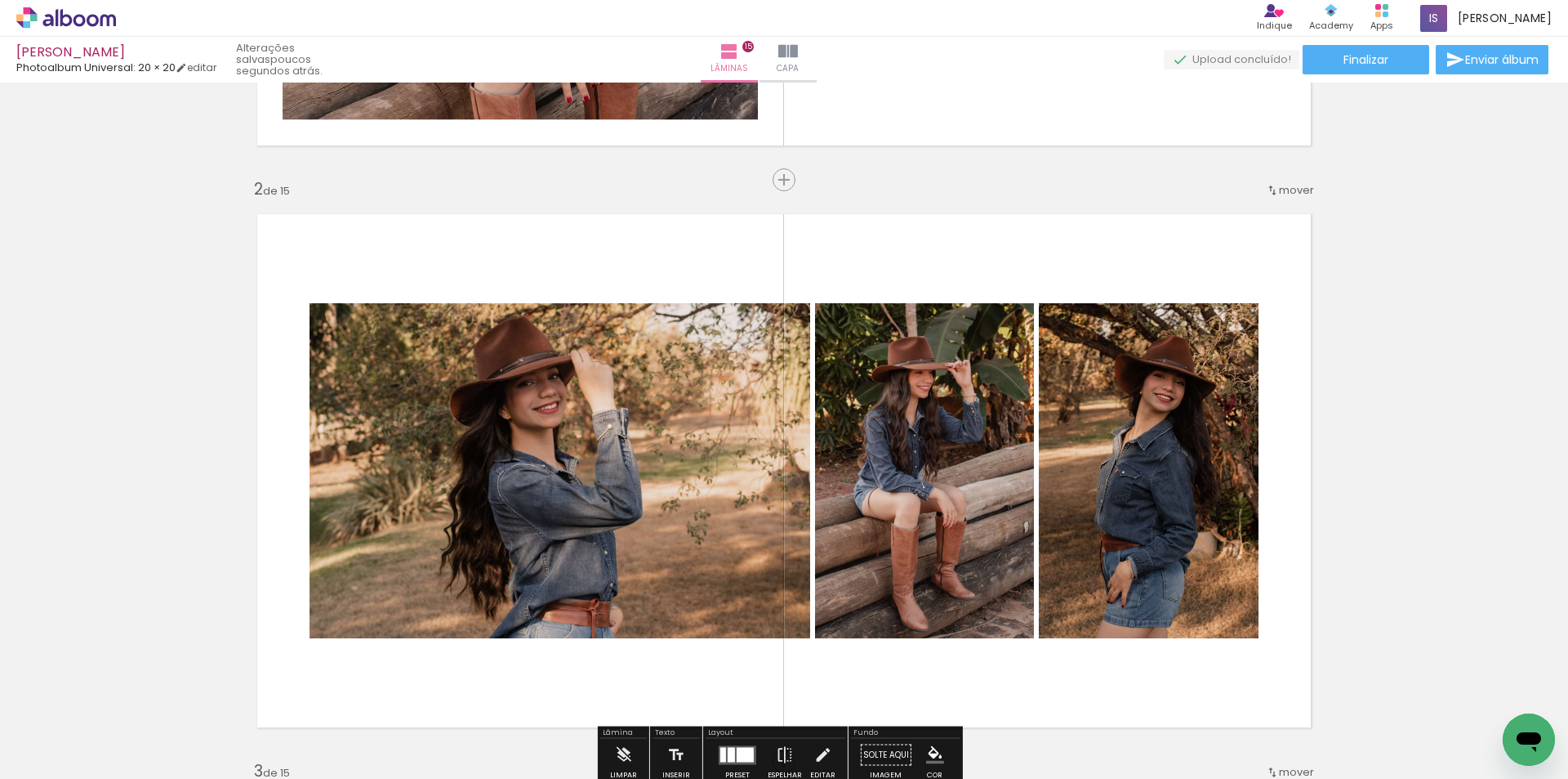
click at [49, 756] on span "Adicionar Fotos" at bounding box center [58, 757] width 49 height 18
click at [0, 0] on input "file" at bounding box center [0, 0] width 0 height 0
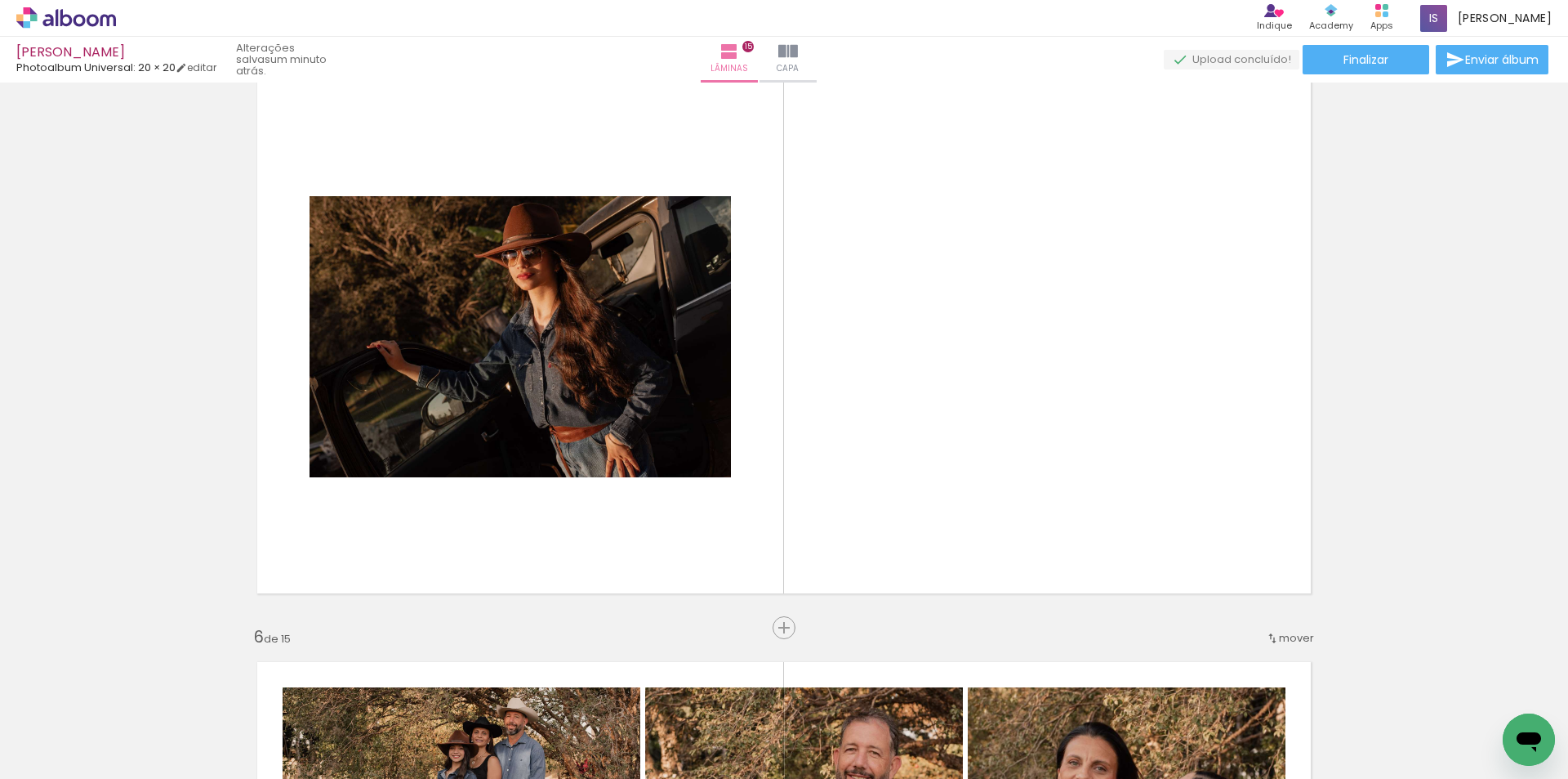
scroll to position [0, 4059]
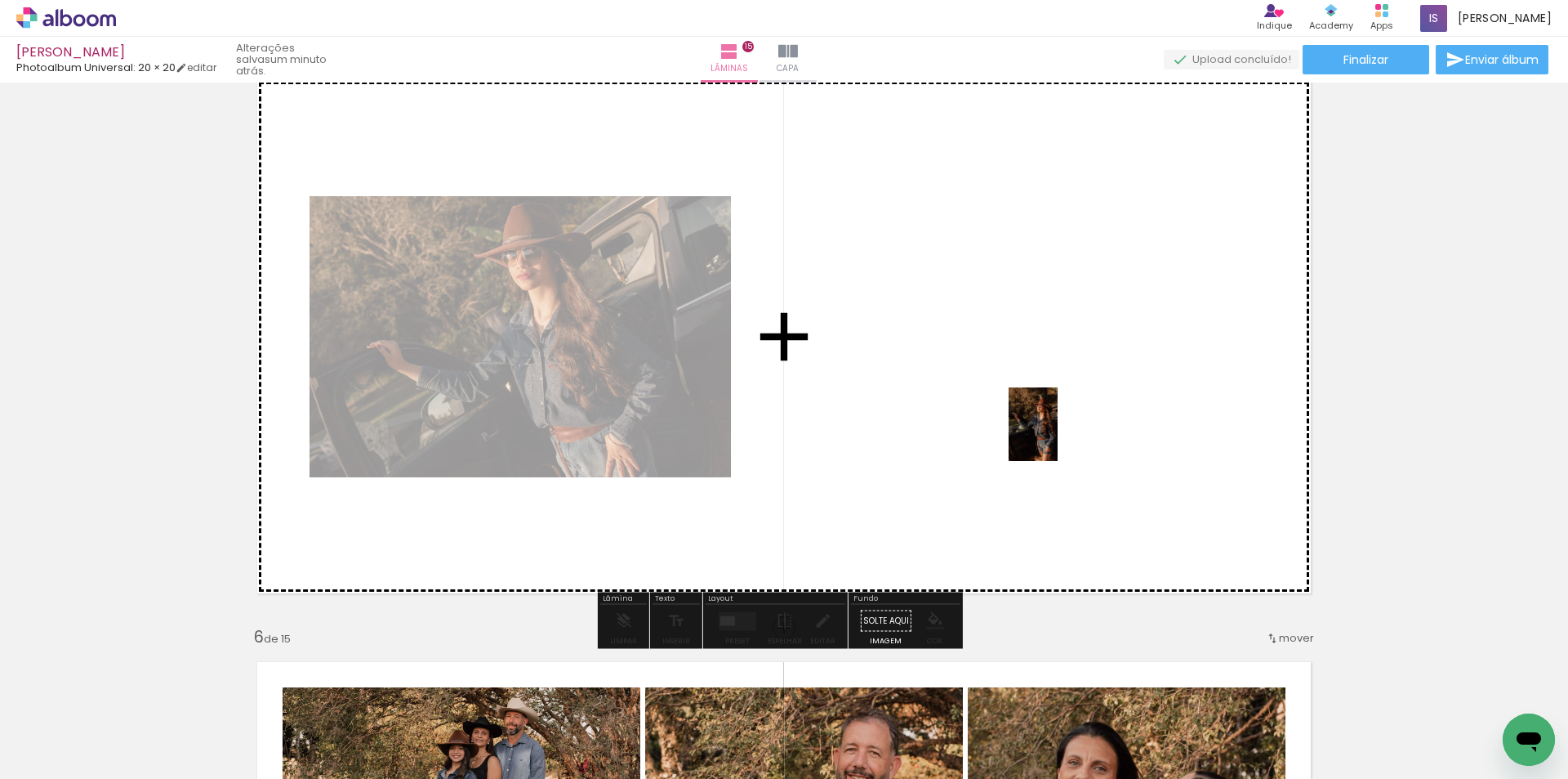
drag, startPoint x: 1492, startPoint y: 722, endPoint x: 1055, endPoint y: 435, distance: 522.8
click at [1055, 435] on quentale-workspace at bounding box center [784, 390] width 1568 height 779
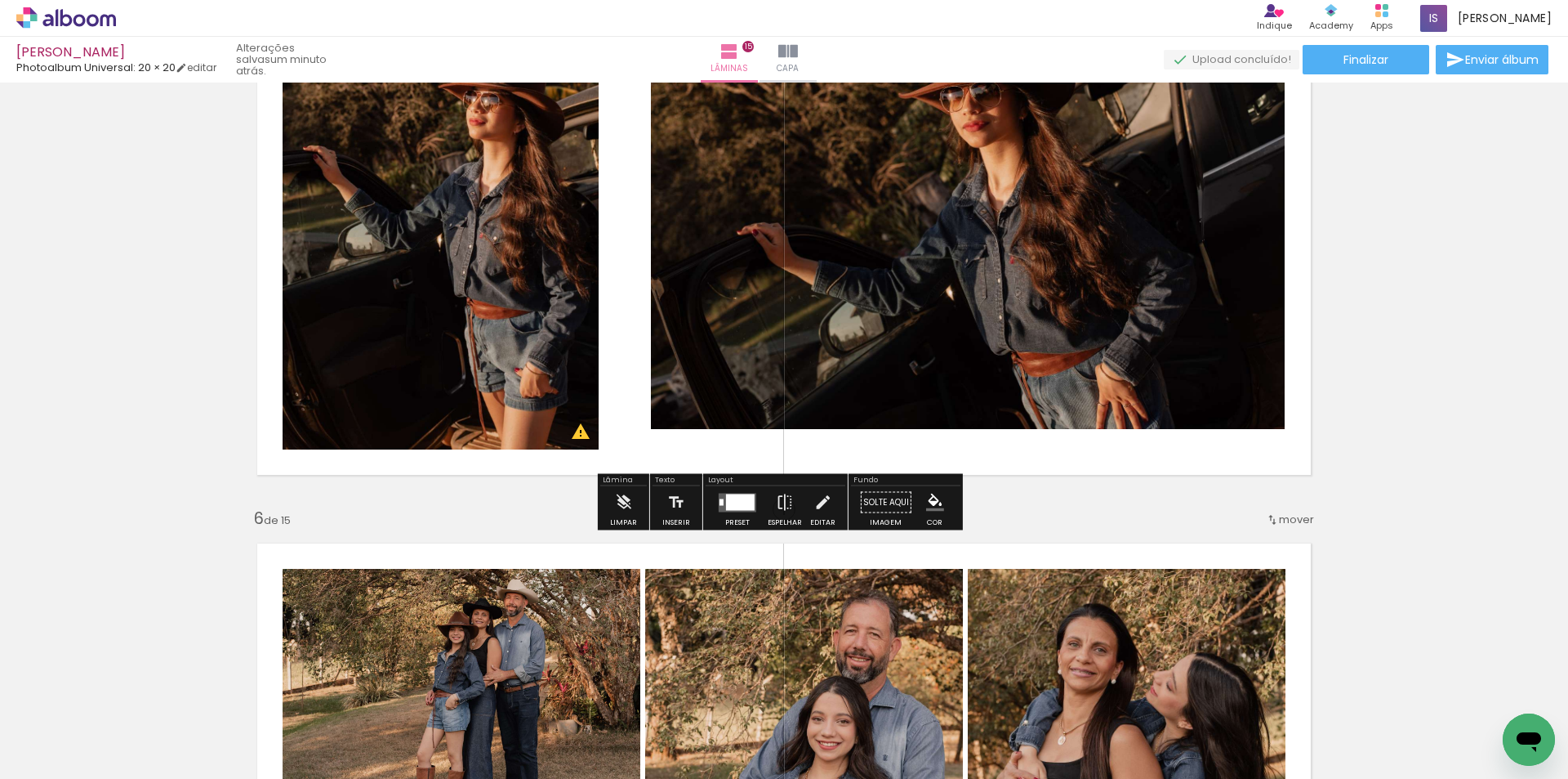
scroll to position [2427, 0]
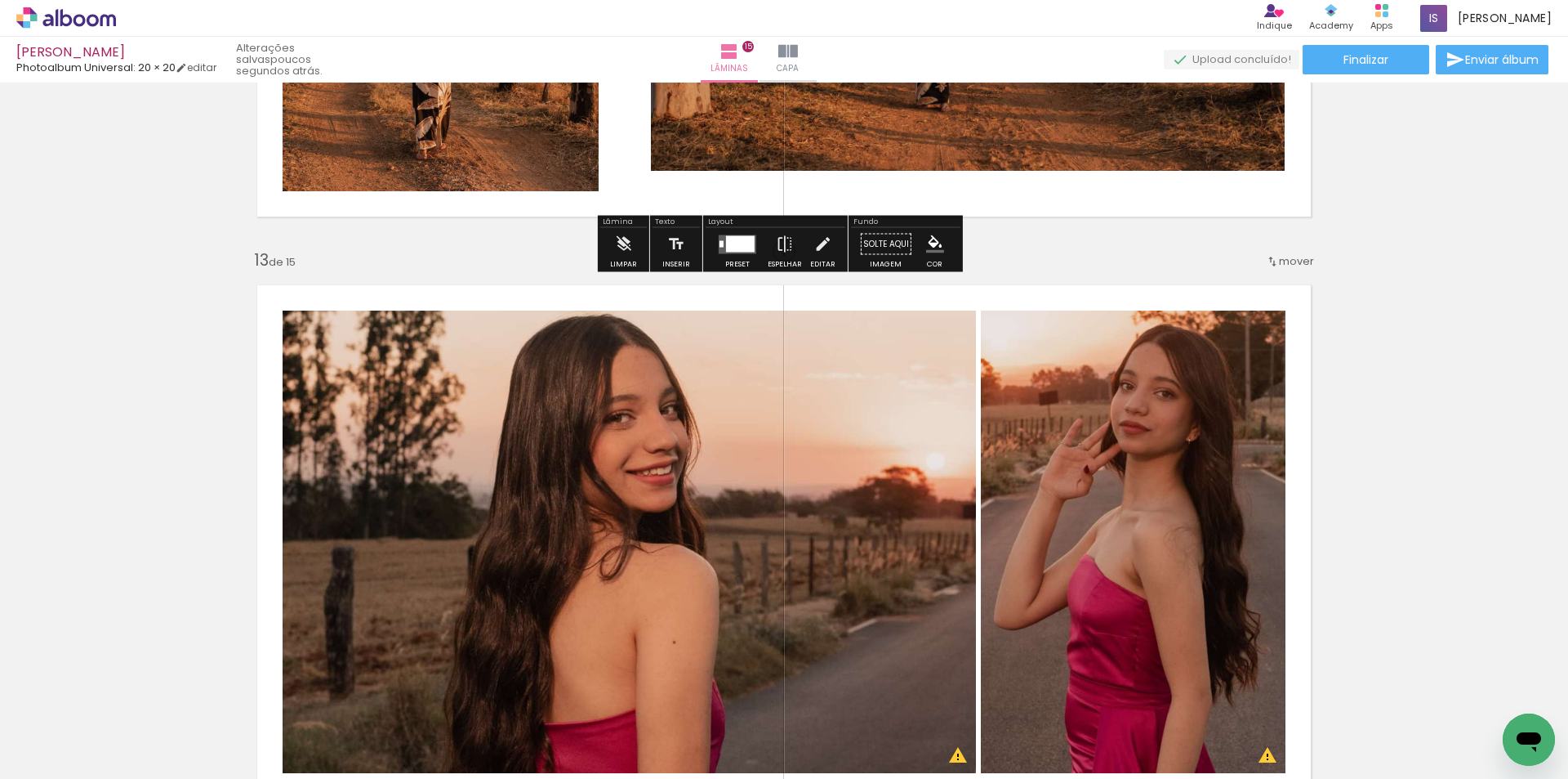
scroll to position [6513, 0]
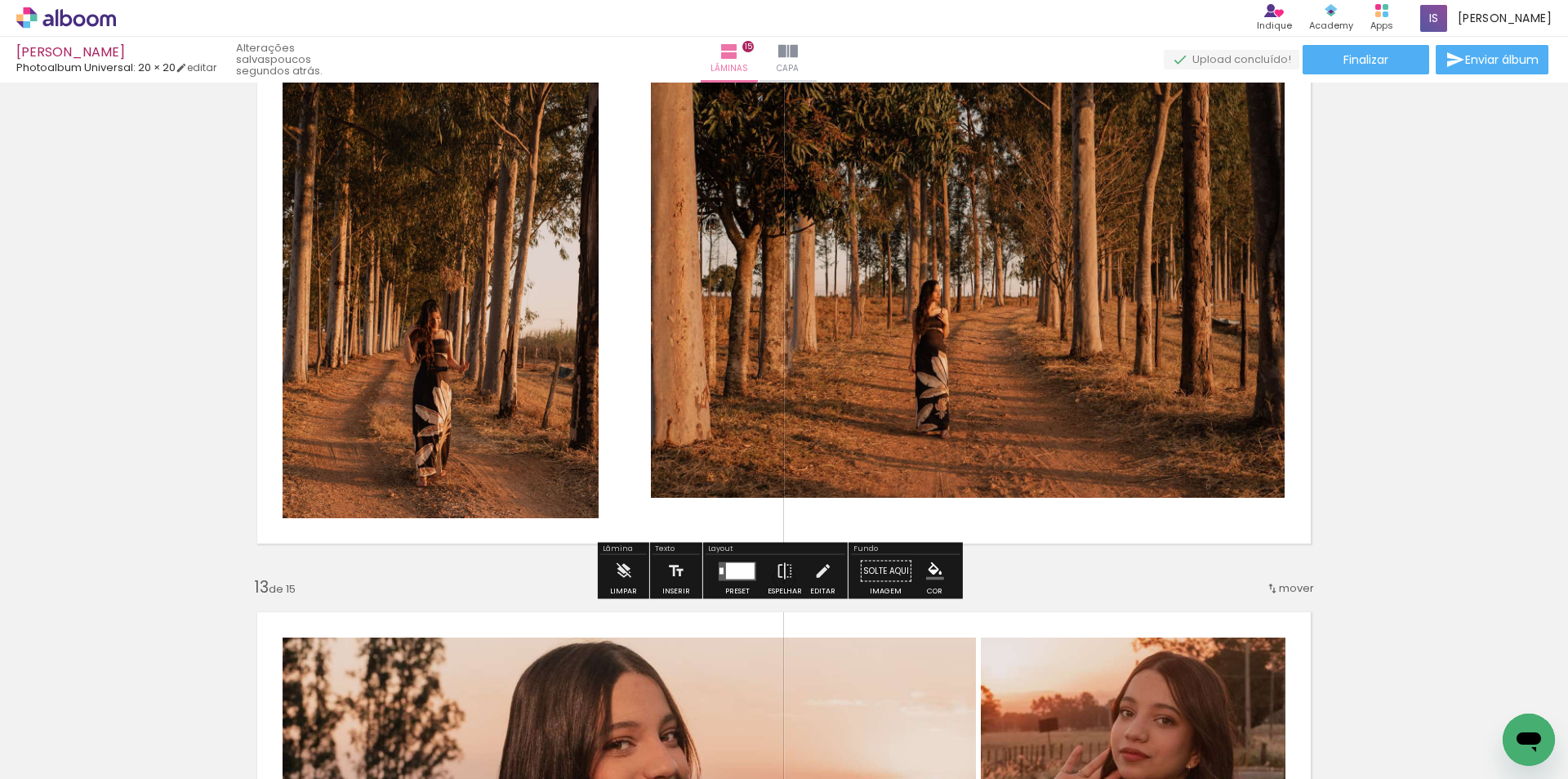
click at [727, 576] on div at bounding box center [739, 570] width 28 height 16
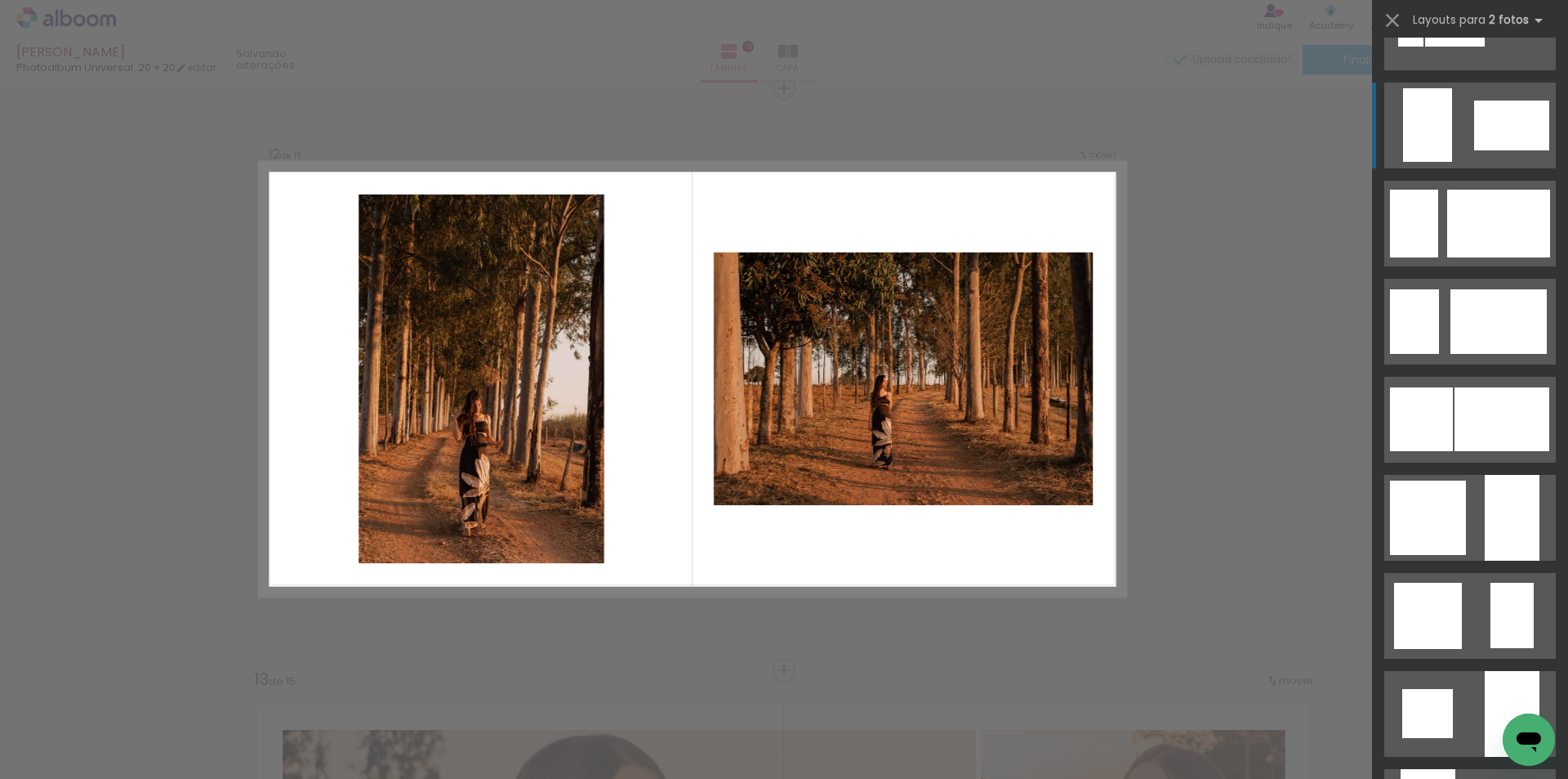
scroll to position [898, 0]
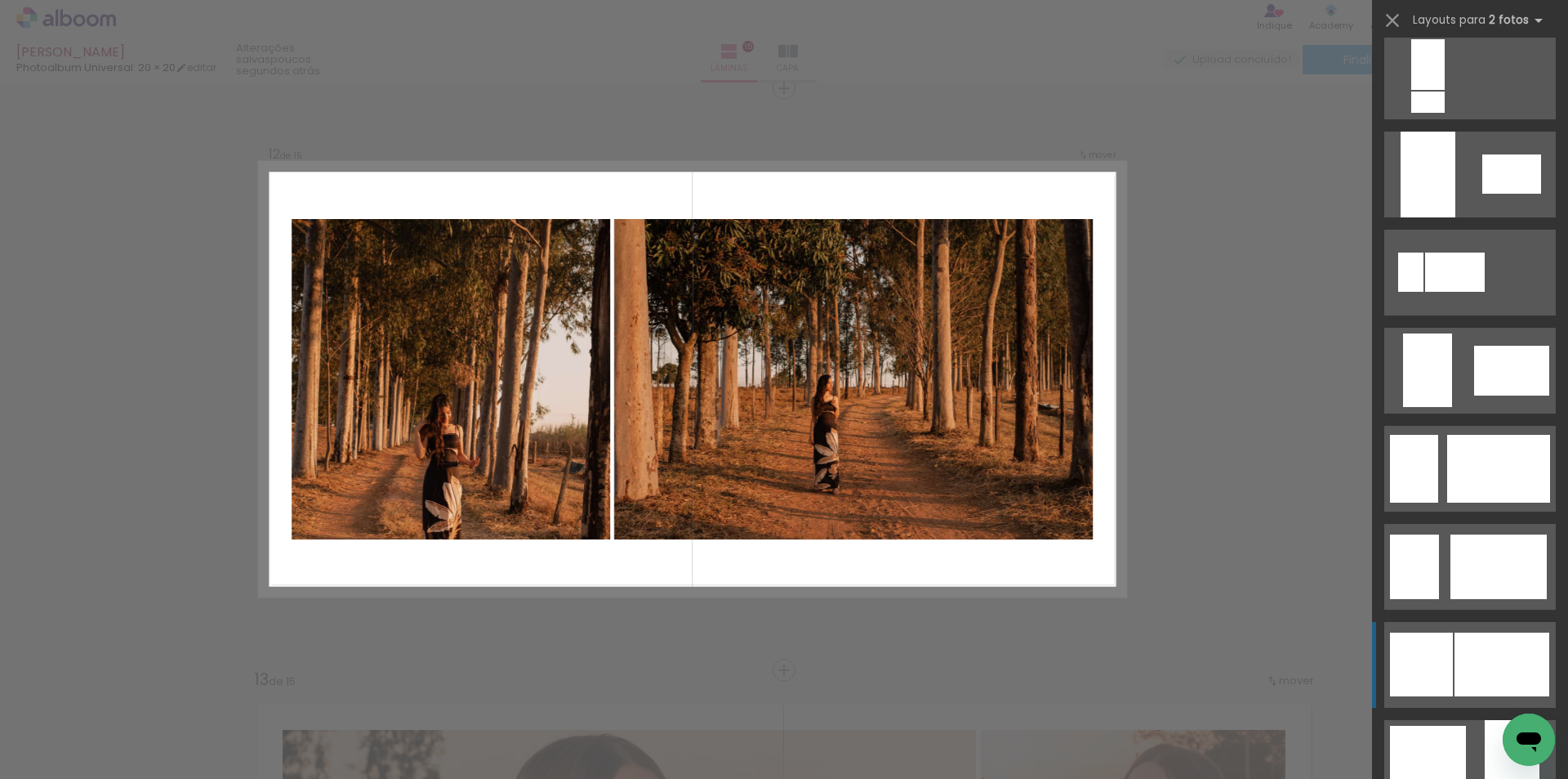
click at [1486, 649] on div at bounding box center [1501, 664] width 95 height 64
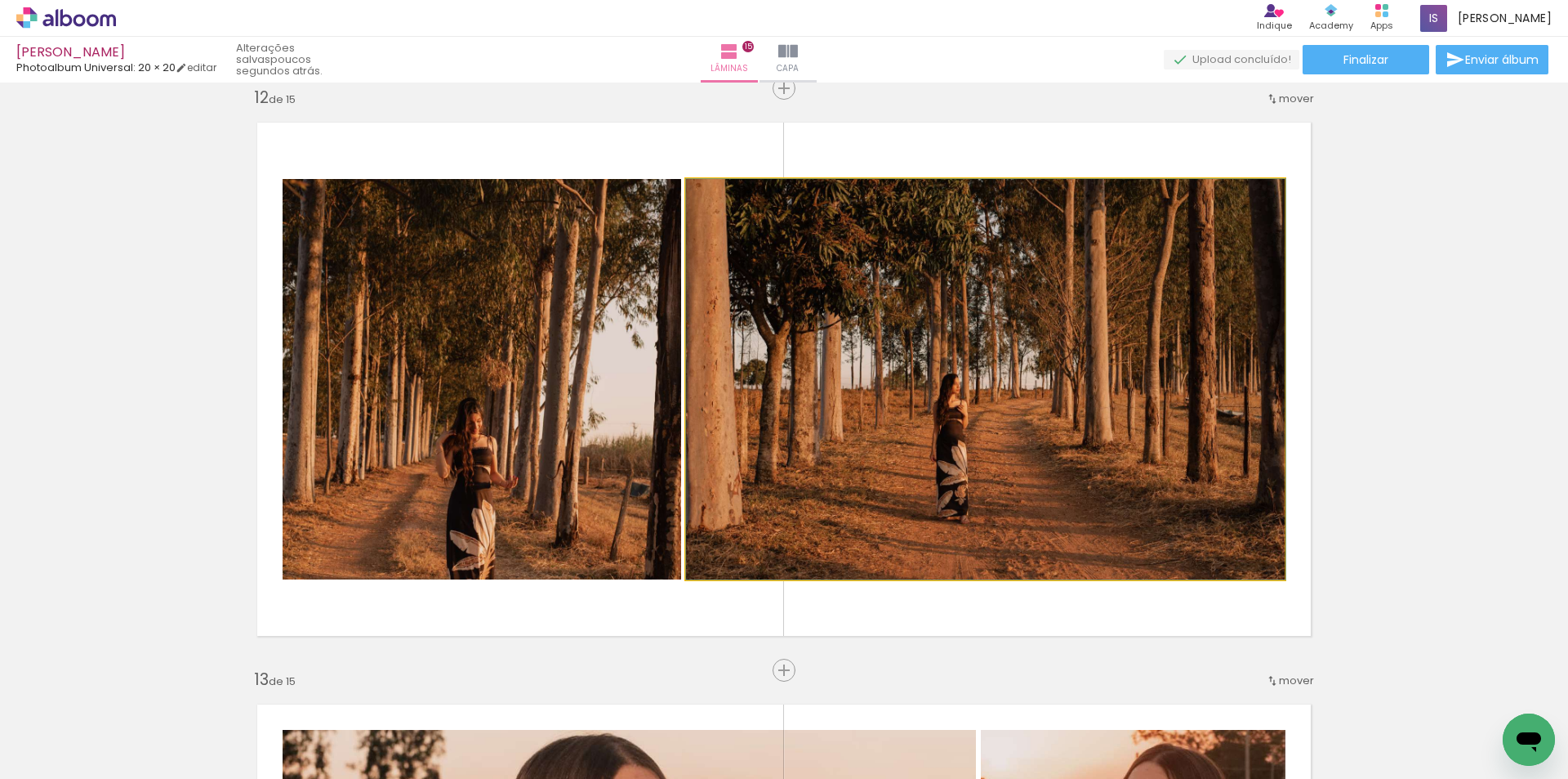
drag, startPoint x: 900, startPoint y: 442, endPoint x: 910, endPoint y: 453, distance: 14.9
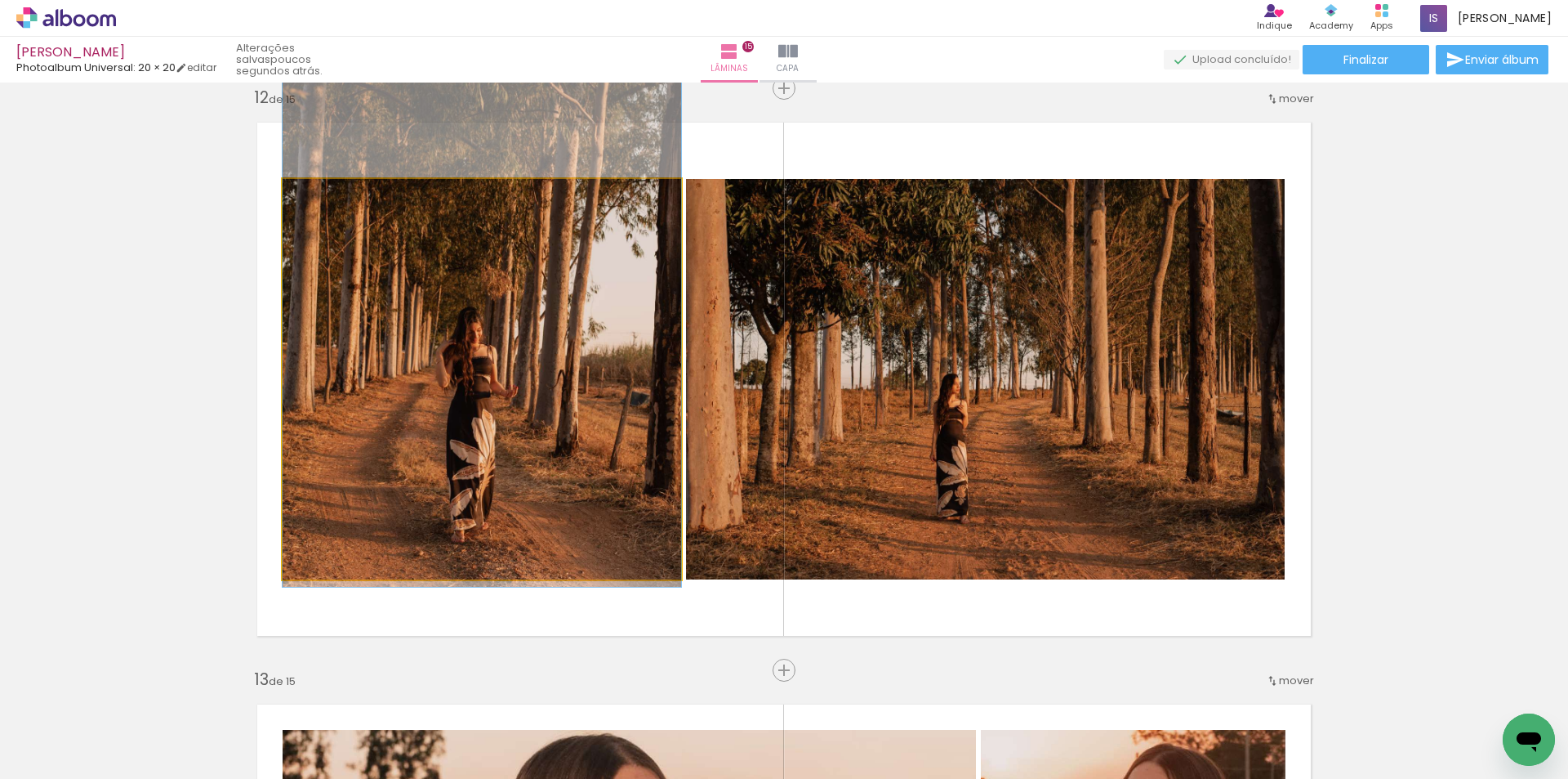
drag, startPoint x: 494, startPoint y: 461, endPoint x: 480, endPoint y: 370, distance: 92.1
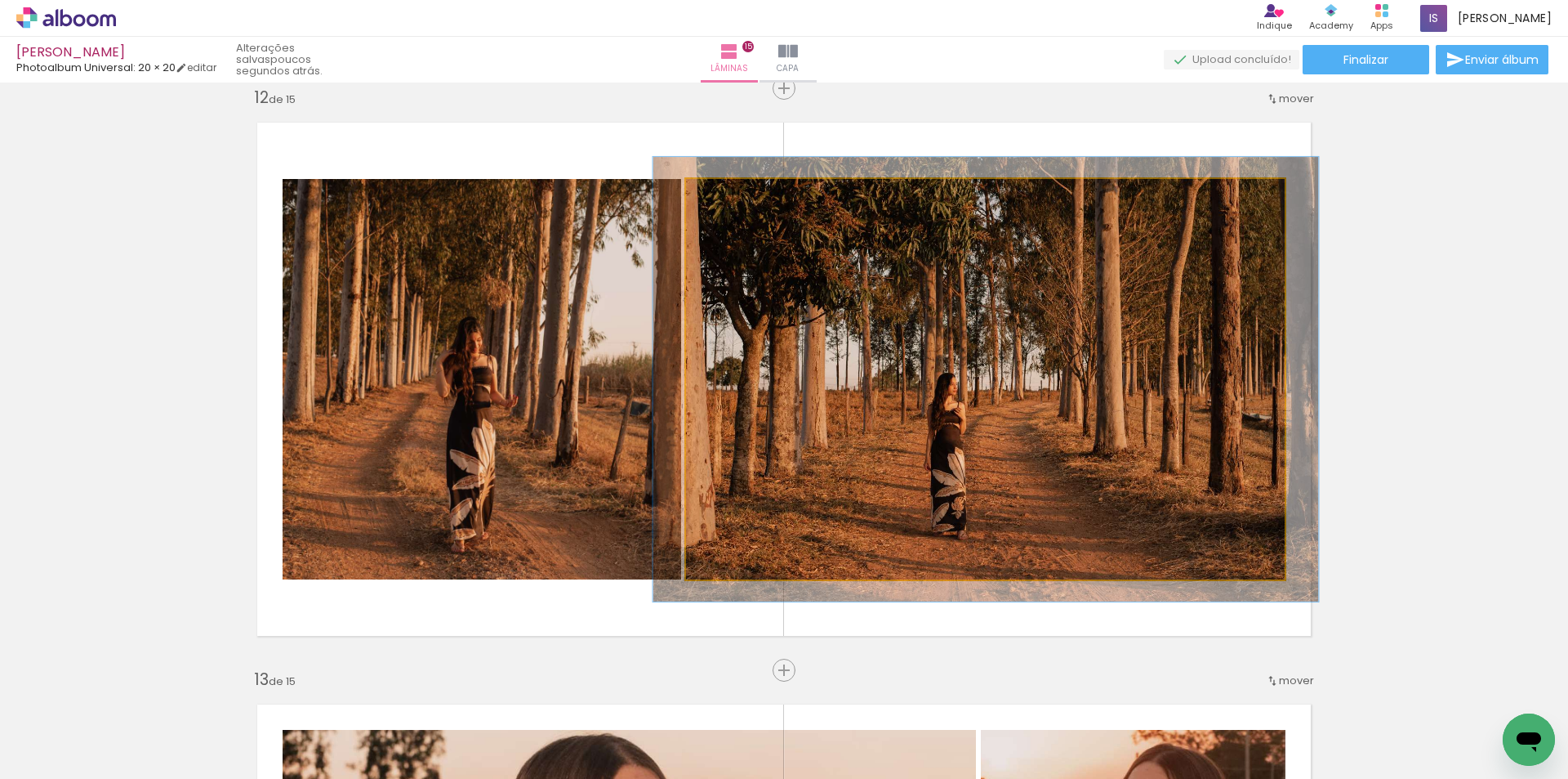
type paper-slider "108"
click at [726, 201] on div at bounding box center [730, 196] width 26 height 26
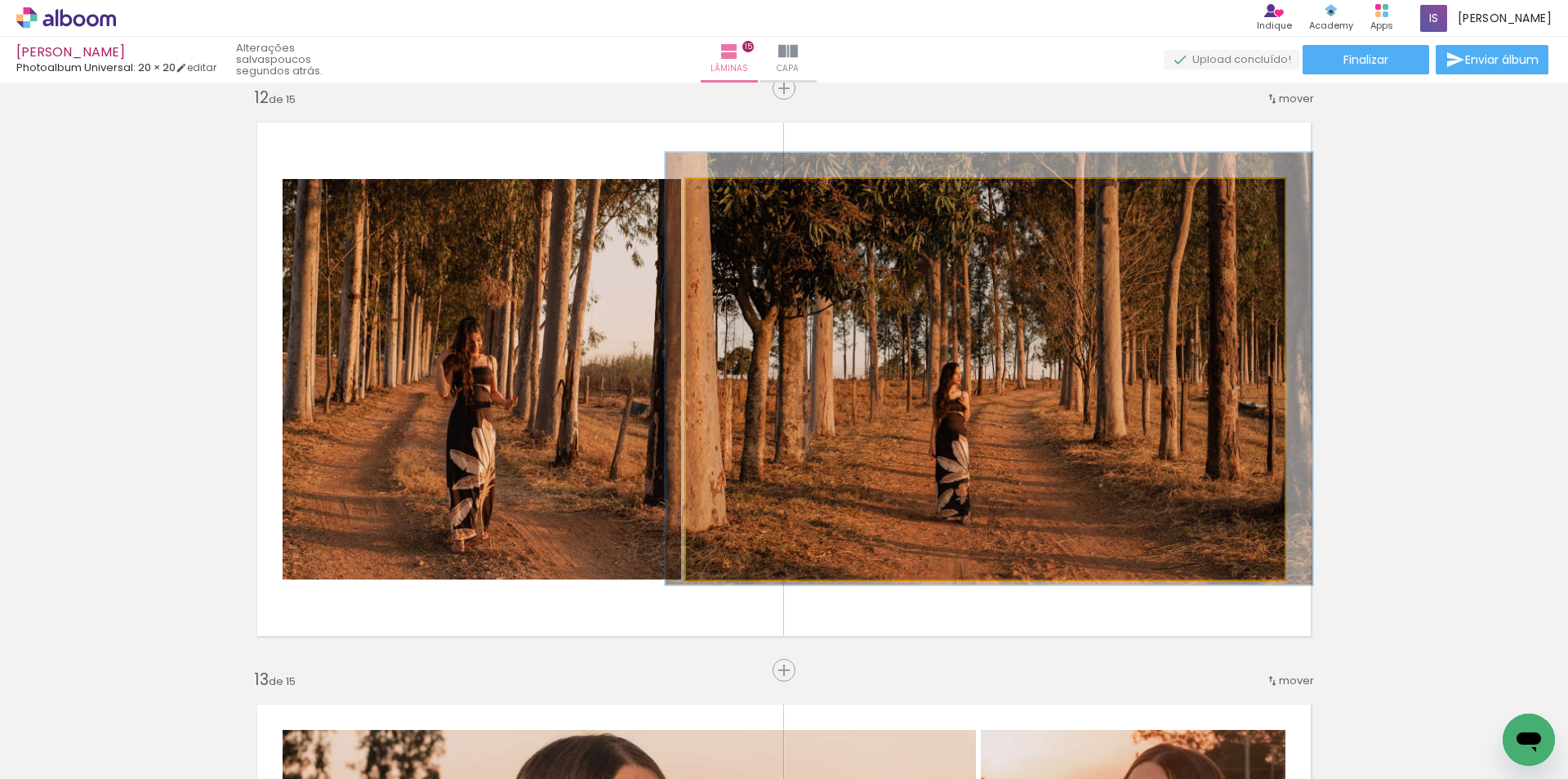
drag, startPoint x: 828, startPoint y: 348, endPoint x: 830, endPoint y: 339, distance: 9.2
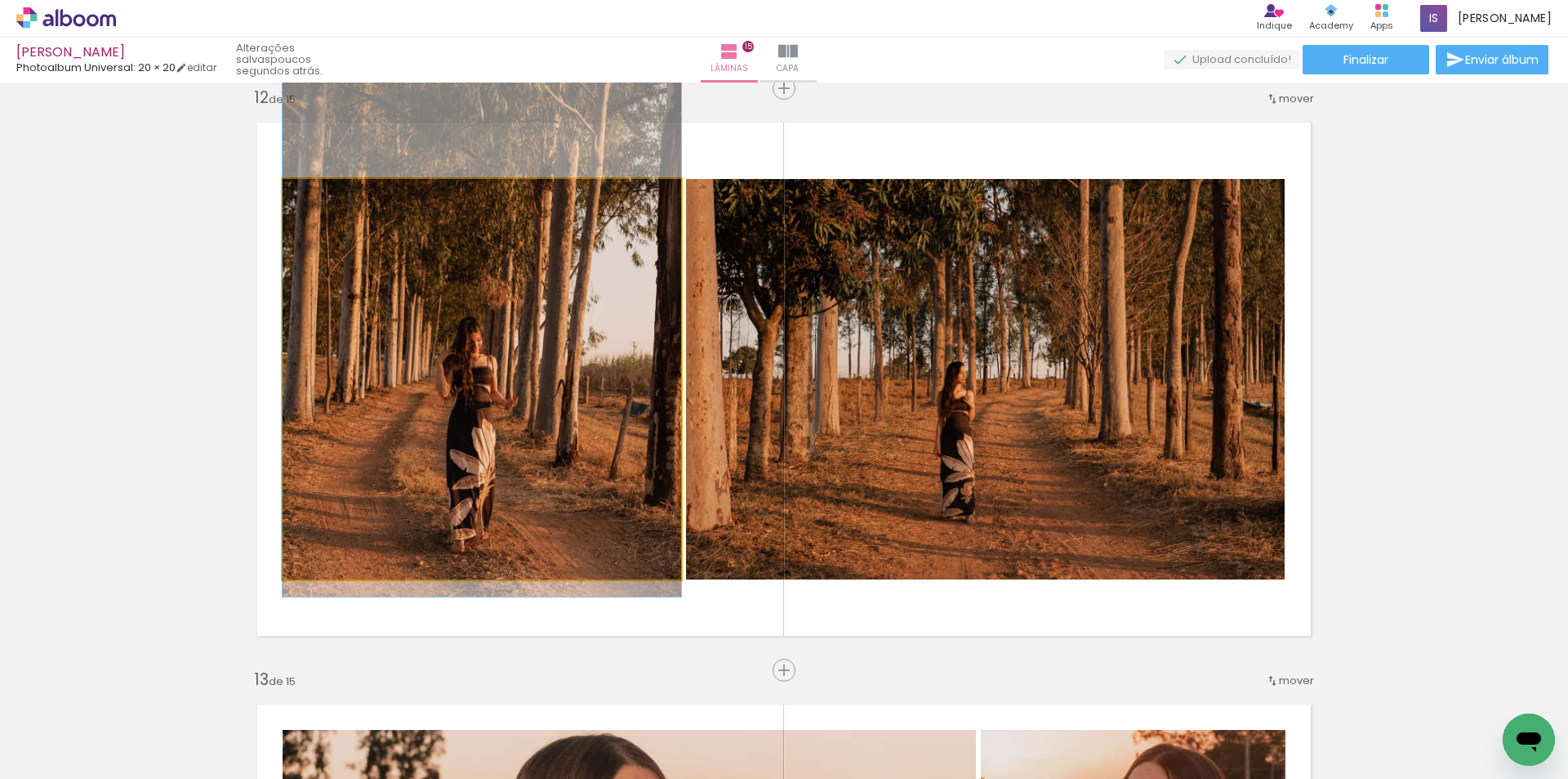
click at [561, 411] on quentale-photo at bounding box center [481, 379] width 398 height 400
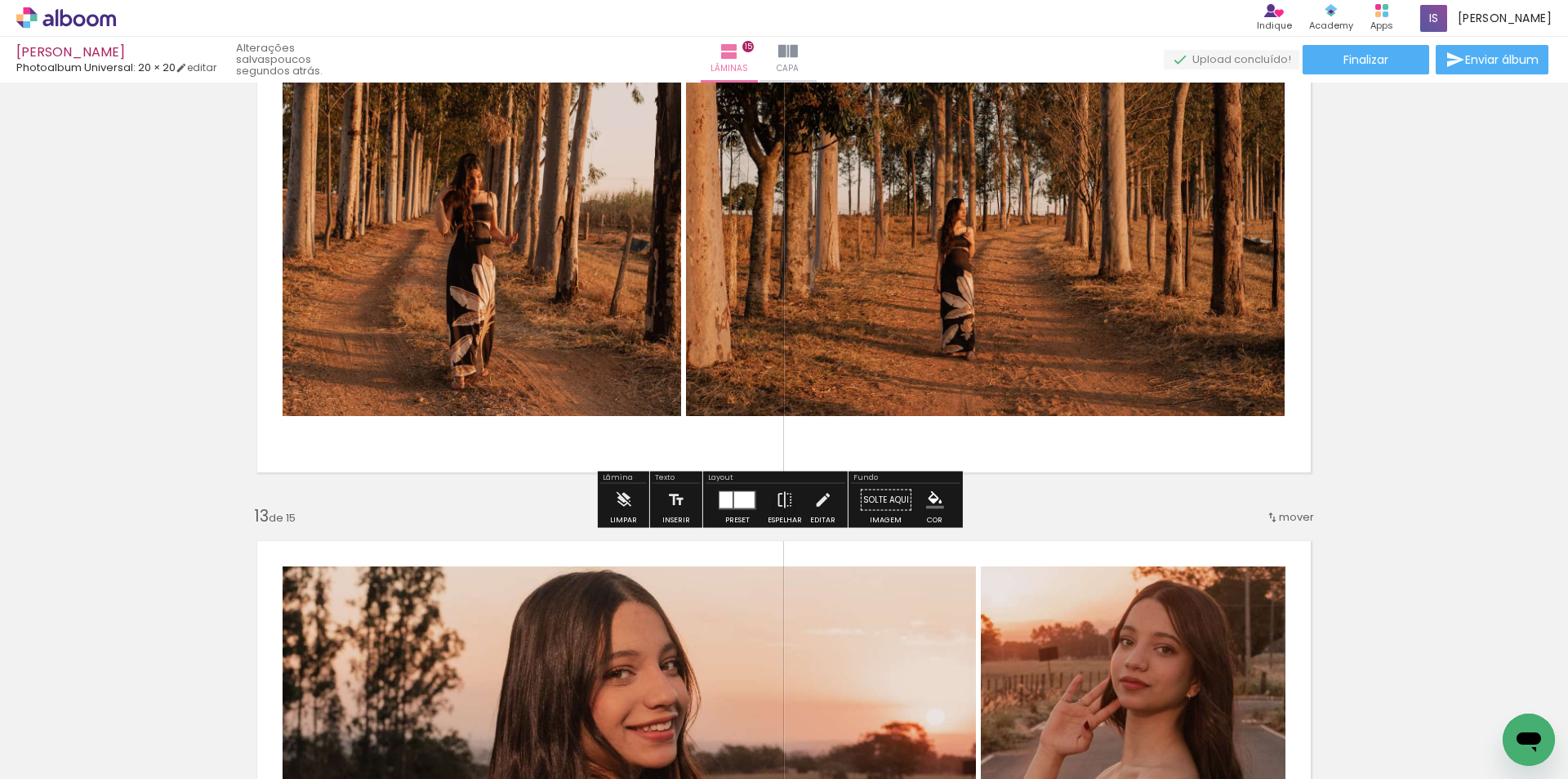
scroll to position [6421, 0]
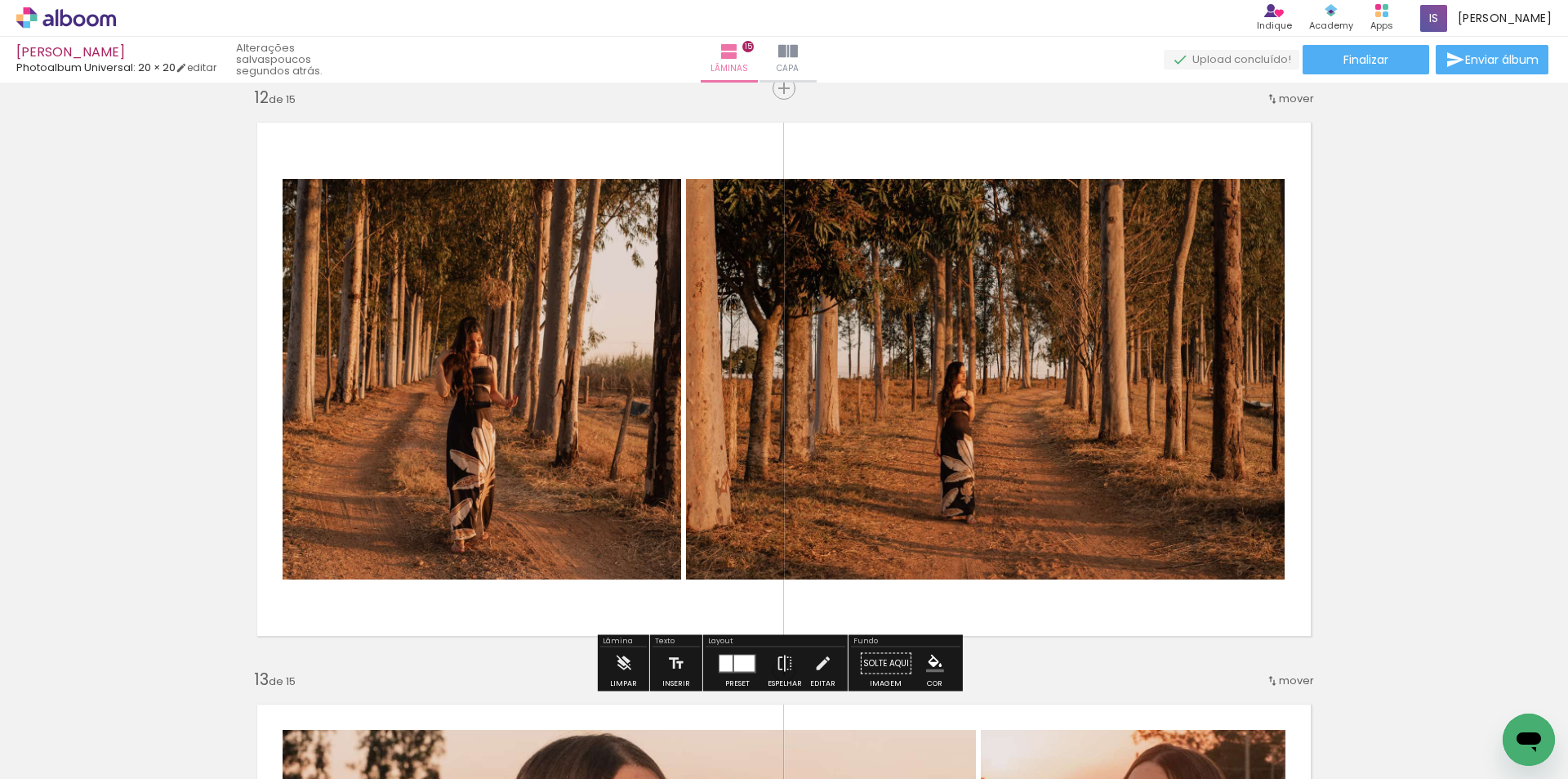
click at [727, 666] on div at bounding box center [726, 663] width 13 height 16
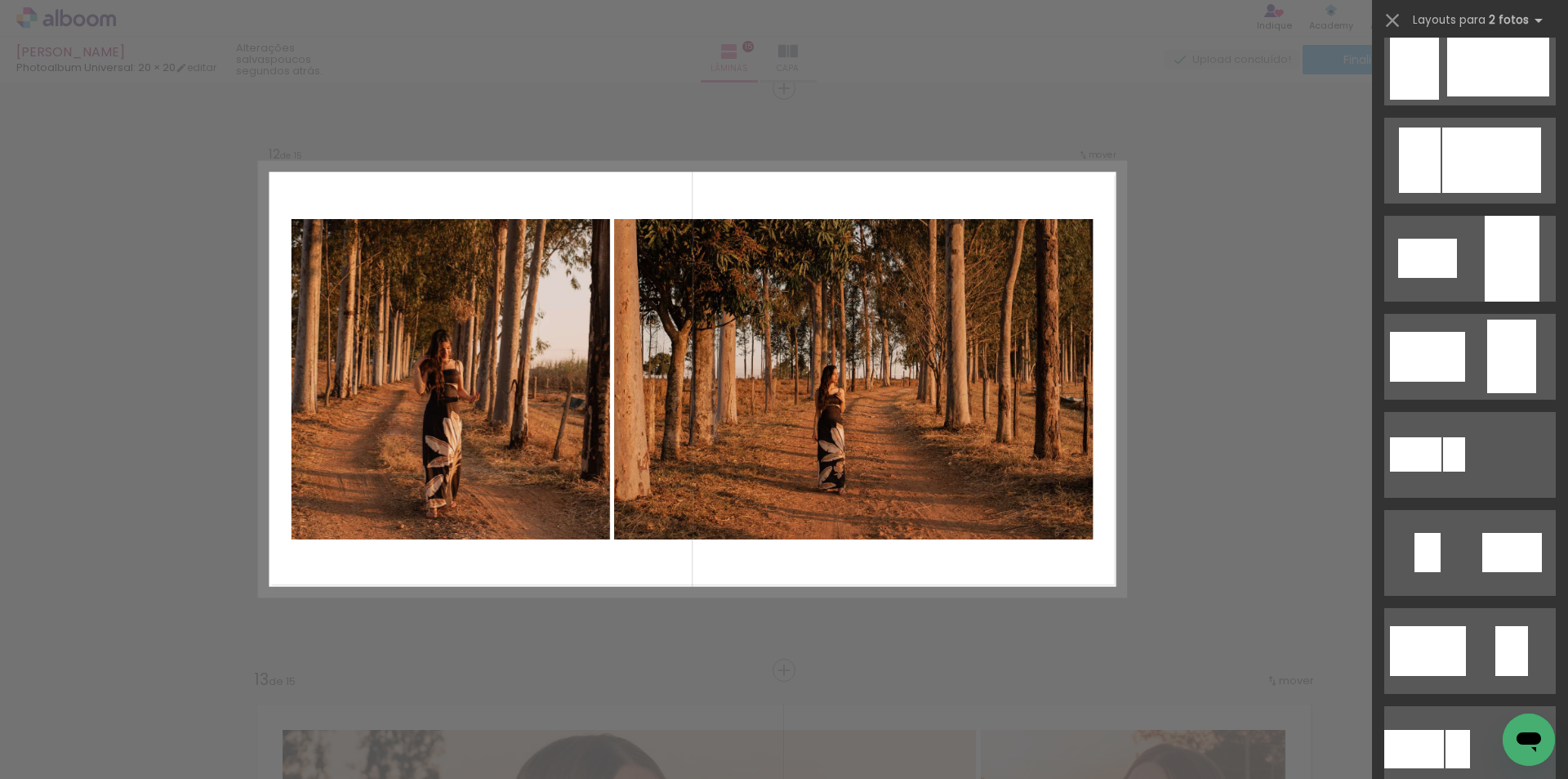
scroll to position [0, 0]
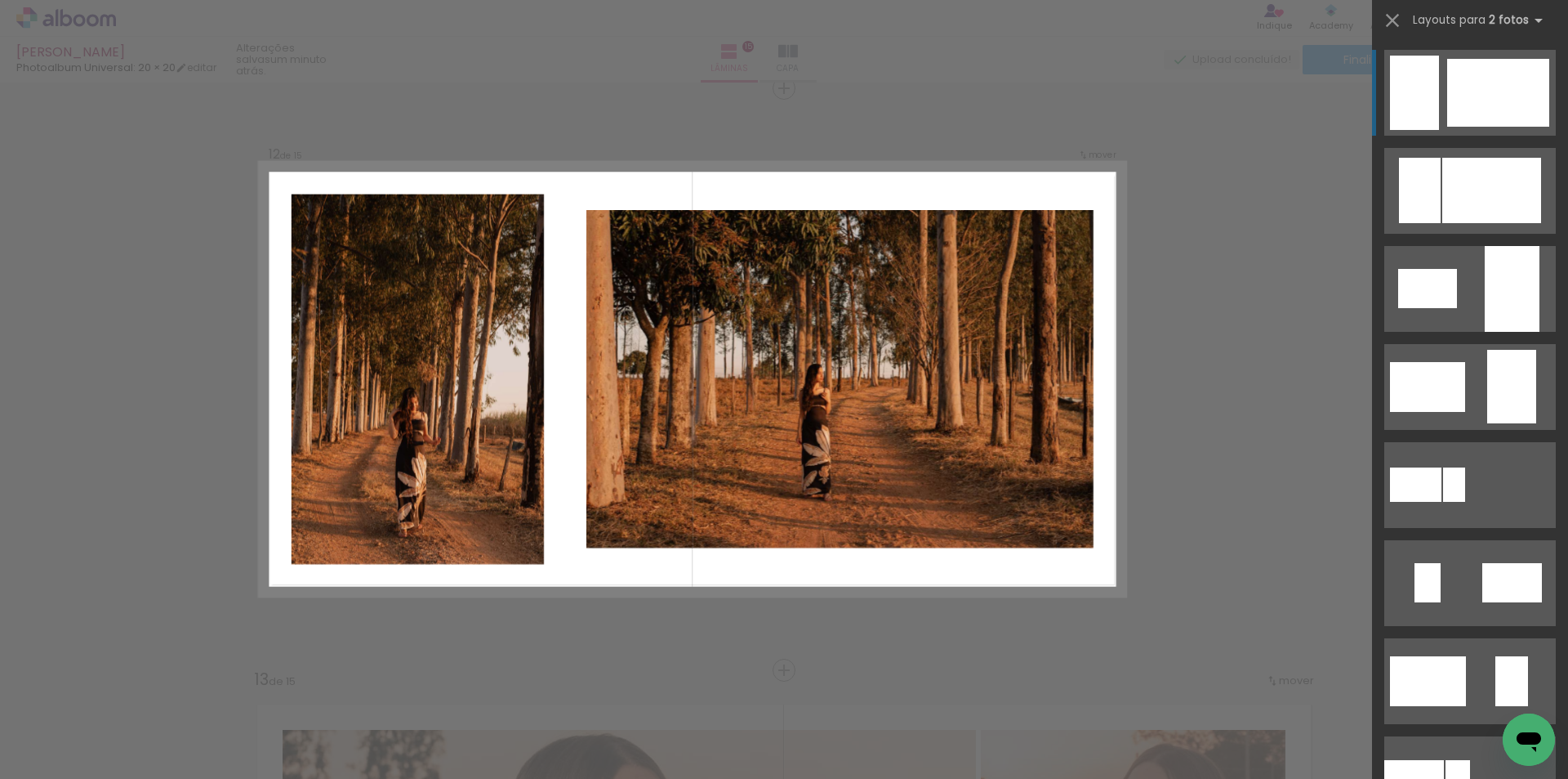
click at [1468, 75] on div at bounding box center [1498, 92] width 102 height 68
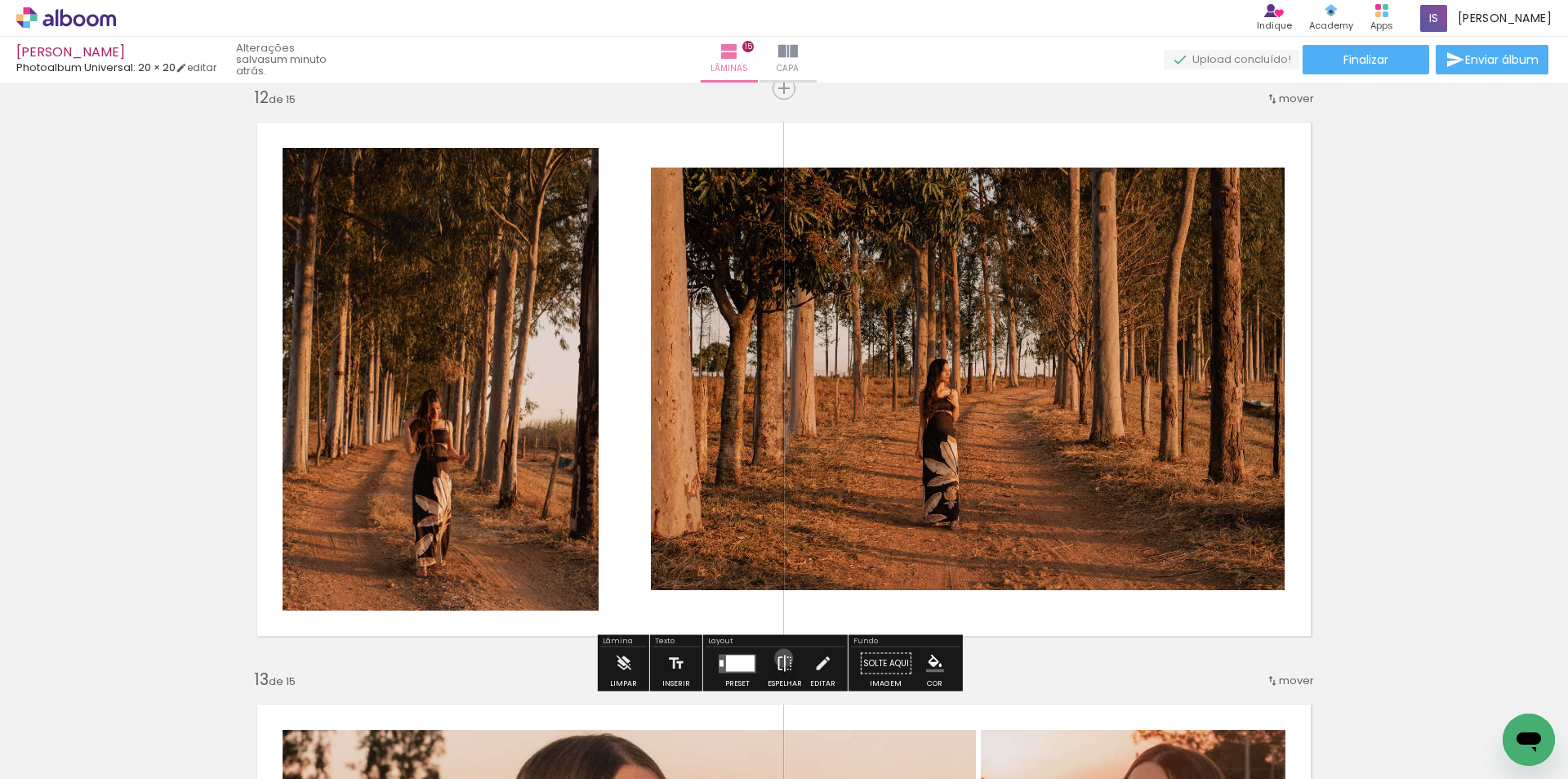
click at [779, 658] on iron-icon at bounding box center [785, 663] width 18 height 33
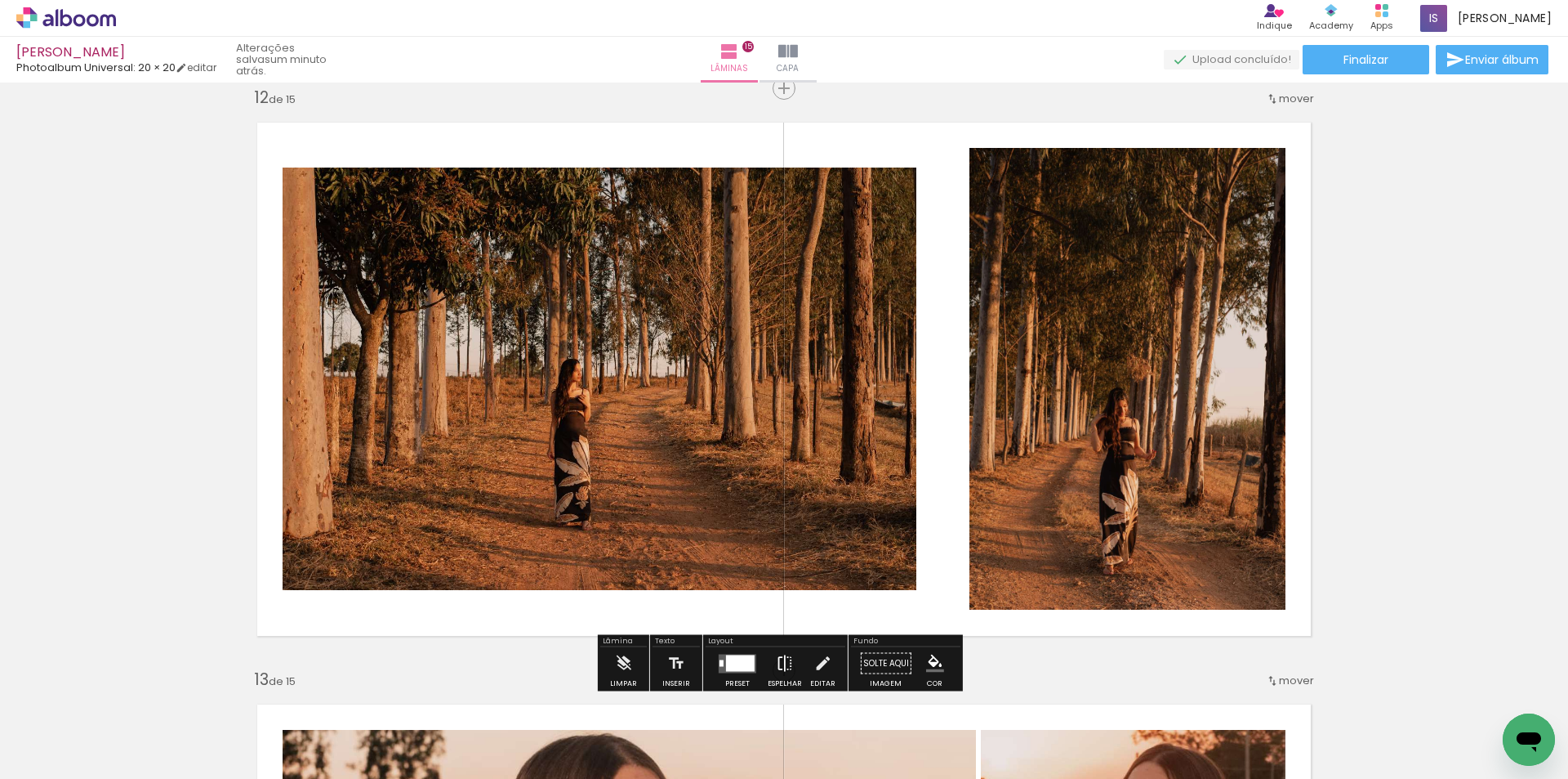
click at [776, 661] on iron-icon at bounding box center [785, 663] width 18 height 33
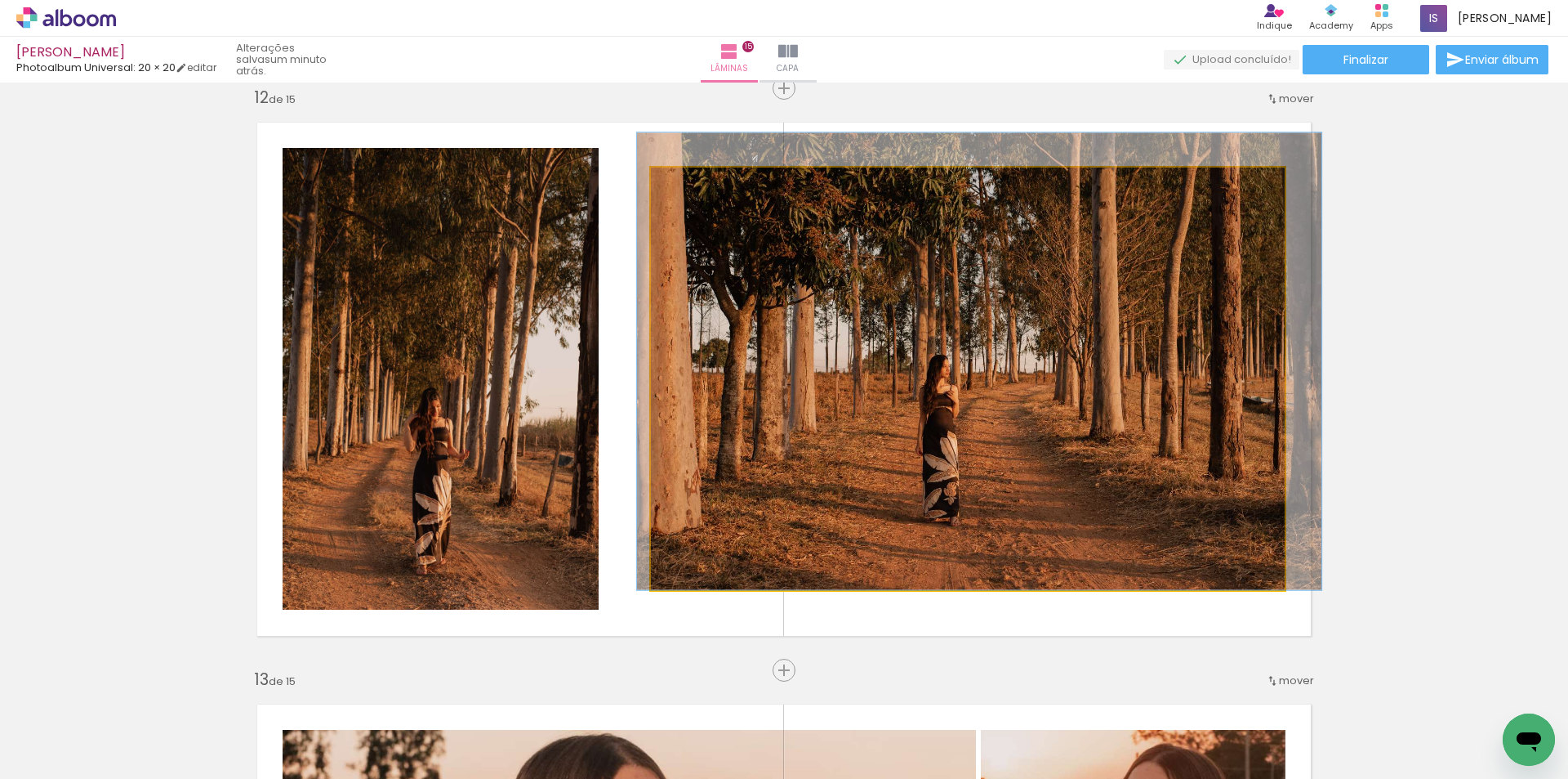
click at [1067, 452] on quentale-photo at bounding box center [967, 379] width 634 height 422
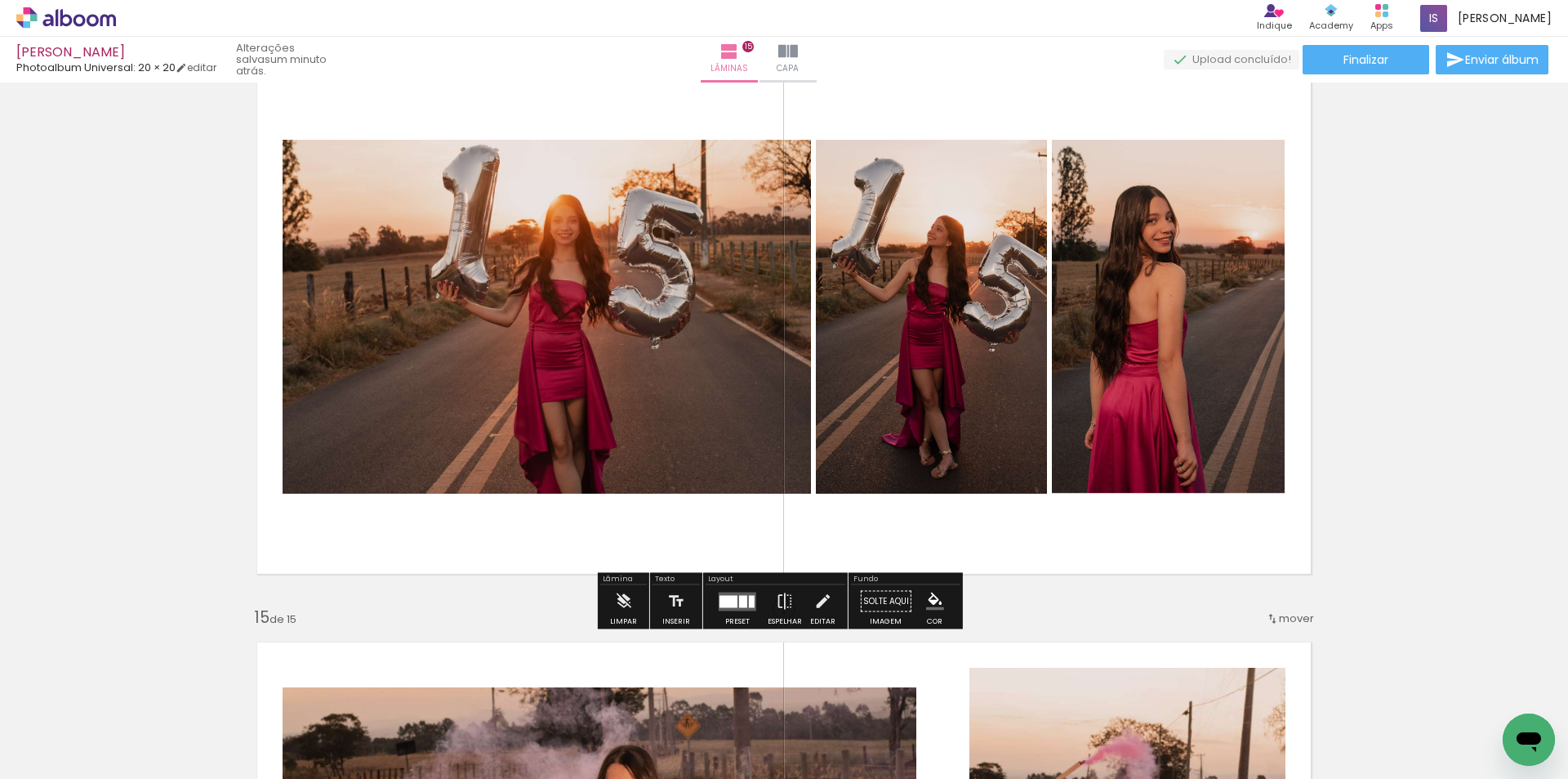
scroll to position [8137, 0]
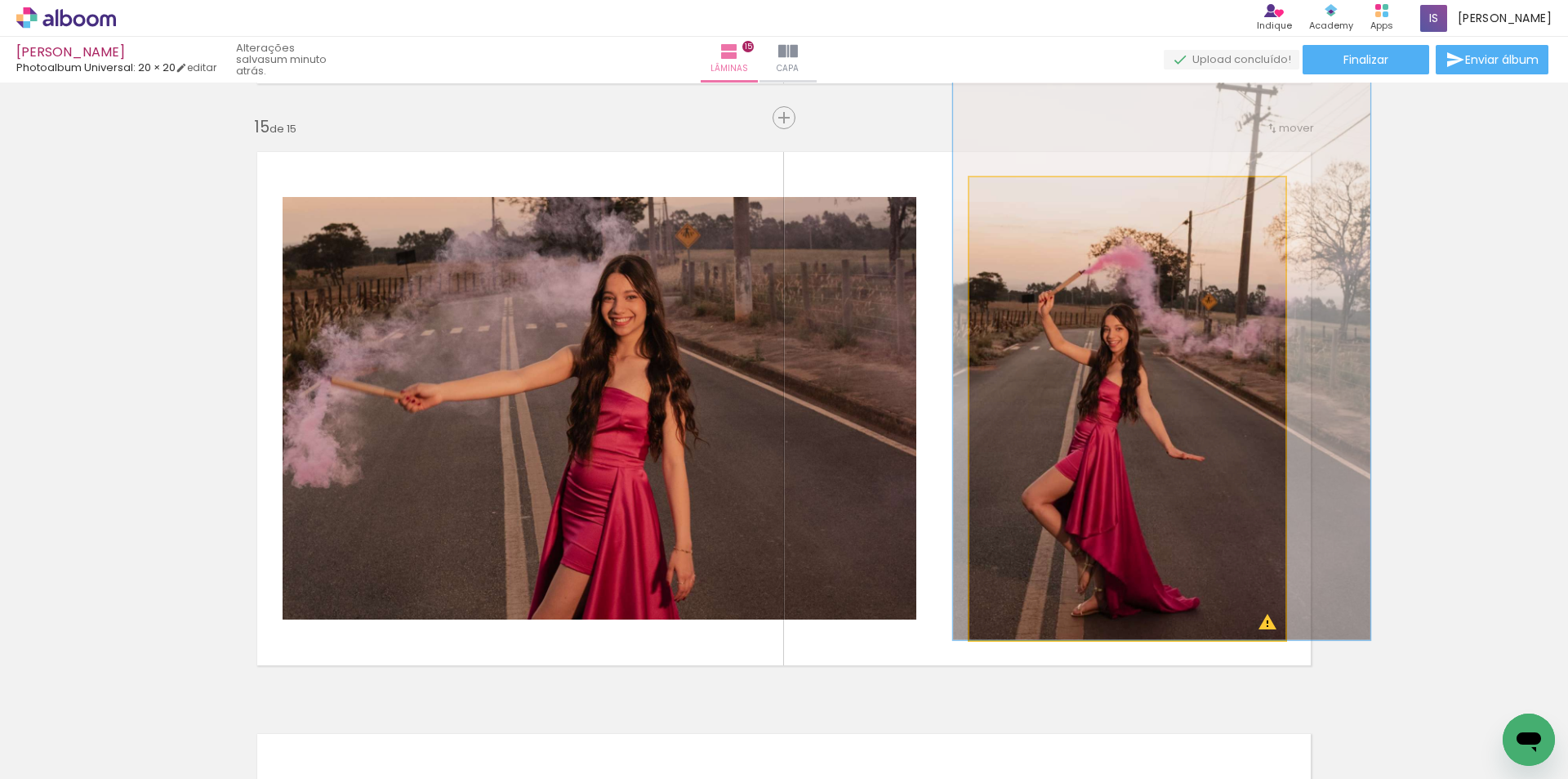
click at [1160, 484] on quentale-photo at bounding box center [1127, 408] width 316 height 462
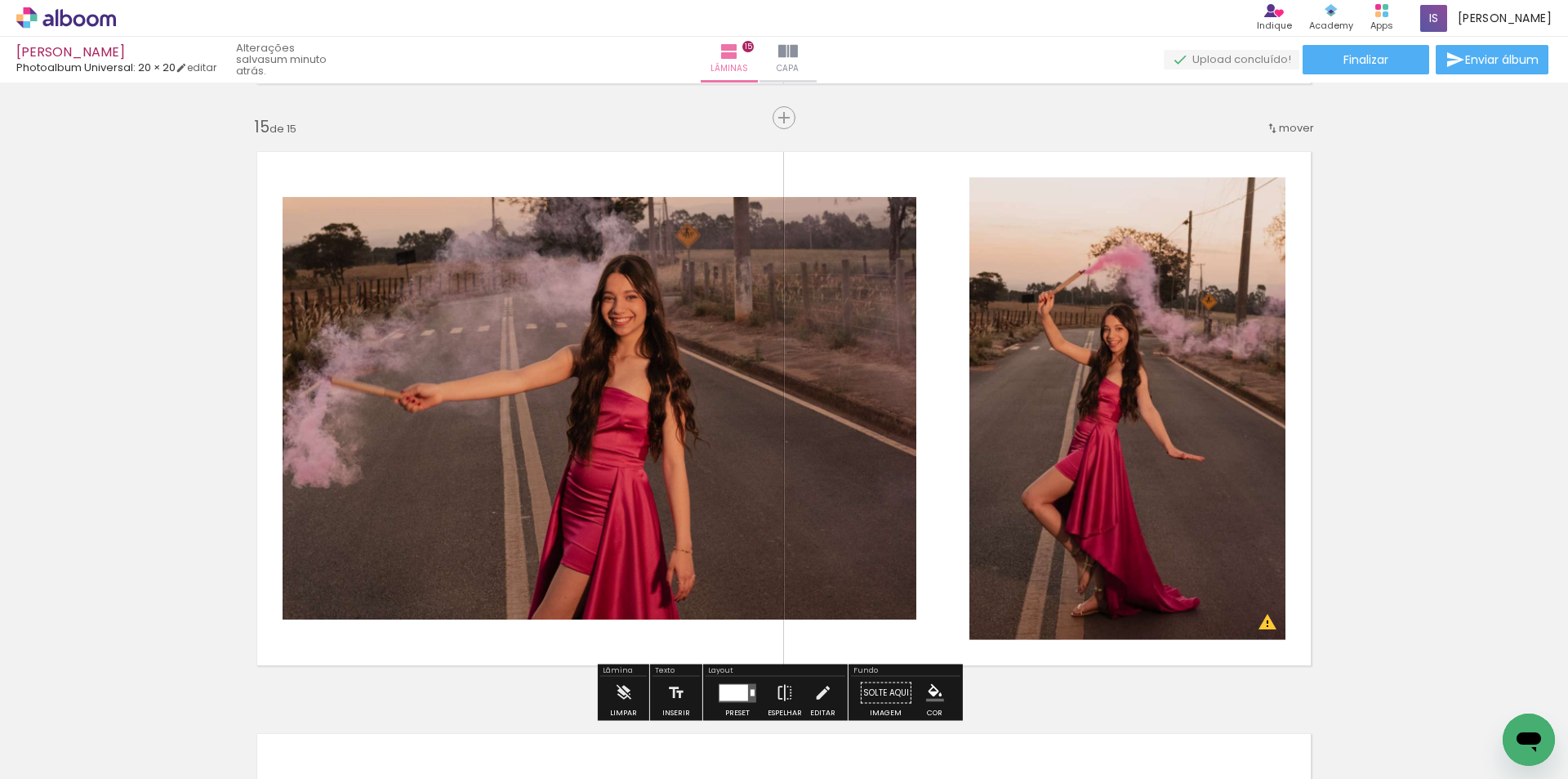
scroll to position [8300, 0]
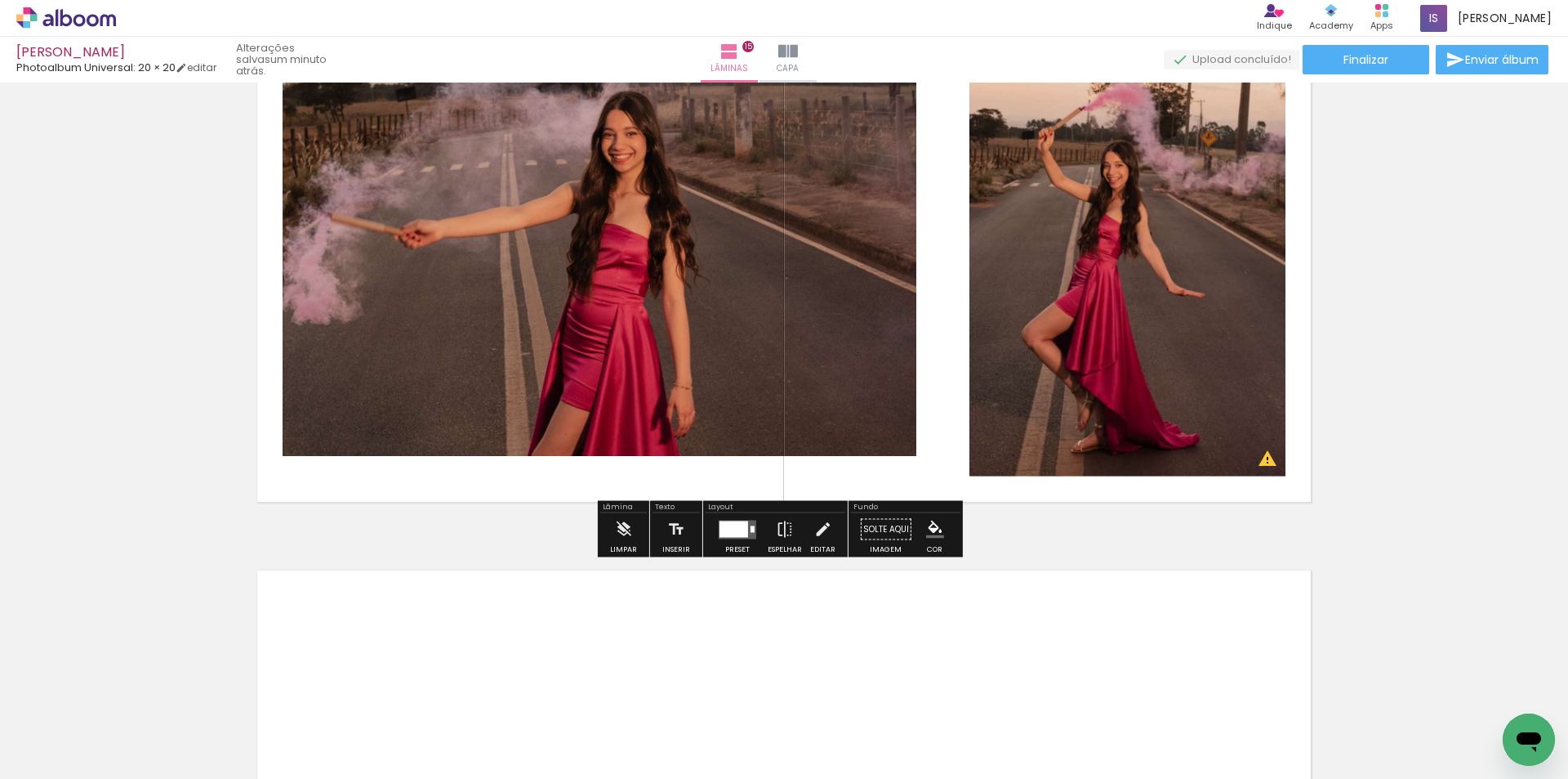
click at [736, 530] on div at bounding box center [733, 529] width 28 height 16
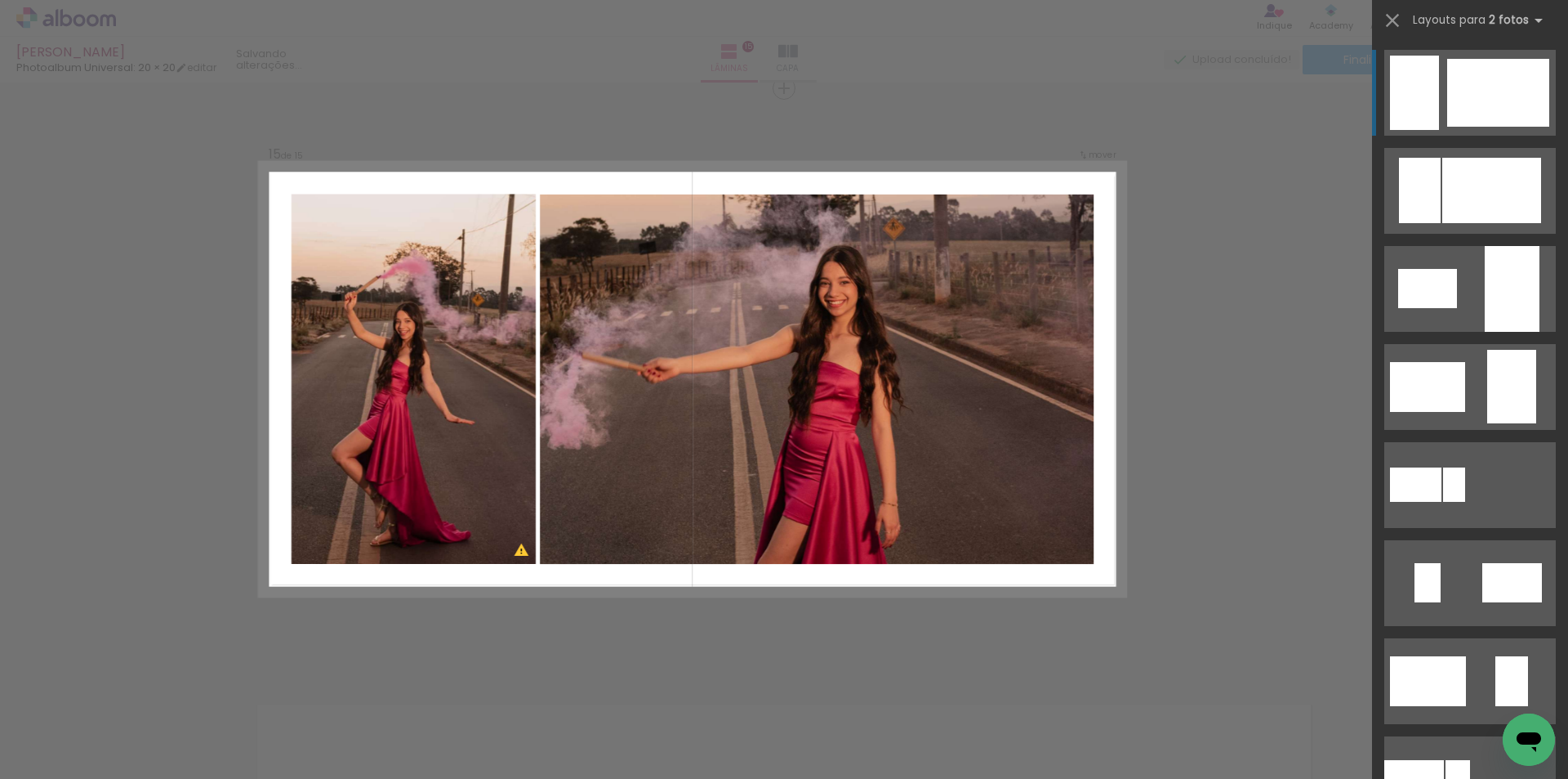
scroll to position [409, 0]
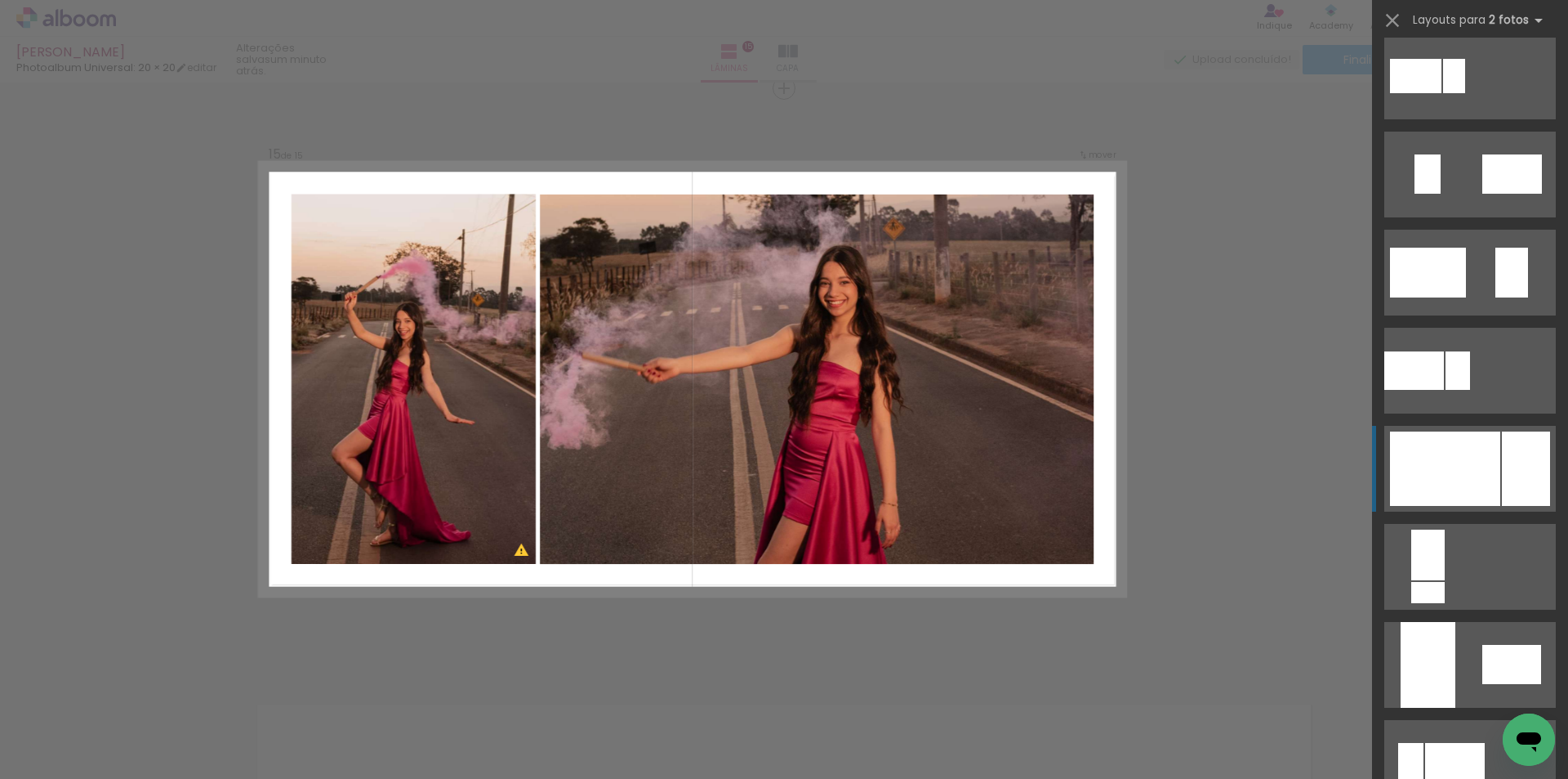
click at [1481, 483] on div at bounding box center [1445, 469] width 110 height 75
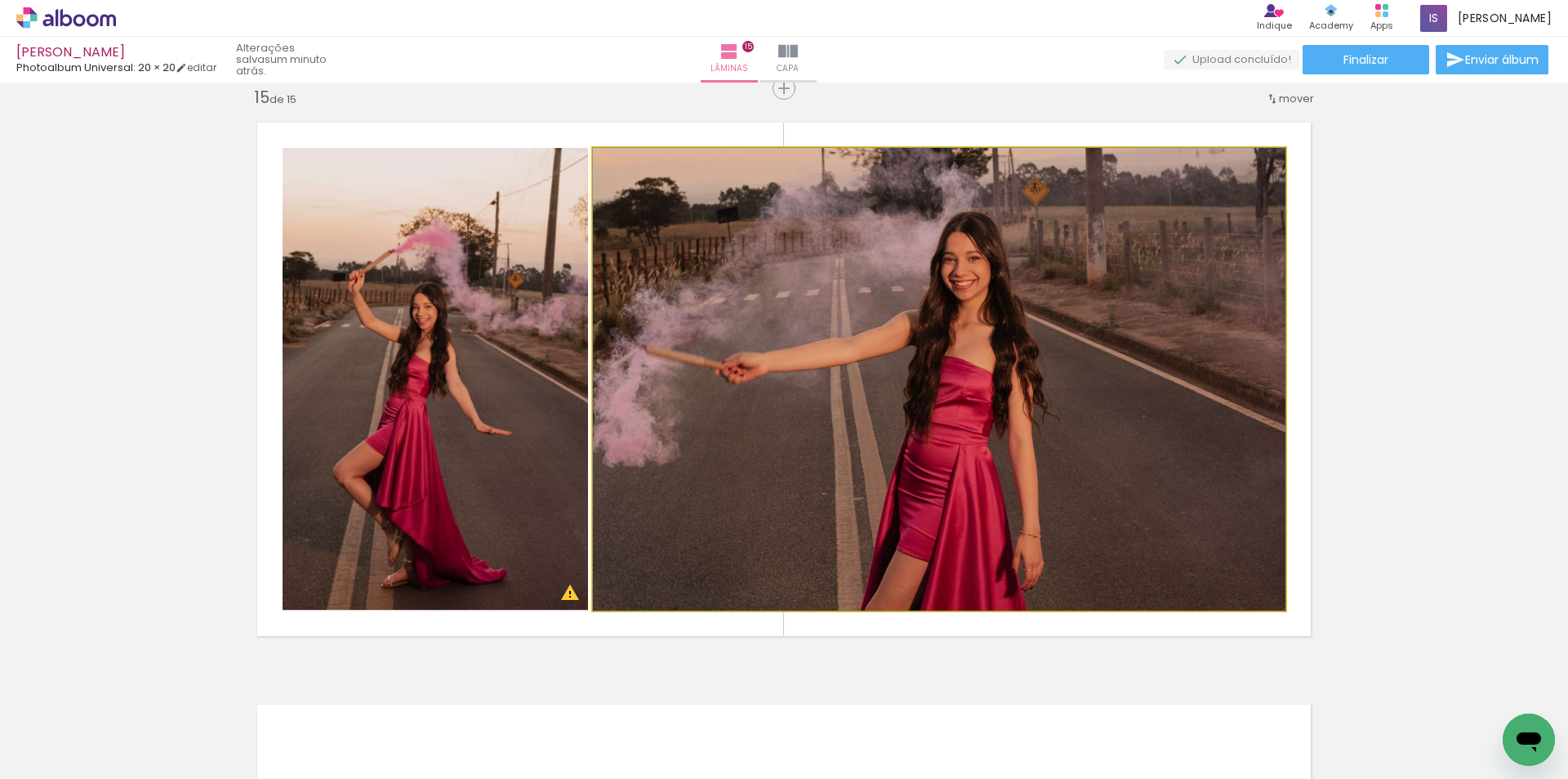
click at [927, 483] on quentale-photo at bounding box center [939, 379] width 693 height 462
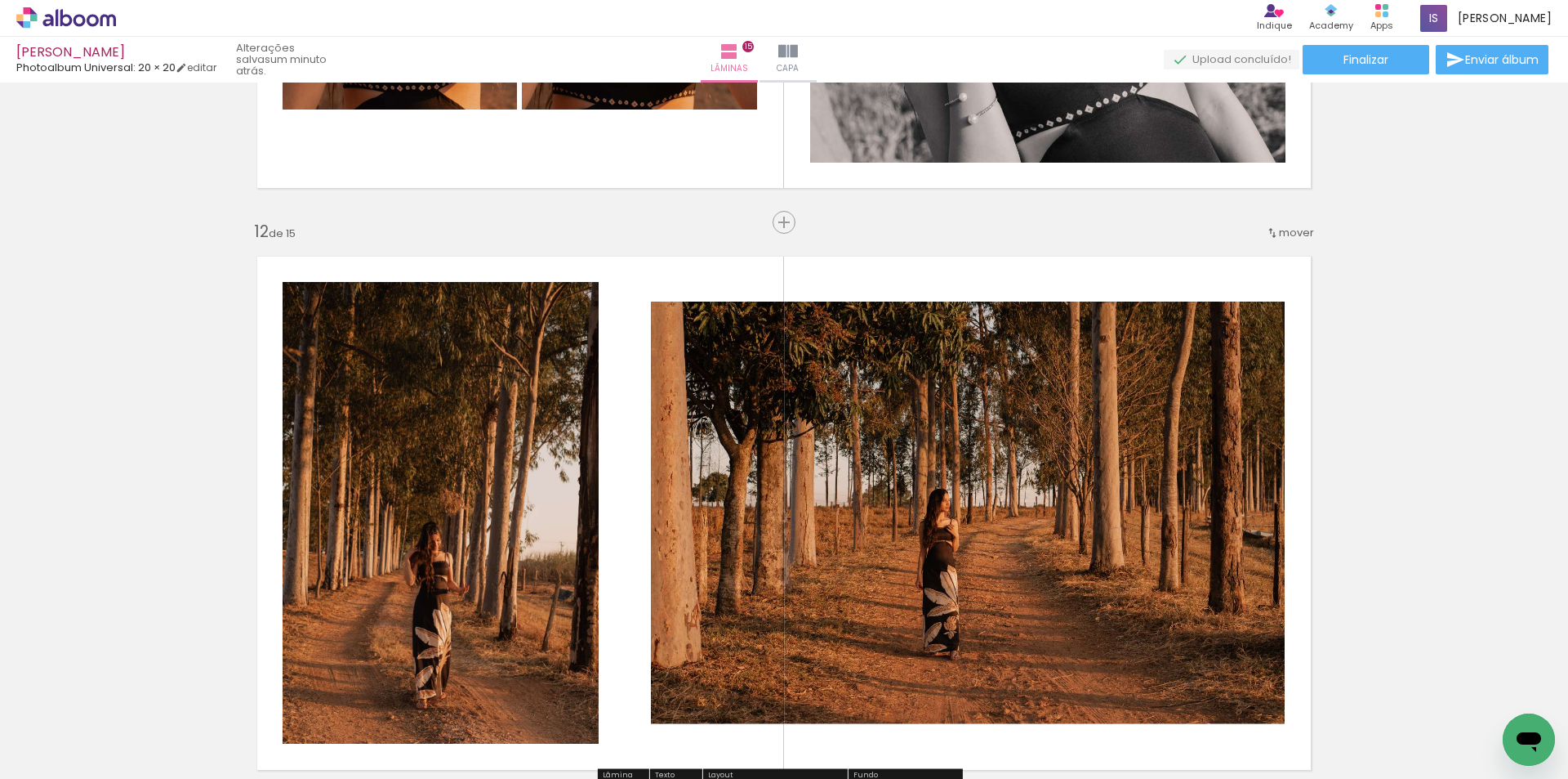
scroll to position [6450, 0]
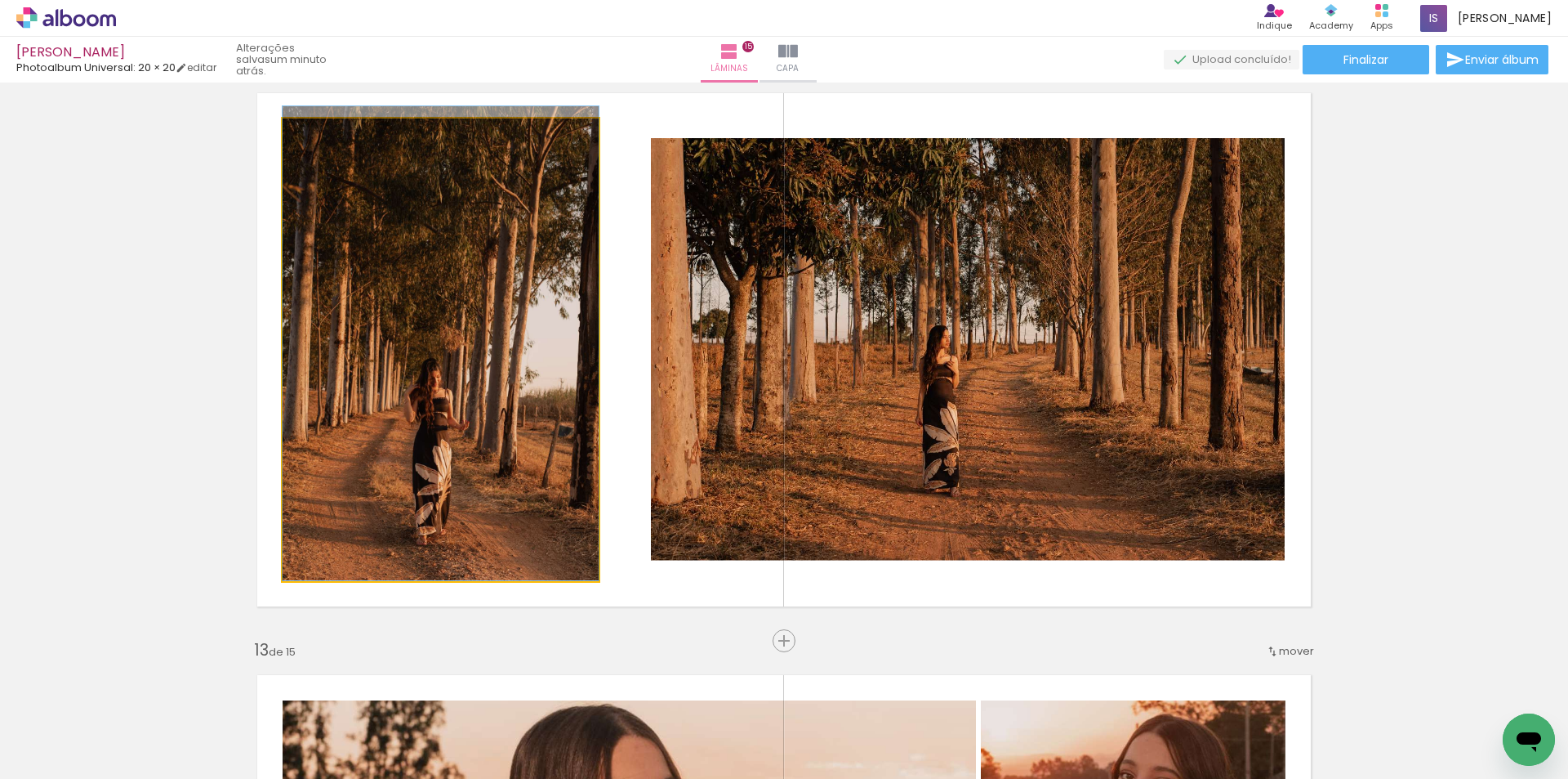
click at [467, 466] on quentale-photo at bounding box center [440, 349] width 316 height 462
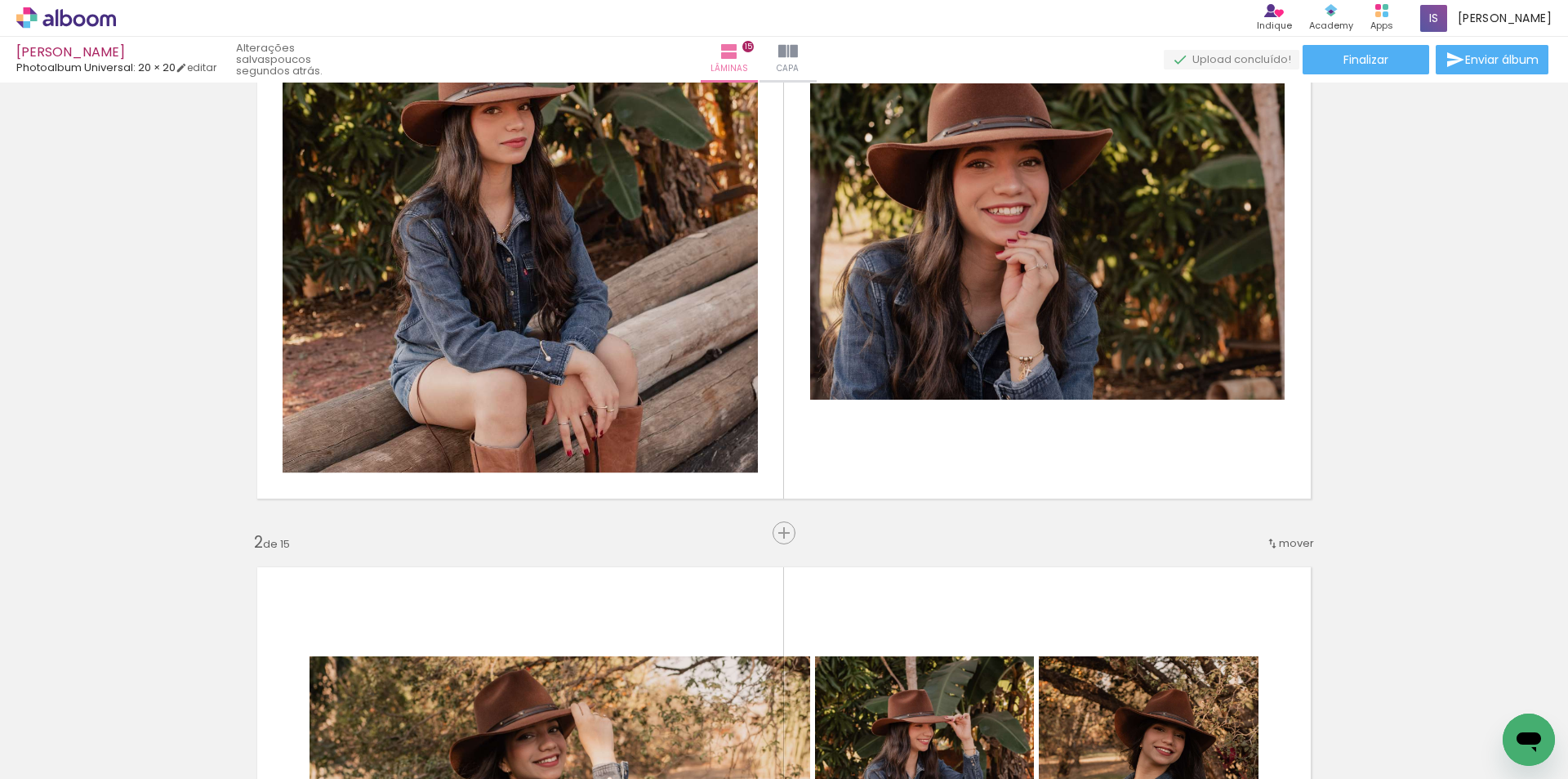
scroll to position [0, 0]
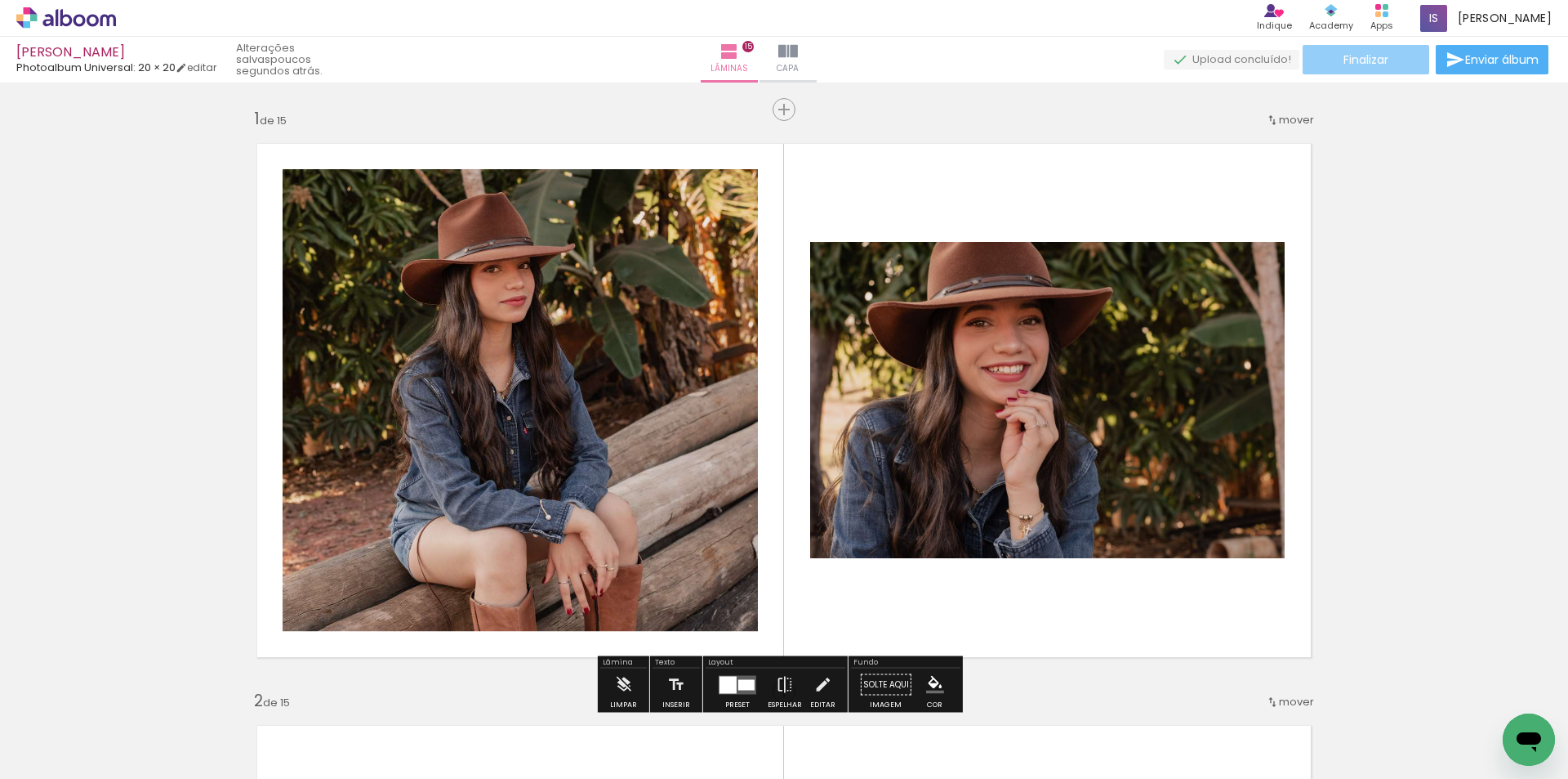
click at [1369, 64] on span "Finalizar" at bounding box center [1366, 59] width 45 height 12
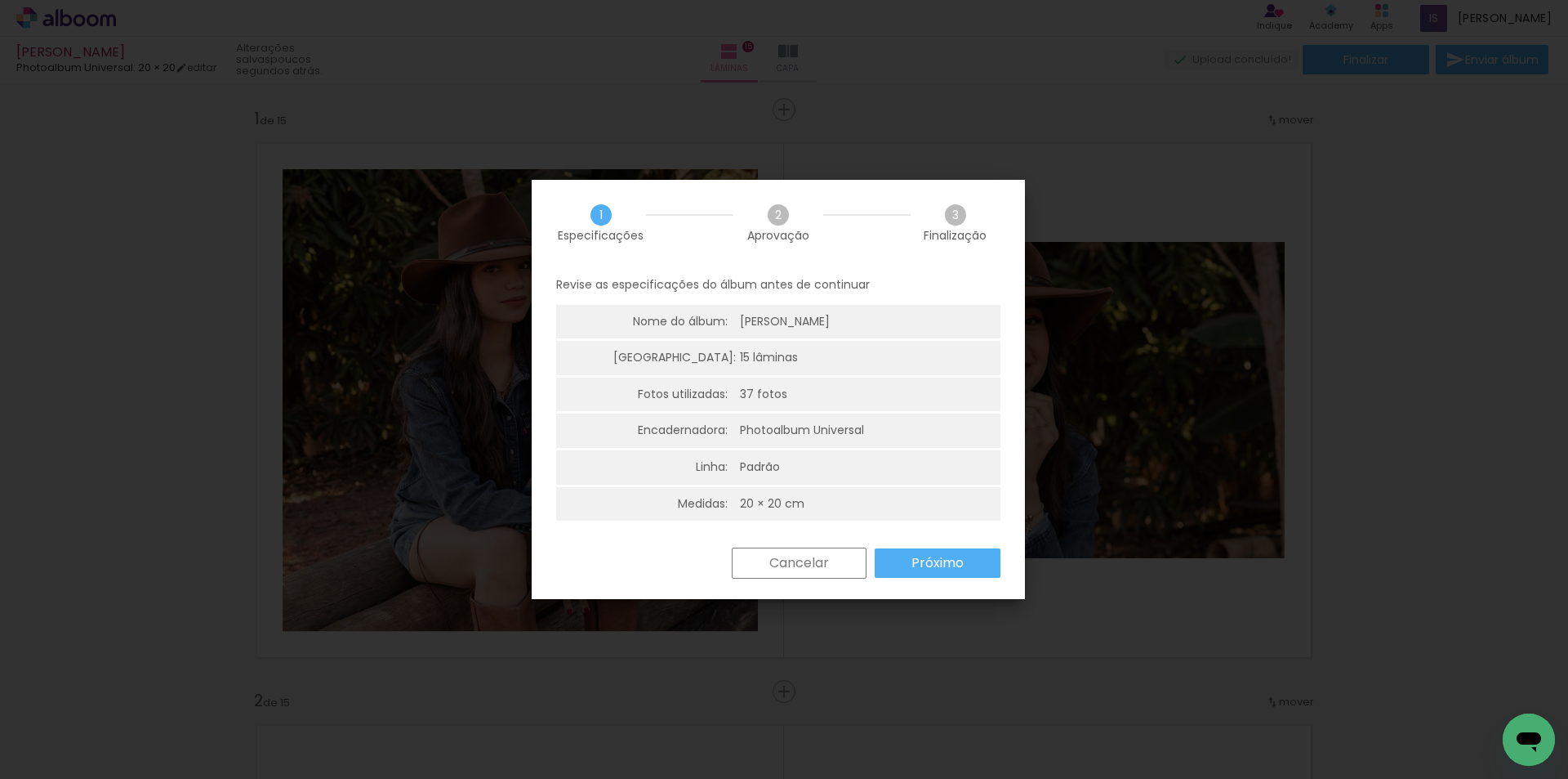
click at [0, 0] on slot "Próximo" at bounding box center [0, 0] width 0 height 0
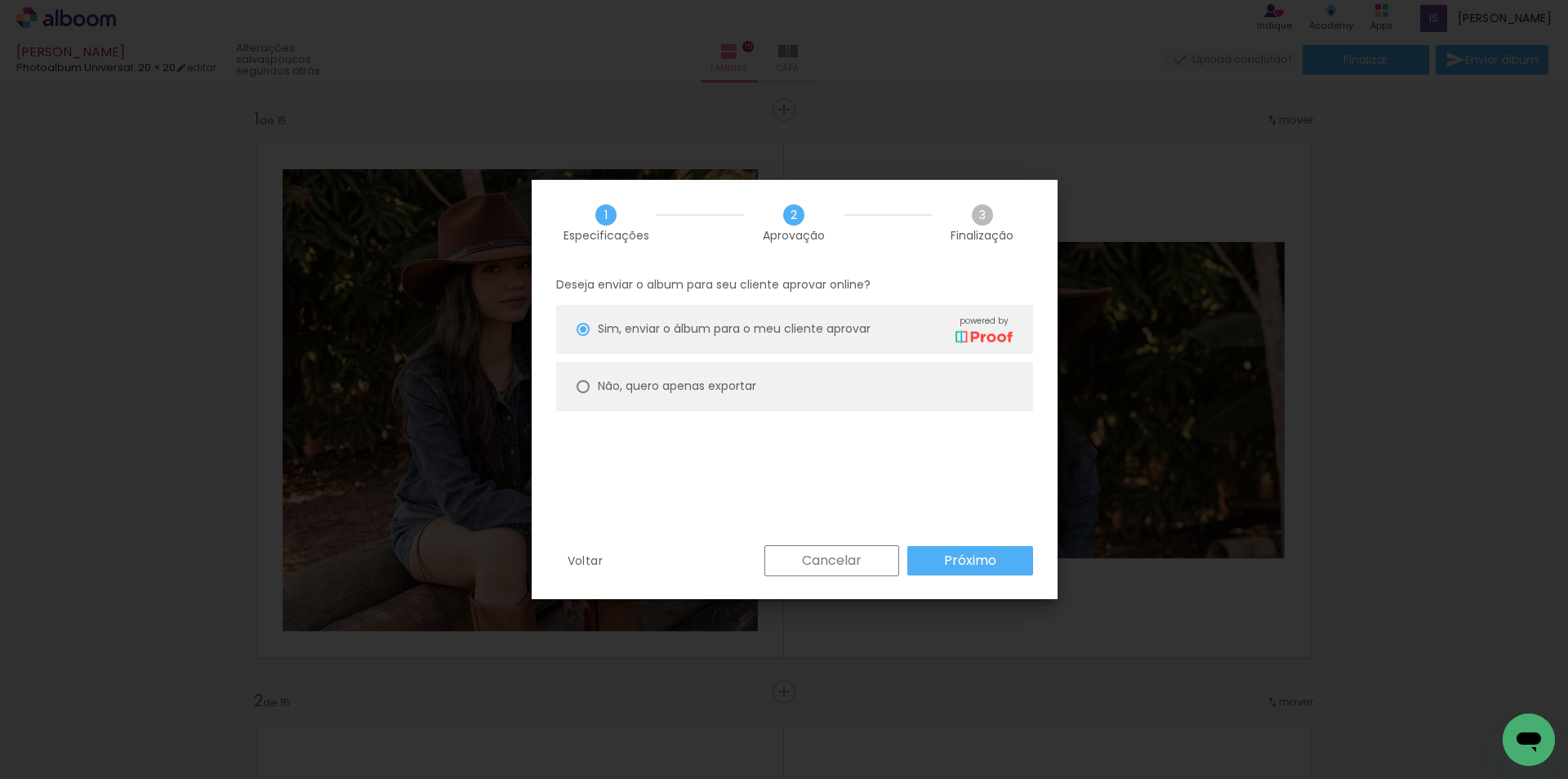
click at [0, 0] on slot "Não, quero apenas exportar" at bounding box center [0, 0] width 0 height 0
type paper-radio-button "on"
click at [0, 0] on slot "Próximo" at bounding box center [0, 0] width 0 height 0
type input "Alta, 300 DPI"
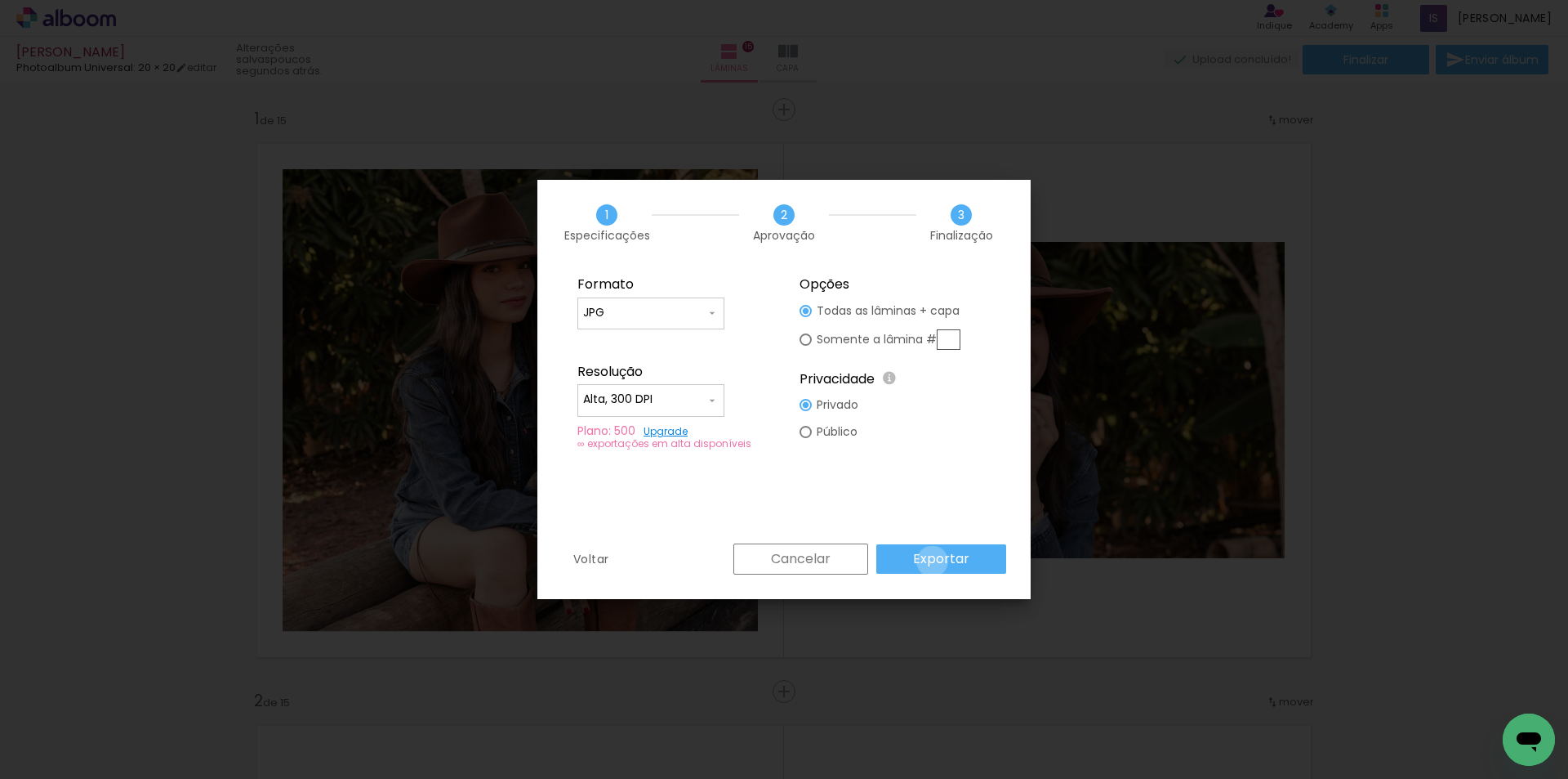
click at [0, 0] on slot "Exportar" at bounding box center [0, 0] width 0 height 0
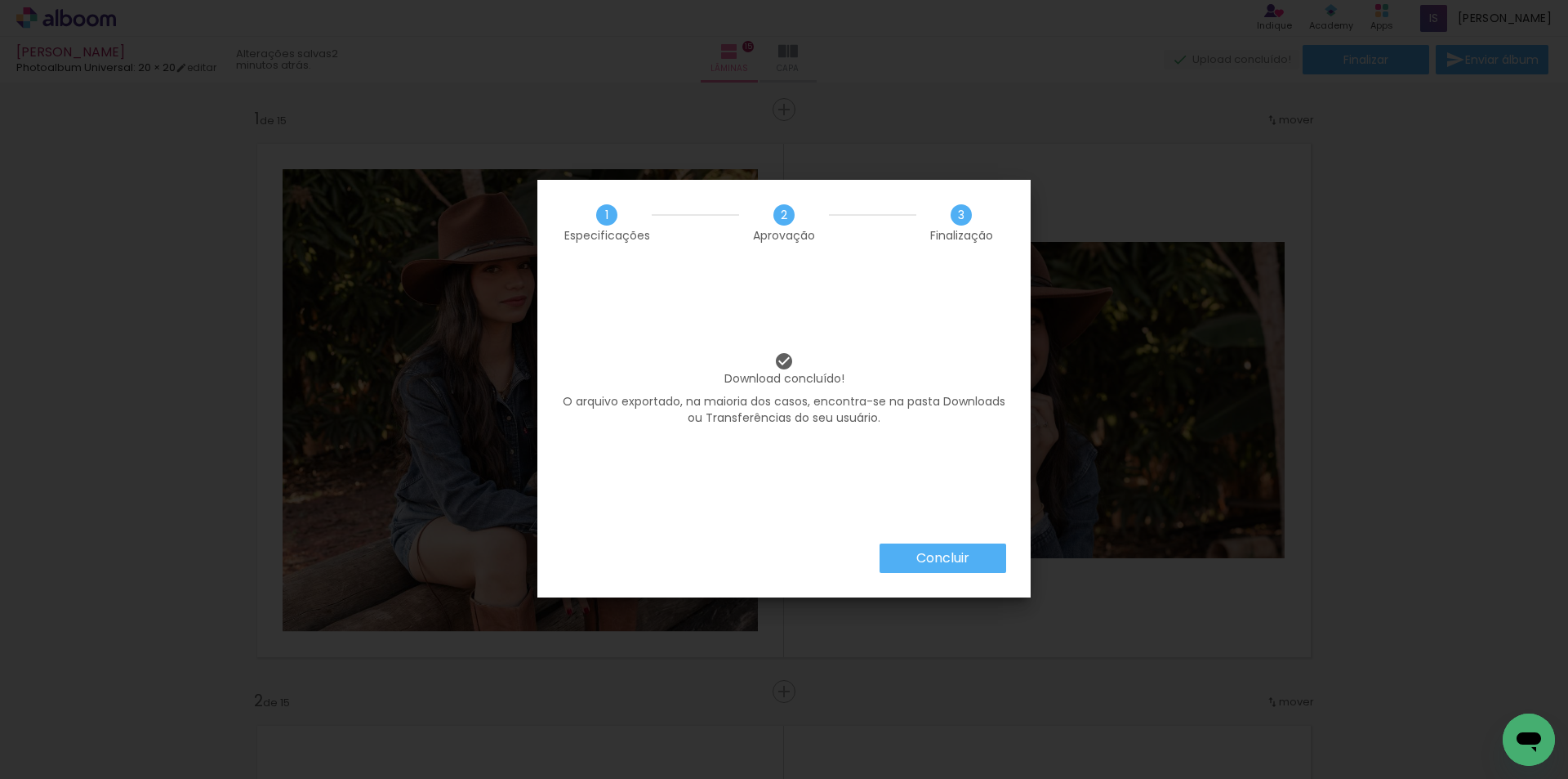
click at [0, 0] on slot "Concluir" at bounding box center [0, 0] width 0 height 0
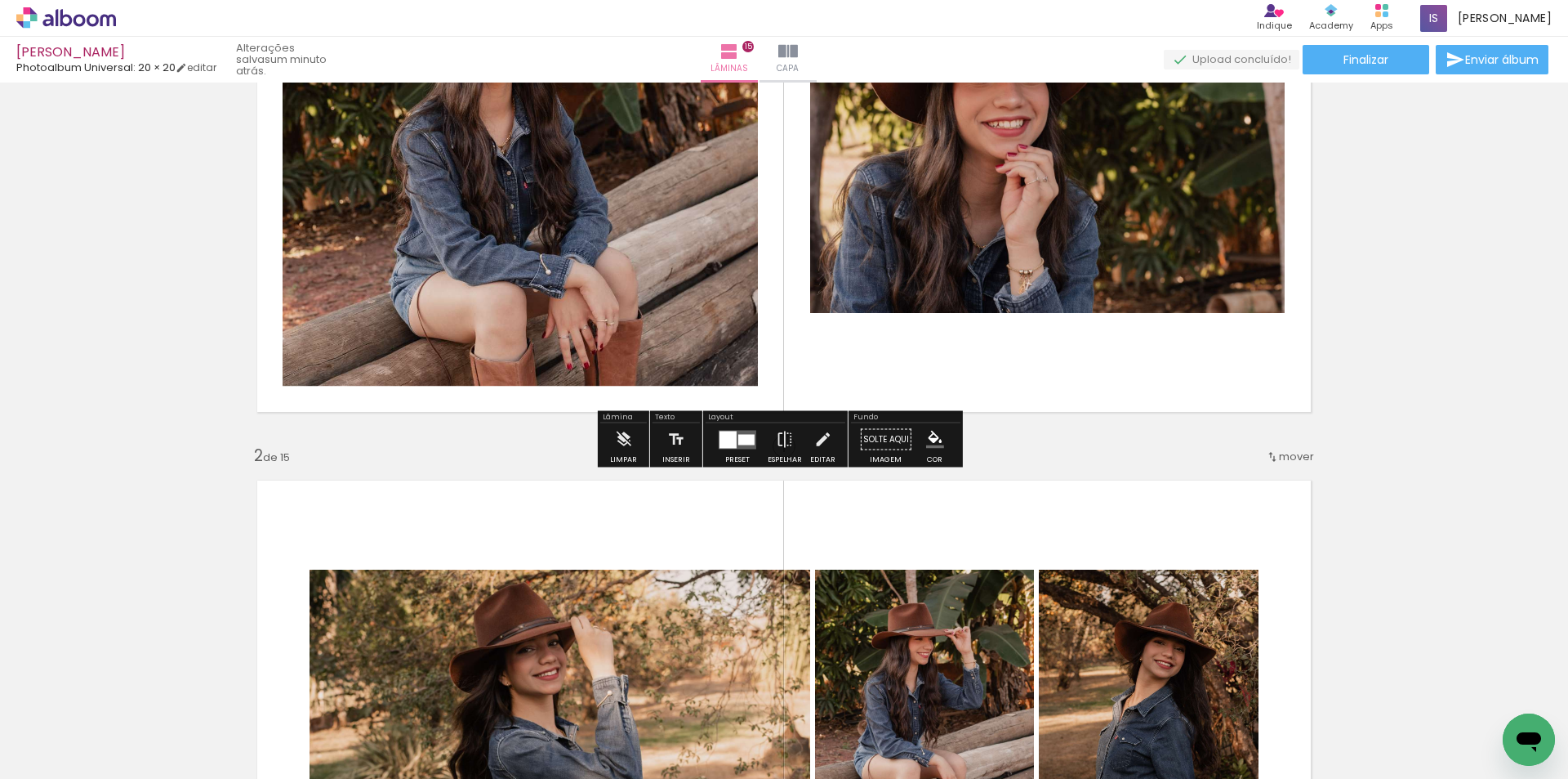
scroll to position [654, 0]
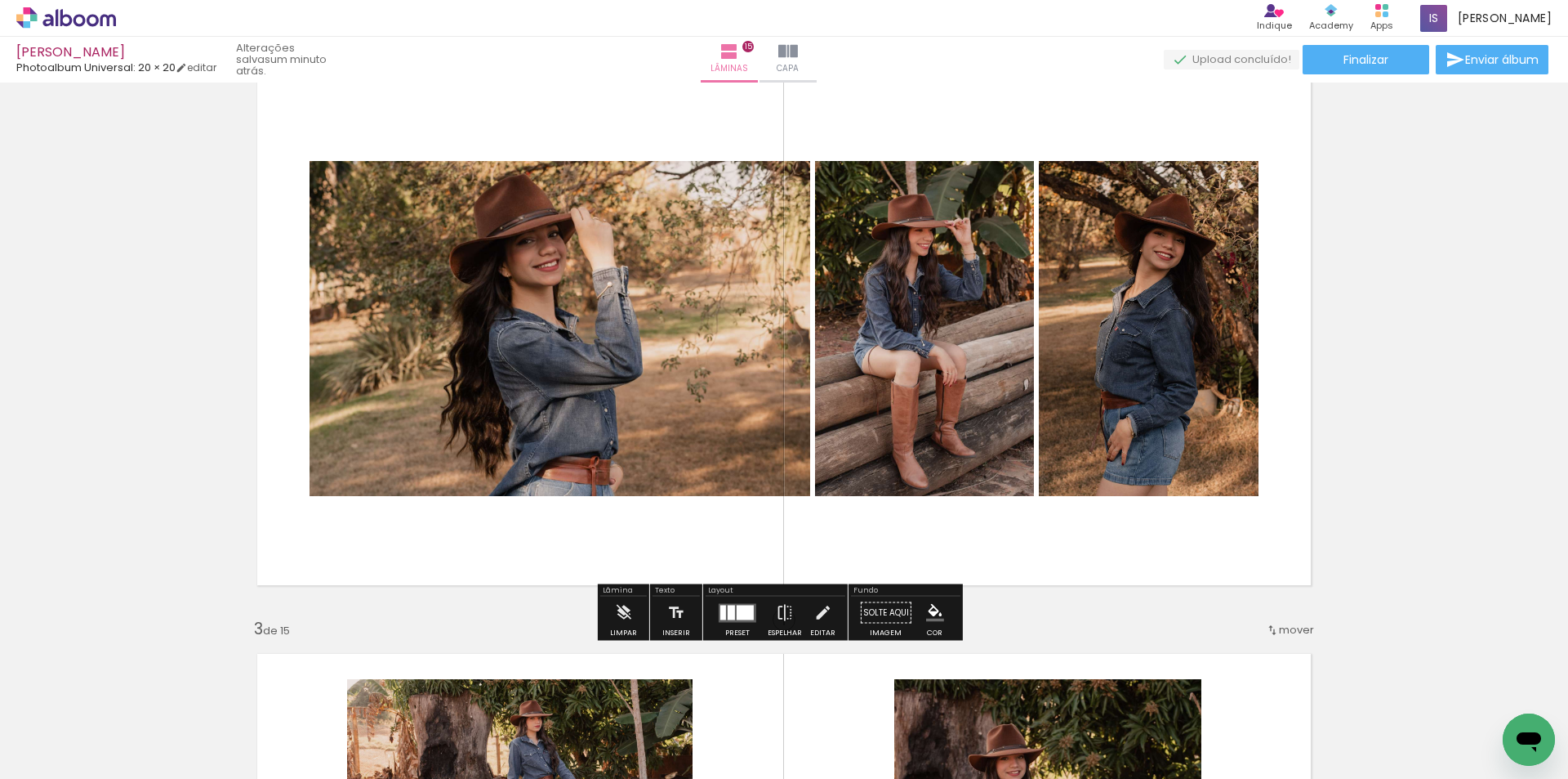
click at [723, 617] on quentale-layouter at bounding box center [737, 612] width 37 height 19
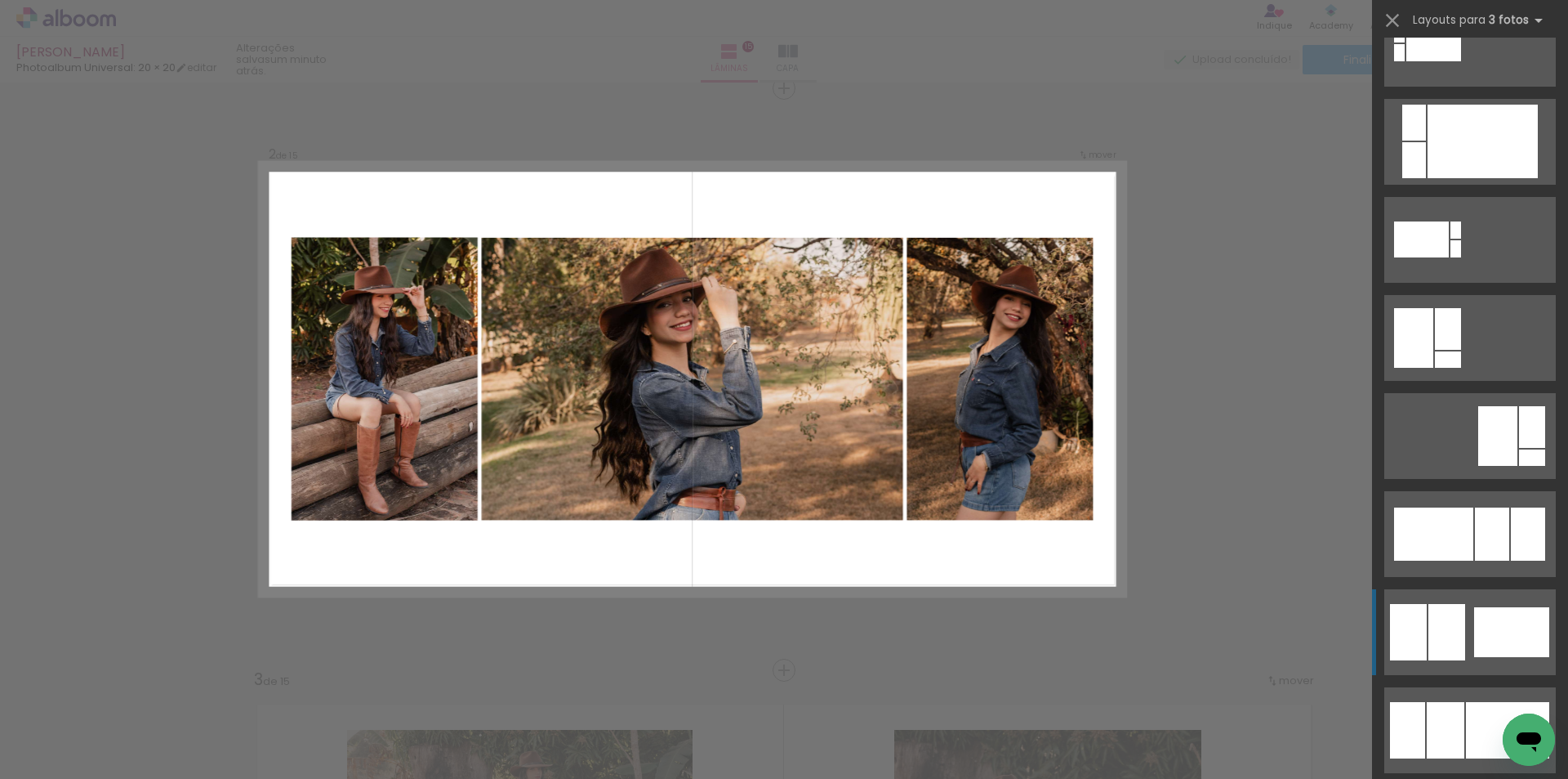
scroll to position [817, 0]
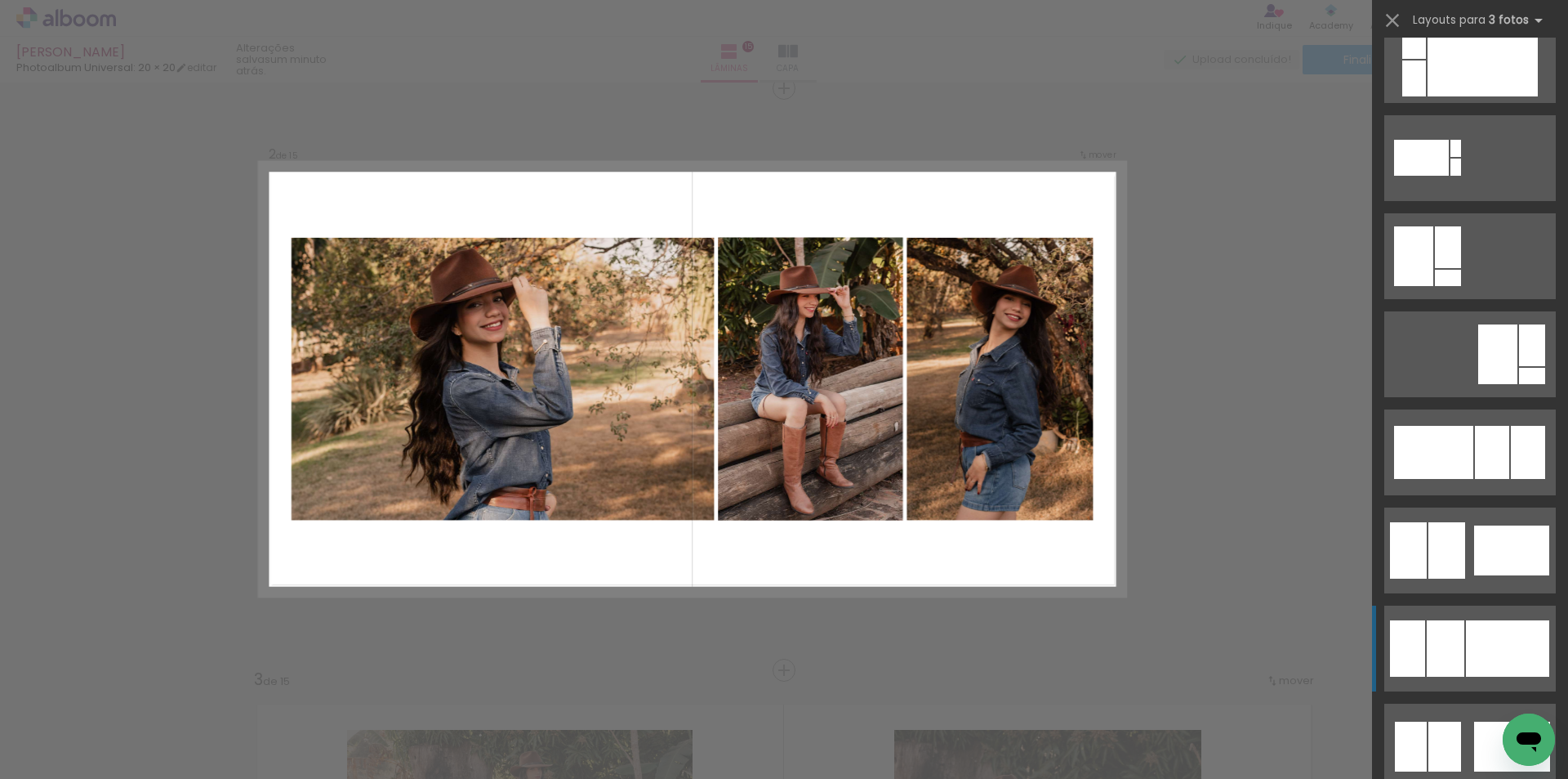
click at [1479, 641] on div at bounding box center [1507, 649] width 83 height 57
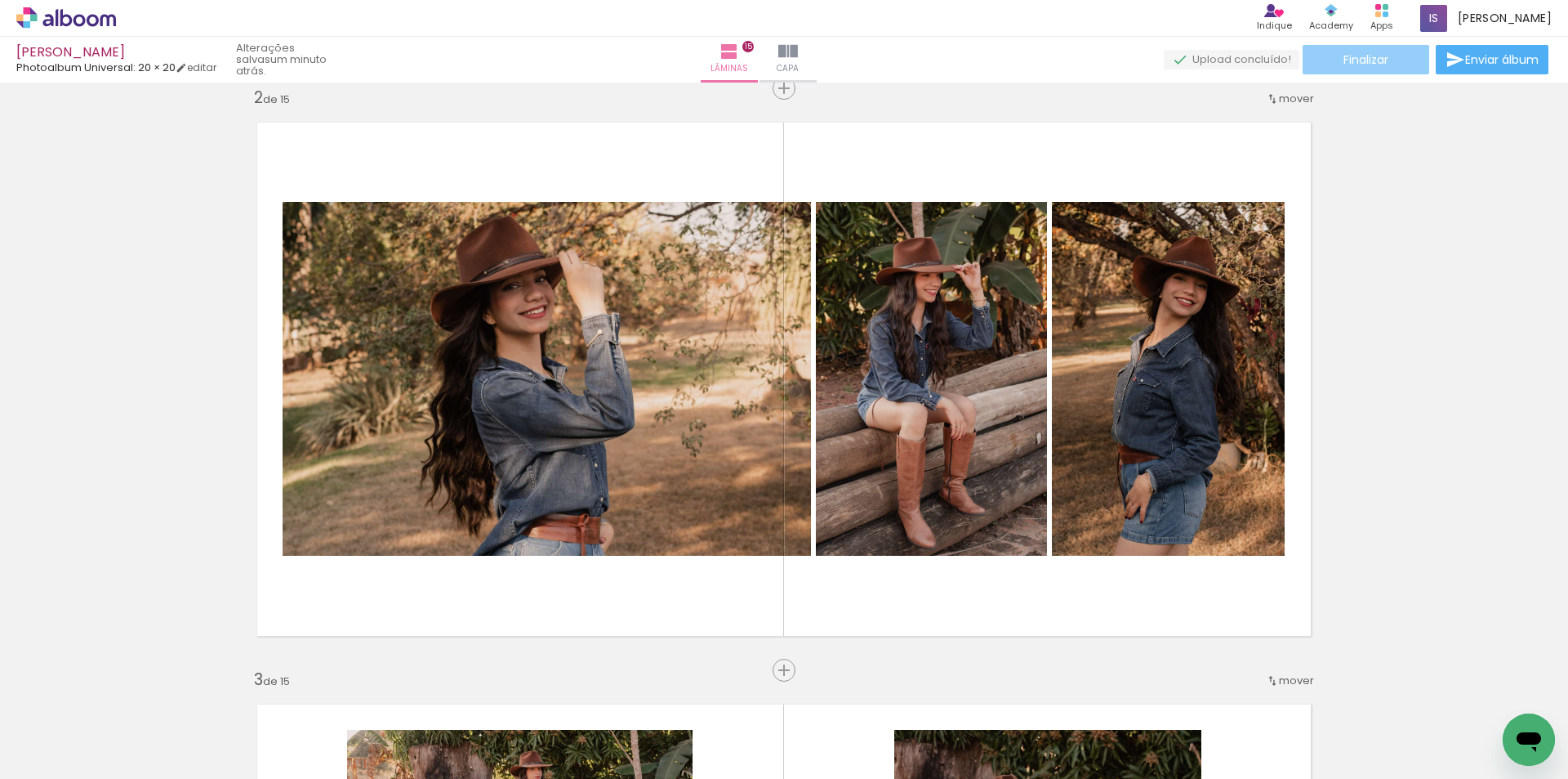
scroll to position [0, 4059]
click at [1390, 63] on paper-button "Finalizar" at bounding box center [1366, 59] width 127 height 29
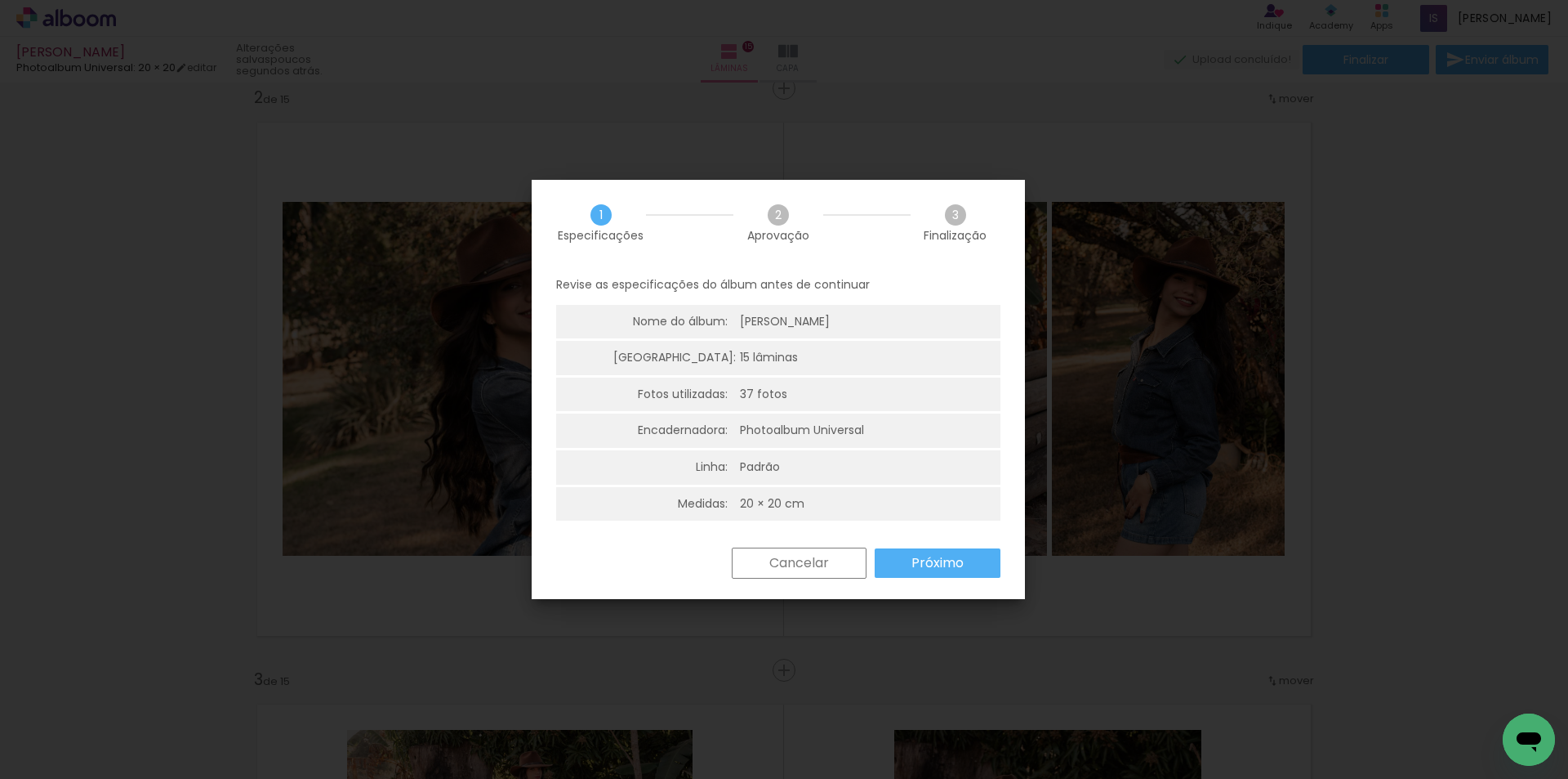
click at [0, 0] on slot "Próximo" at bounding box center [0, 0] width 0 height 0
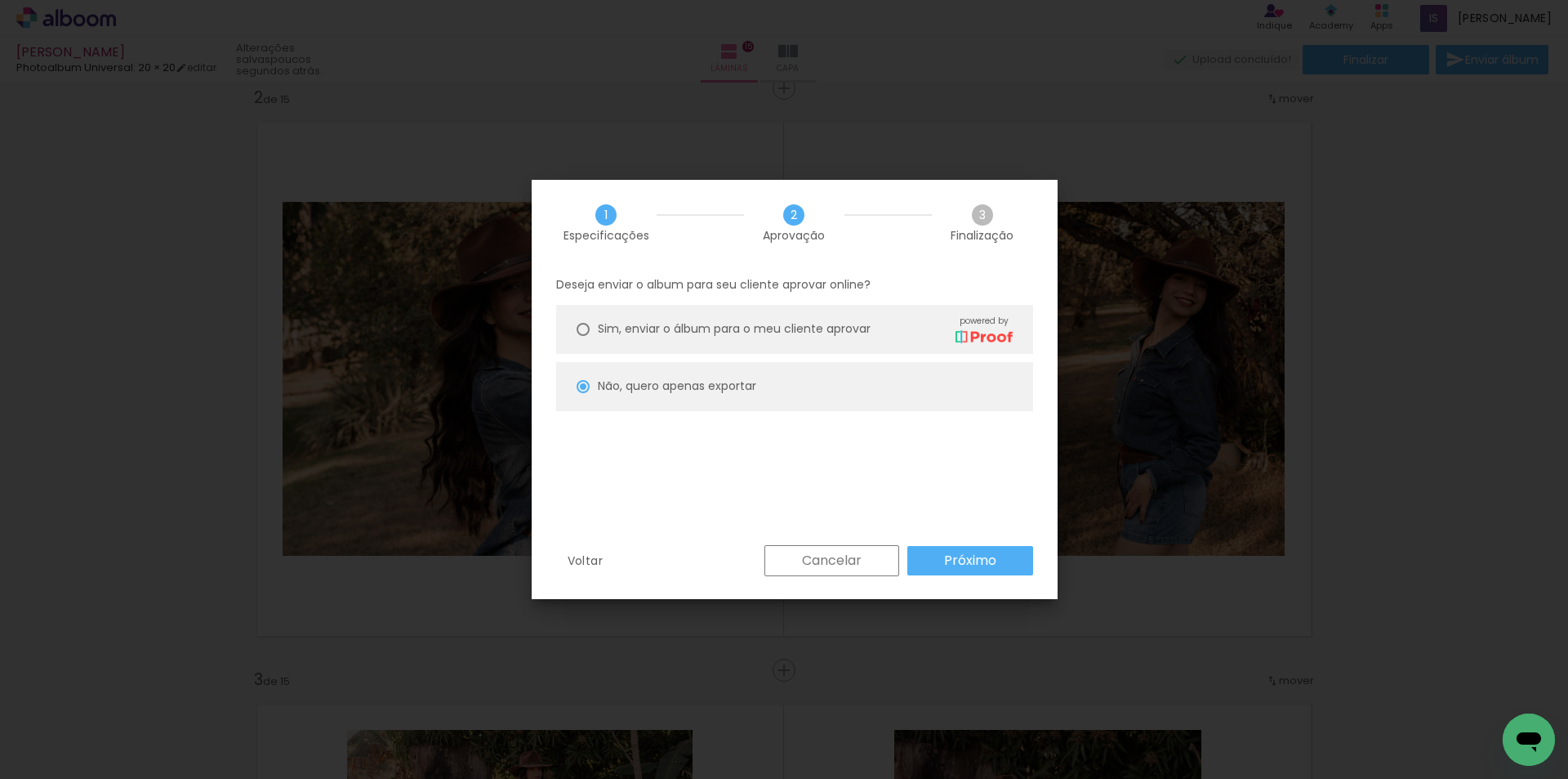
click at [996, 563] on paper-button "Próximo" at bounding box center [970, 560] width 126 height 29
type input "Alta, 300 DPI"
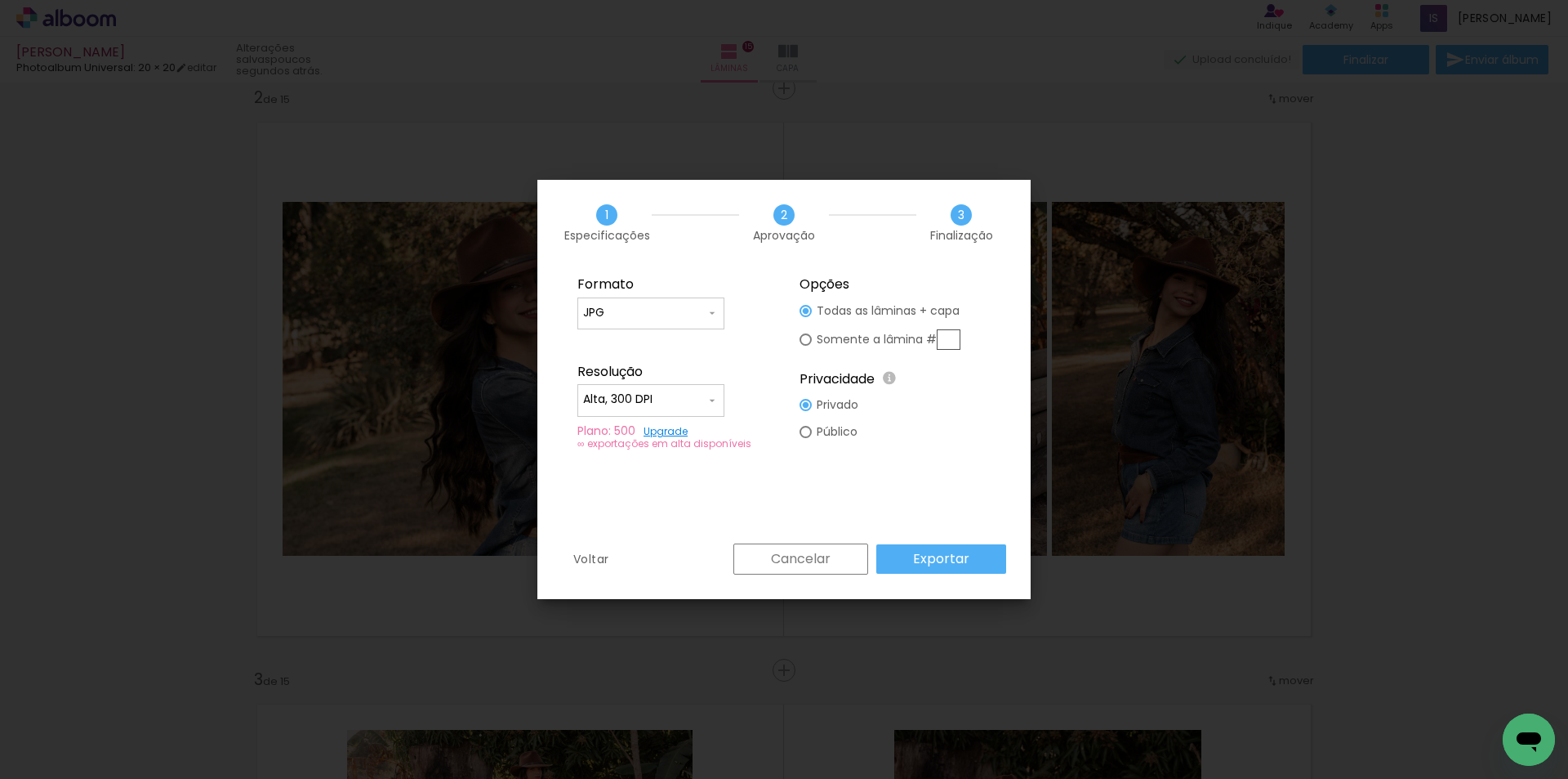
click at [885, 348] on div "Somente a lâmina #" at bounding box center [889, 339] width 144 height 20
type paper-radio-button "on"
drag, startPoint x: 967, startPoint y: 341, endPoint x: 956, endPoint y: 343, distance: 11.2
click at [967, 343] on fieldset "Opções Todas as lâminas + capa Somente a lâmina # Privacidade Todo o conteúdo o…" at bounding box center [895, 363] width 219 height 195
click at [956, 343] on input "text" at bounding box center [948, 339] width 24 height 20
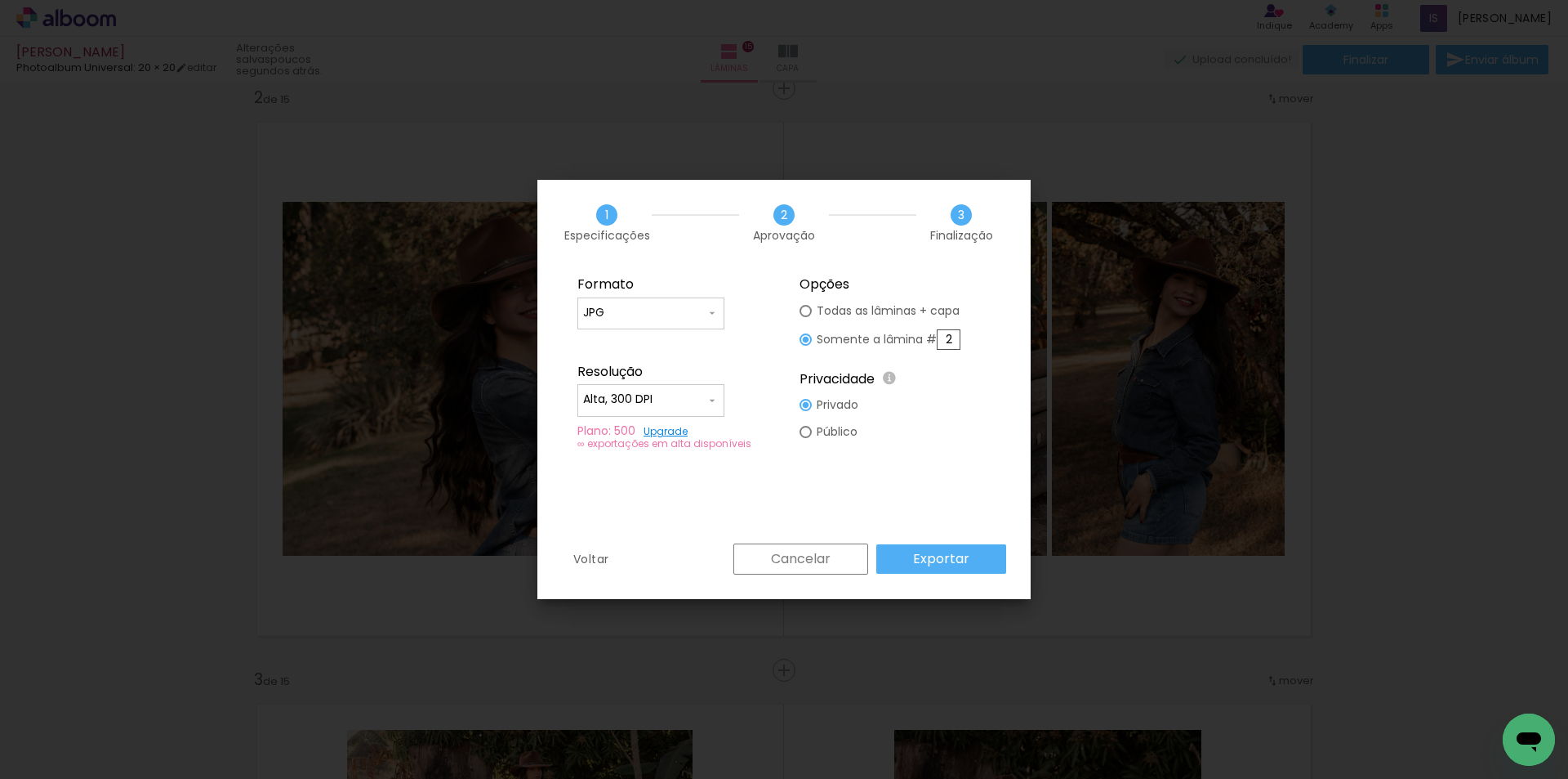
type input "2"
click at [983, 563] on paper-button "Exportar" at bounding box center [941, 559] width 129 height 29
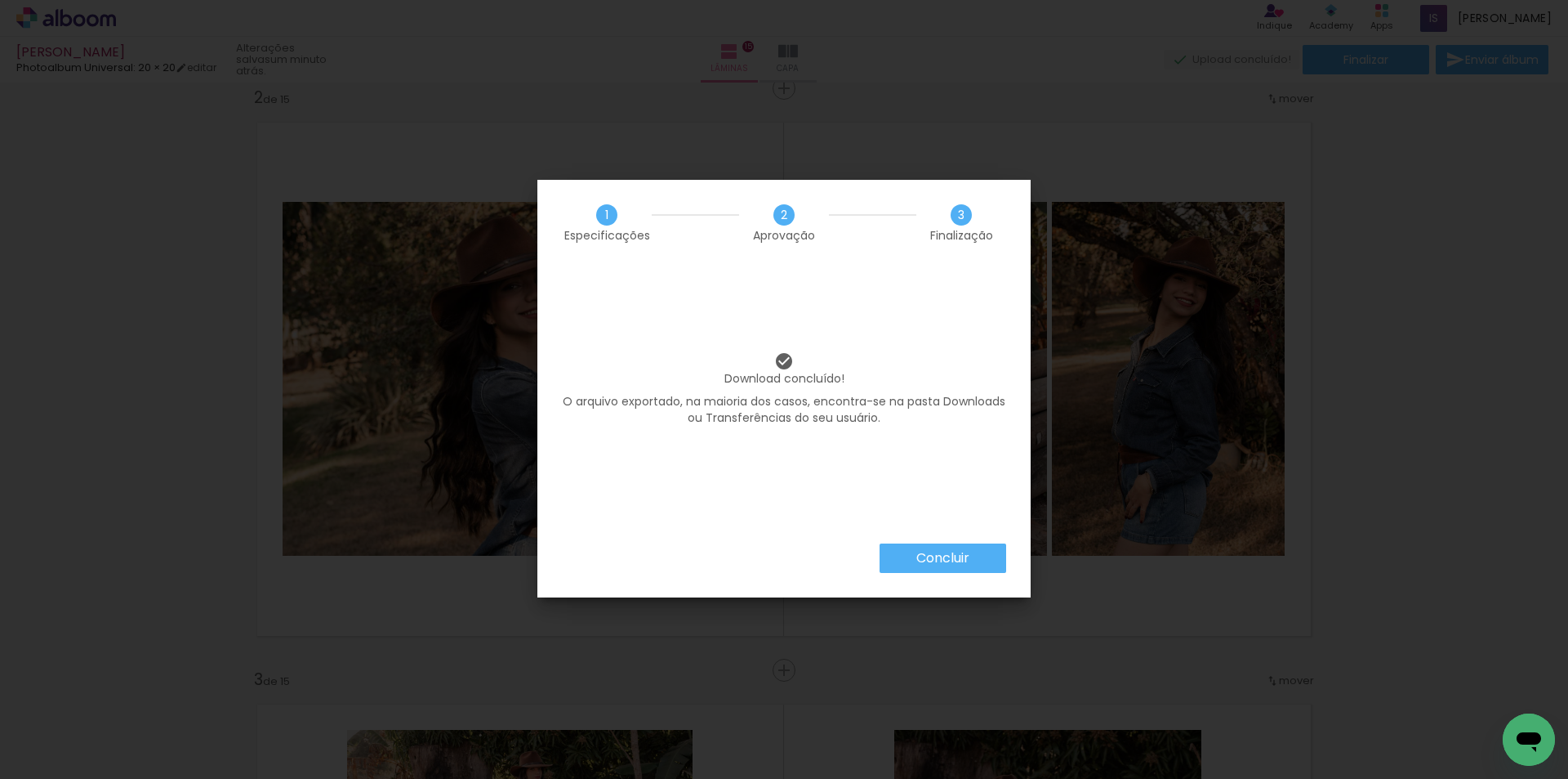
click at [919, 569] on paper-button "Concluir" at bounding box center [943, 558] width 127 height 29
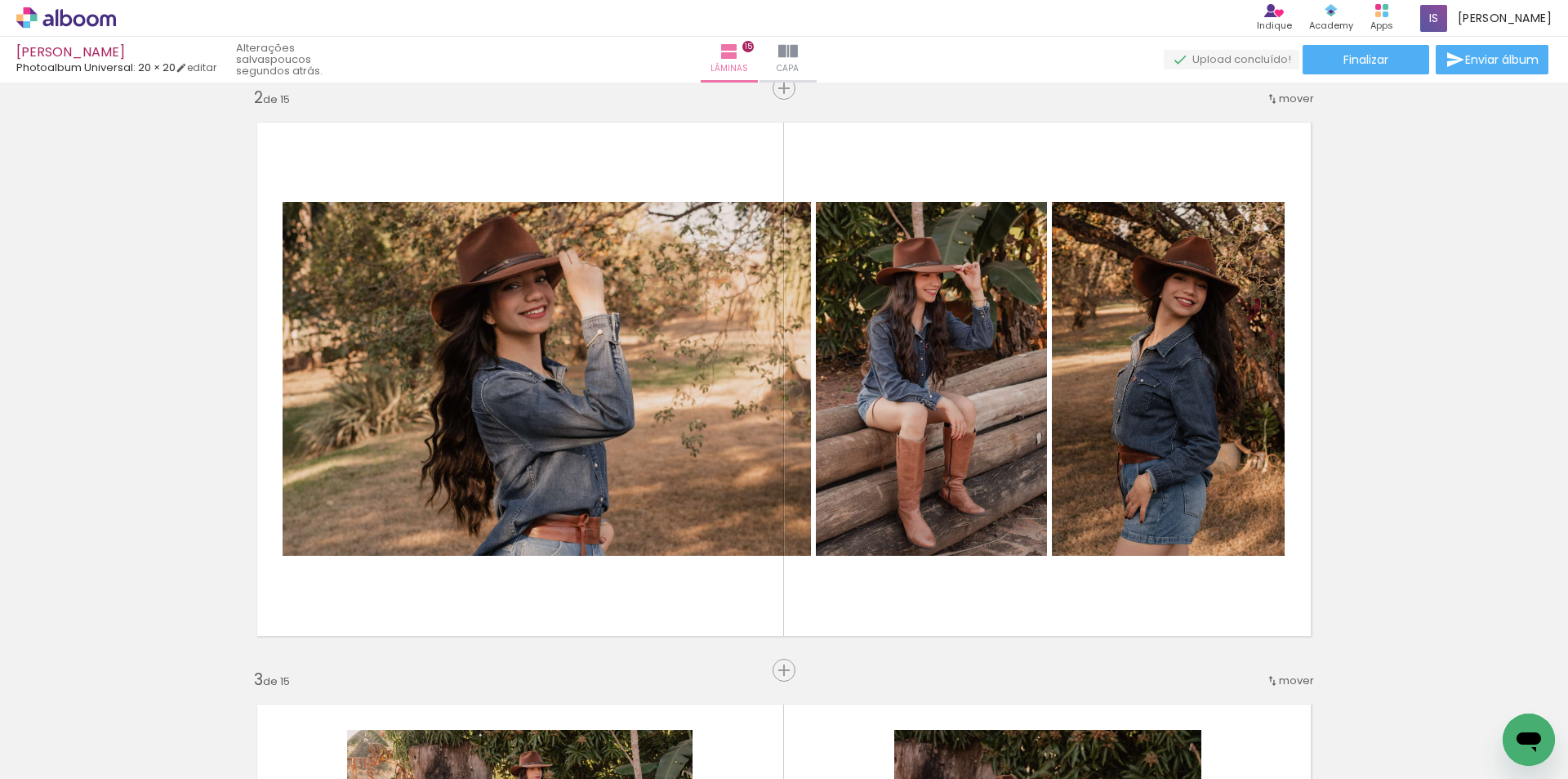
scroll to position [0, 4059]
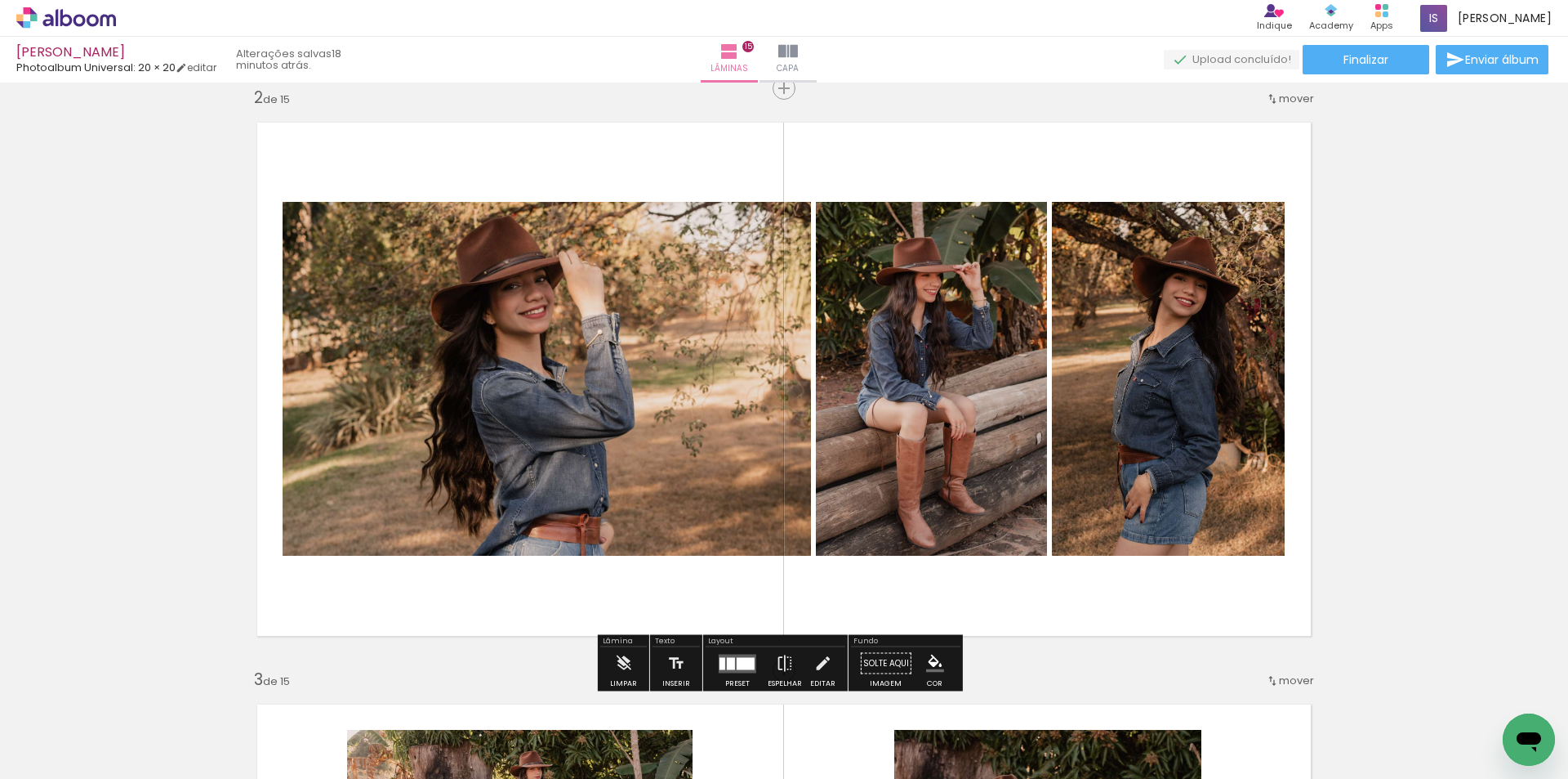
scroll to position [0, 4059]
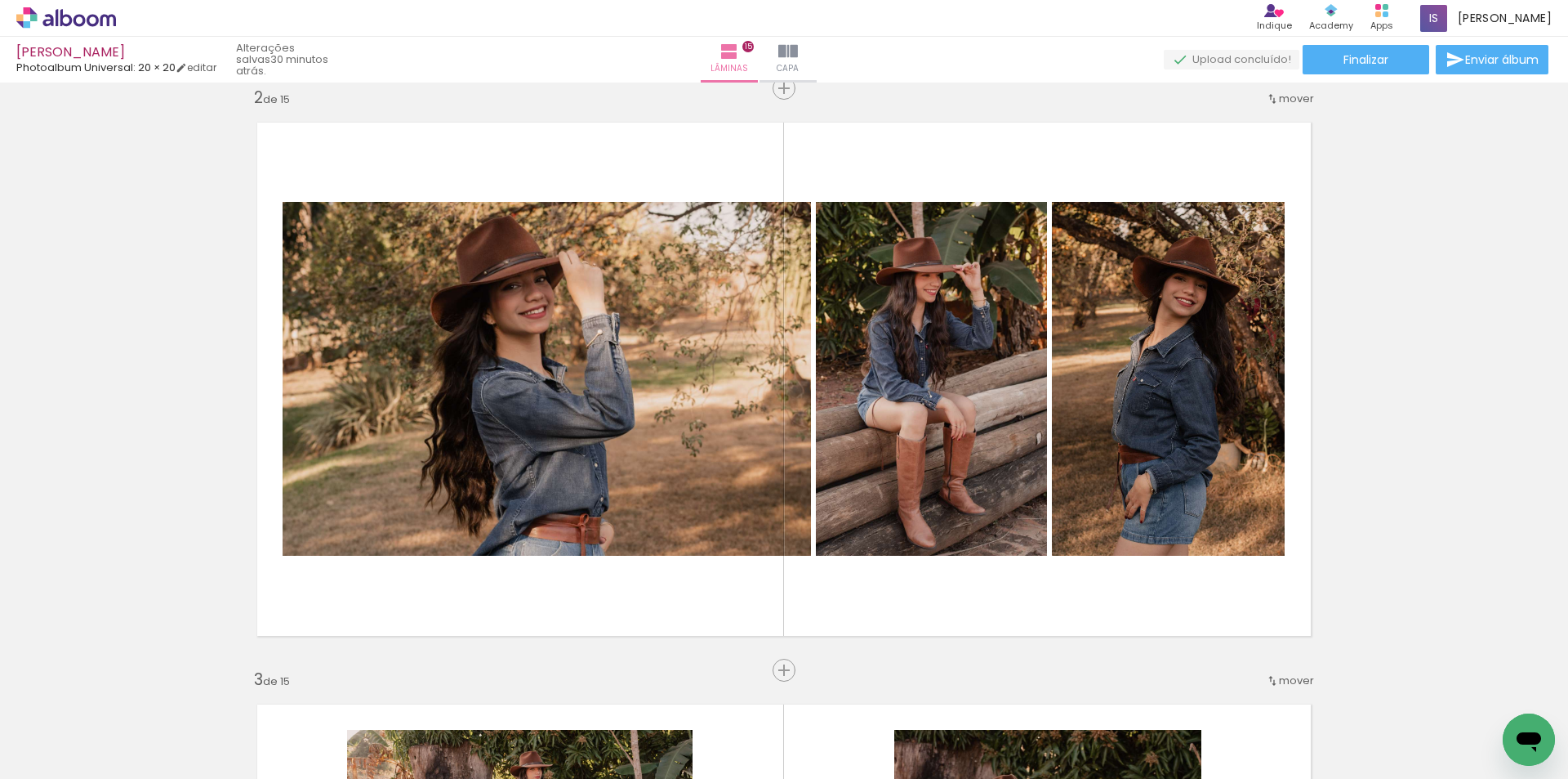
scroll to position [0, 4059]
